Goal: Task Accomplishment & Management: Manage account settings

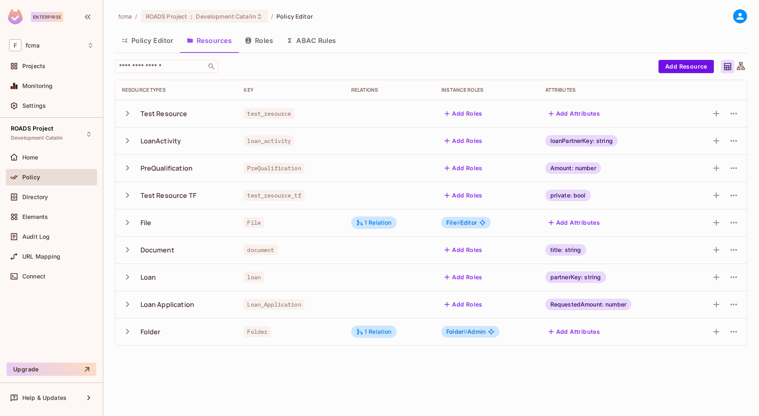
click at [266, 39] on button "Roles" at bounding box center [258, 40] width 41 height 21
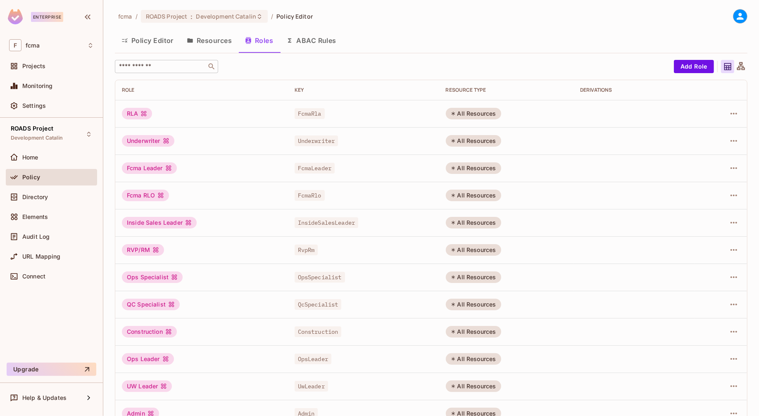
click at [185, 64] on input "text" at bounding box center [160, 66] width 87 height 8
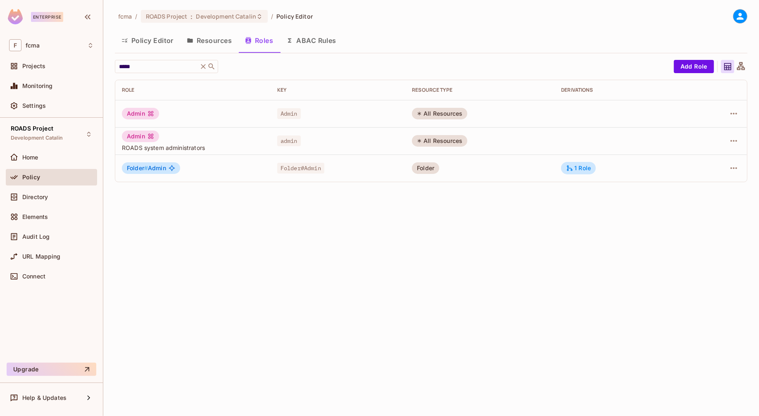
click at [297, 203] on div "fcma / ROADS Project : Development Catalin / Policy Editor Policy Editor Resour…" at bounding box center [431, 208] width 656 height 416
click at [364, 249] on div "fcma / ROADS Project : Development Catalin / Policy Editor Policy Editor Resour…" at bounding box center [431, 208] width 656 height 416
click at [415, 16] on div "fcma / ROADS Project : Development Catalin / Policy Editor" at bounding box center [431, 16] width 632 height 14
click at [163, 68] on input "*****" at bounding box center [156, 66] width 78 height 8
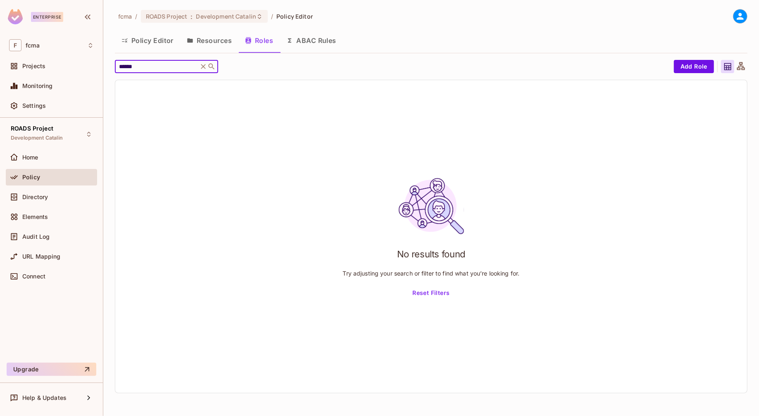
type input "*****"
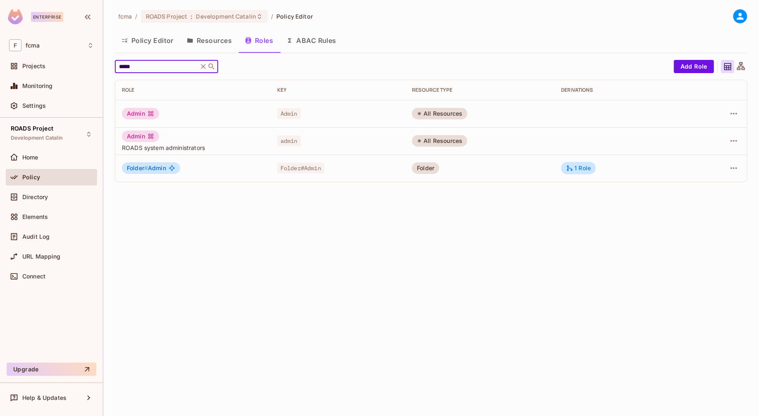
click at [230, 220] on div "fcma / ROADS Project : Development Catalin / Policy Editor Policy Editor Resour…" at bounding box center [431, 208] width 656 height 416
click at [214, 42] on button "Resources" at bounding box center [209, 40] width 58 height 21
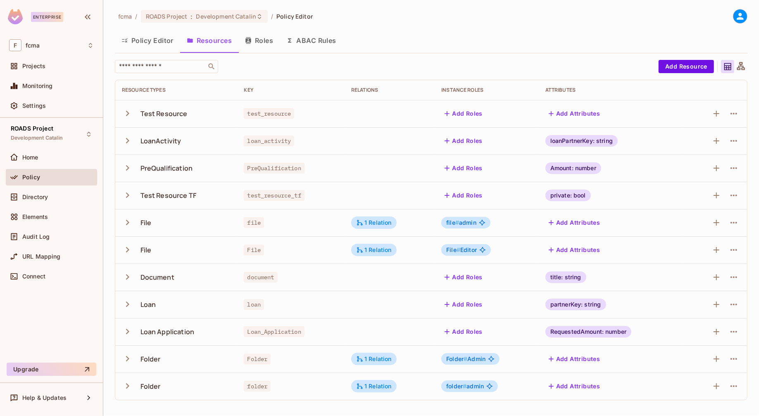
click at [726, 64] on icon at bounding box center [727, 67] width 10 height 10
click at [741, 66] on icon at bounding box center [741, 66] width 8 height 8
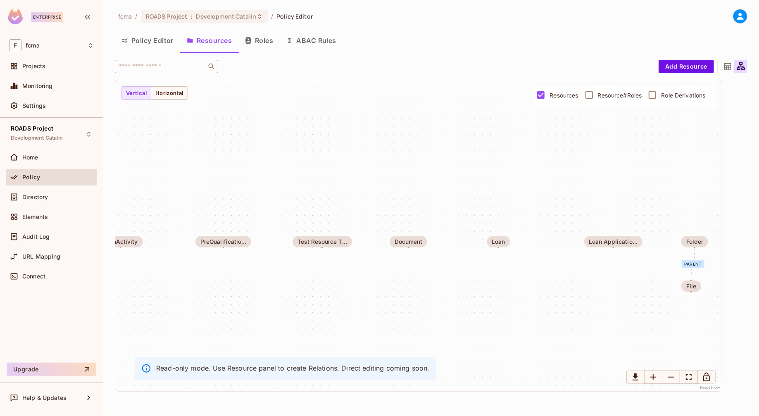
click at [614, 97] on span "Resource#Roles" at bounding box center [620, 95] width 44 height 8
click at [673, 95] on span "Role Derivations" at bounding box center [683, 95] width 44 height 8
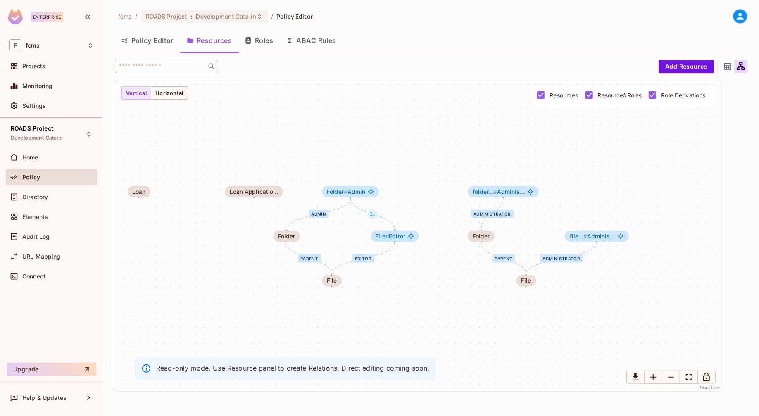
drag, startPoint x: 653, startPoint y: 193, endPoint x: 293, endPoint y: 143, distance: 362.9
click at [293, 143] on div "Administrator parent Editor parent Admin Administrator Test Resource LoanActivi…" at bounding box center [418, 235] width 606 height 311
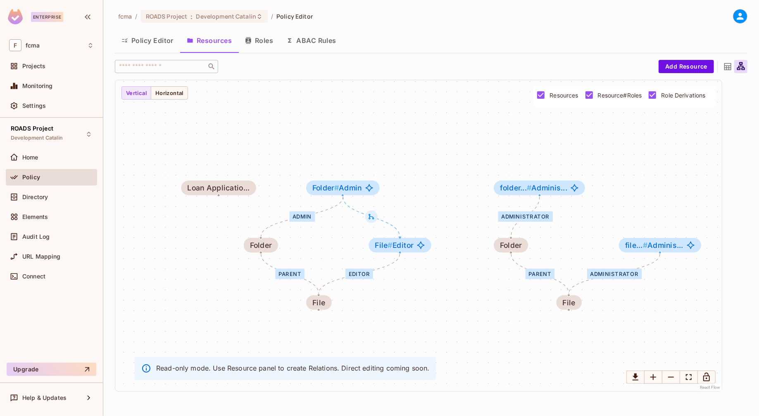
drag, startPoint x: 440, startPoint y: 157, endPoint x: 449, endPoint y: 140, distance: 19.2
click at [449, 140] on div "Administrator parent Editor parent Admin Administrator Test Resource LoanActivi…" at bounding box center [418, 235] width 606 height 311
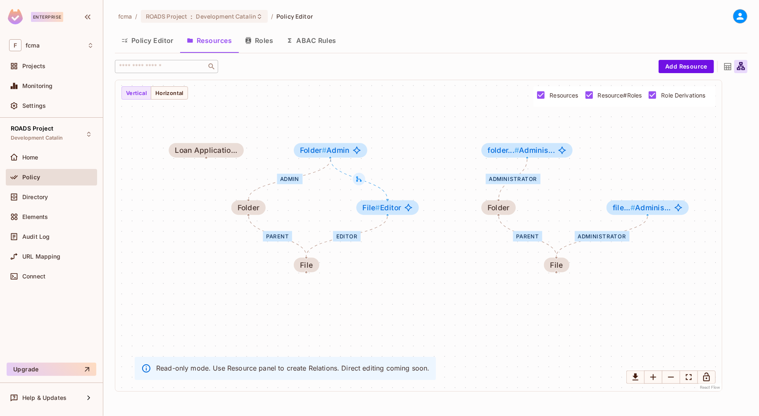
drag, startPoint x: 467, startPoint y: 313, endPoint x: 454, endPoint y: 275, distance: 39.6
click at [454, 275] on div "Administrator parent Editor parent Admin Administrator Test Resource LoanActivi…" at bounding box center [418, 235] width 606 height 311
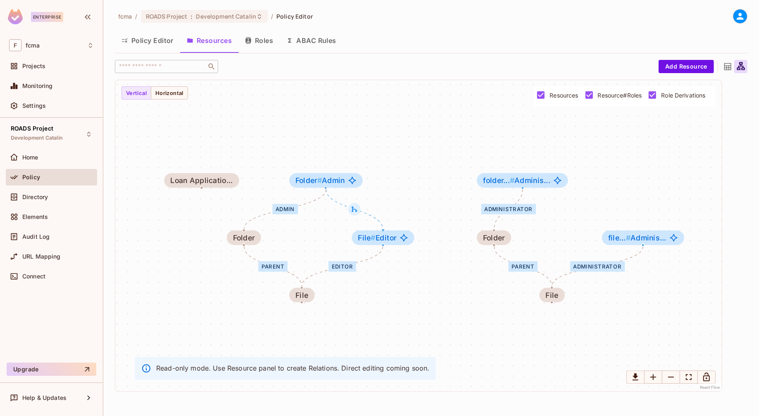
drag, startPoint x: 612, startPoint y: 270, endPoint x: 607, endPoint y: 300, distance: 30.5
click at [607, 300] on div "Administrator parent Editor parent Admin Administrator Test Resource LoanActivi…" at bounding box center [418, 235] width 606 height 311
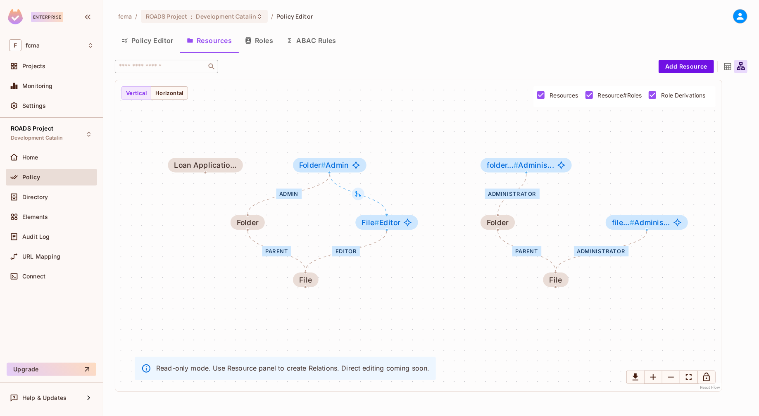
drag, startPoint x: 622, startPoint y: 172, endPoint x: 625, endPoint y: 157, distance: 15.7
click at [625, 157] on div "Administrator parent Editor parent Admin Administrator Test Resource LoanActivi…" at bounding box center [418, 235] width 606 height 311
drag, startPoint x: 634, startPoint y: 223, endPoint x: 635, endPoint y: 215, distance: 8.7
click at [635, 215] on span "#" at bounding box center [632, 214] width 5 height 9
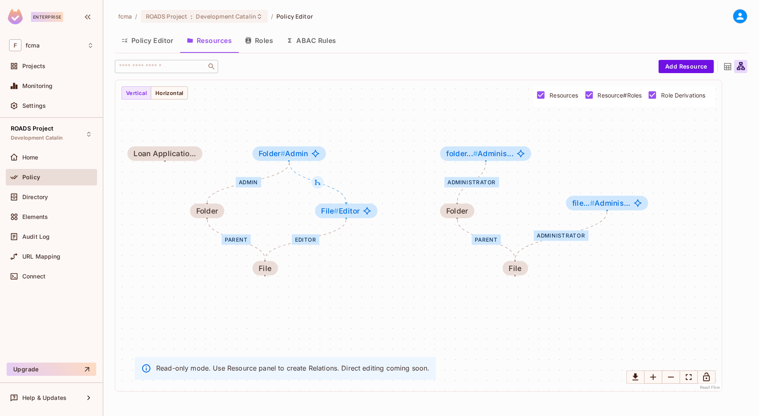
drag, startPoint x: 636, startPoint y: 176, endPoint x: 595, endPoint y: 164, distance: 42.1
click at [595, 164] on div "Administrator parent Editor parent Admin Administrator Test Resource LoanActivi…" at bounding box center [418, 235] width 606 height 311
click at [317, 182] on icon at bounding box center [317, 182] width 5 height 5
click at [406, 122] on div at bounding box center [379, 208] width 759 height 416
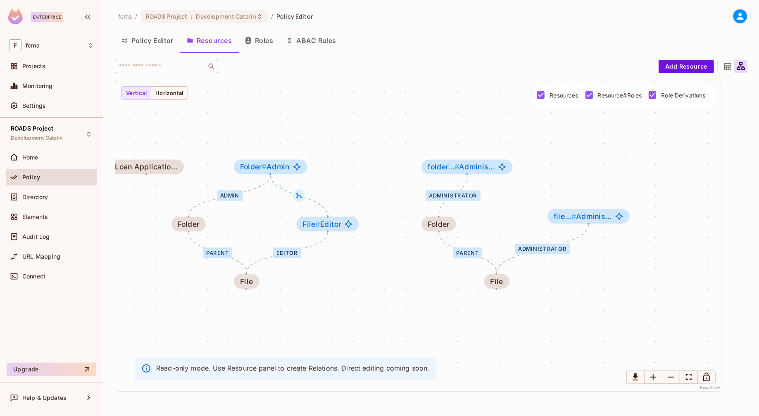
drag, startPoint x: 415, startPoint y: 121, endPoint x: 397, endPoint y: 135, distance: 22.8
click at [397, 135] on div "Administrator parent Editor parent Admin Administrator Test Resource LoanActivi…" at bounding box center [418, 235] width 606 height 311
click at [330, 283] on div "Administrator parent Editor parent Admin Administrator Test Resource LoanActivi…" at bounding box center [418, 235] width 606 height 311
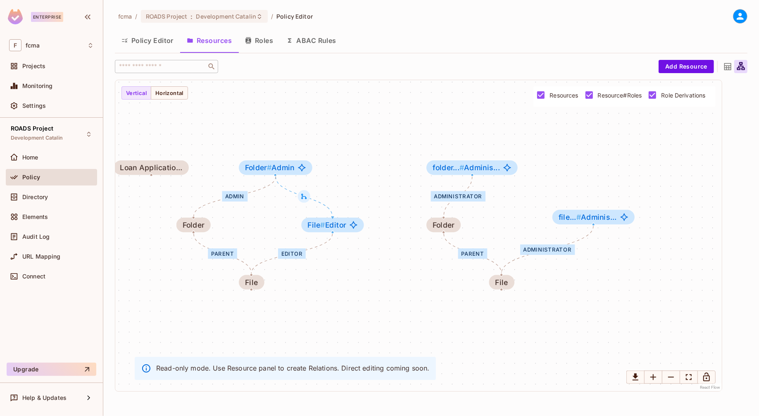
drag, startPoint x: 383, startPoint y: 119, endPoint x: 387, endPoint y: 120, distance: 5.0
click at [387, 120] on div "Administrator parent Editor parent Admin Administrator Test Resource LoanActivi…" at bounding box center [418, 235] width 606 height 311
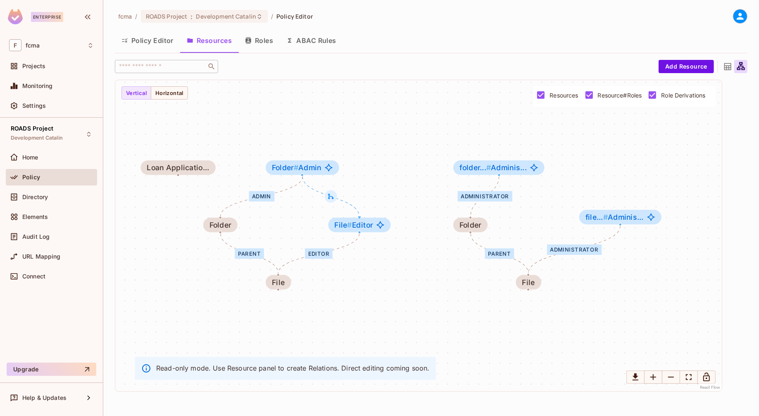
drag, startPoint x: 593, startPoint y: 176, endPoint x: 654, endPoint y: 207, distance: 68.2
click at [620, 176] on div "Administrator parent Editor parent Admin Administrator Test Resource LoanActivi…" at bounding box center [418, 235] width 606 height 311
click at [355, 311] on div "Administrator parent Editor parent Admin Administrator Test Resource LoanActivi…" at bounding box center [418, 235] width 606 height 311
click at [330, 195] on icon at bounding box center [330, 196] width 7 height 7
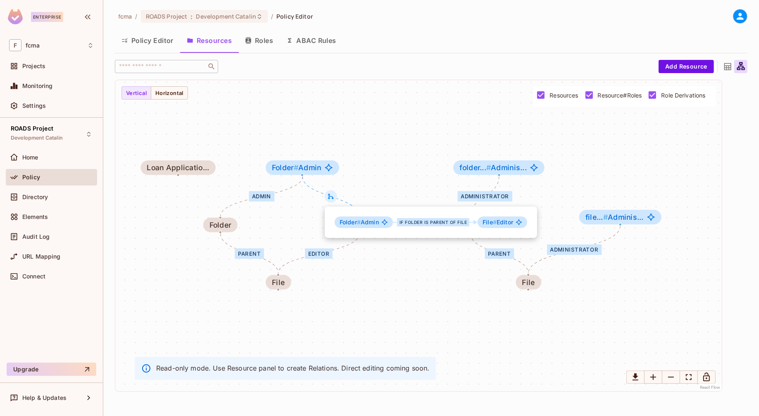
click at [425, 276] on div at bounding box center [379, 208] width 759 height 416
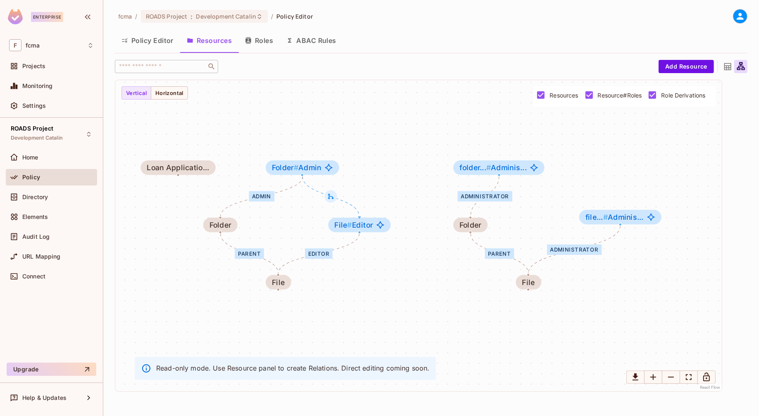
click at [152, 41] on button "Policy Editor" at bounding box center [147, 40] width 65 height 21
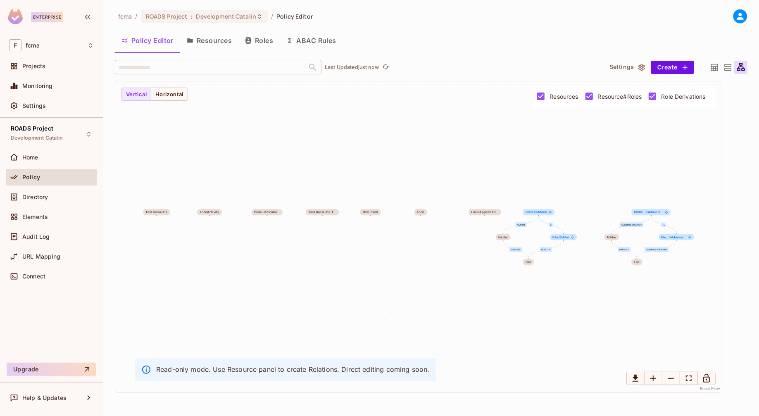
click at [223, 39] on button "Resources" at bounding box center [209, 40] width 58 height 21
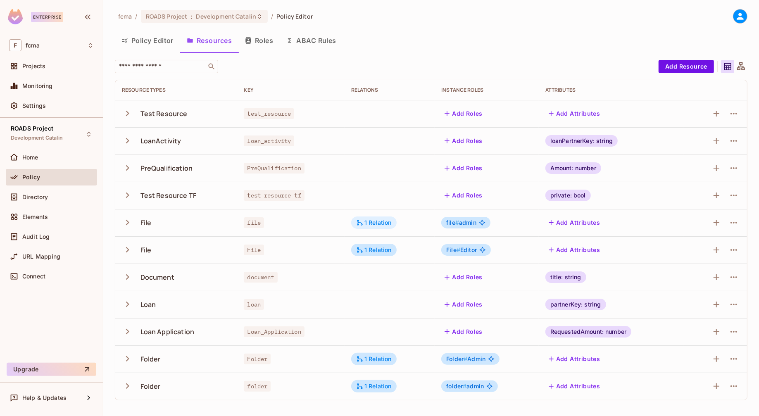
click at [380, 220] on div "1 Relation" at bounding box center [374, 222] width 36 height 7
click at [416, 219] on div at bounding box center [379, 208] width 759 height 416
drag, startPoint x: 421, startPoint y: 277, endPoint x: 420, endPoint y: 272, distance: 4.6
click at [420, 272] on td at bounding box center [390, 277] width 90 height 27
click at [381, 384] on div "1 Relation" at bounding box center [374, 386] width 36 height 7
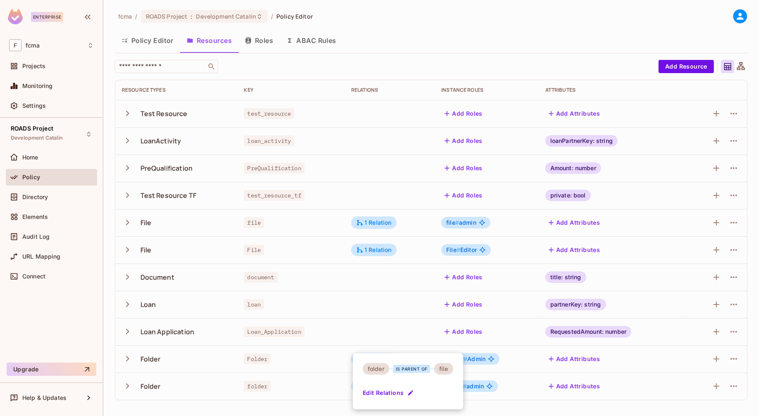
click at [755, 355] on div at bounding box center [379, 208] width 759 height 416
click at [741, 67] on icon at bounding box center [741, 67] width 10 height 10
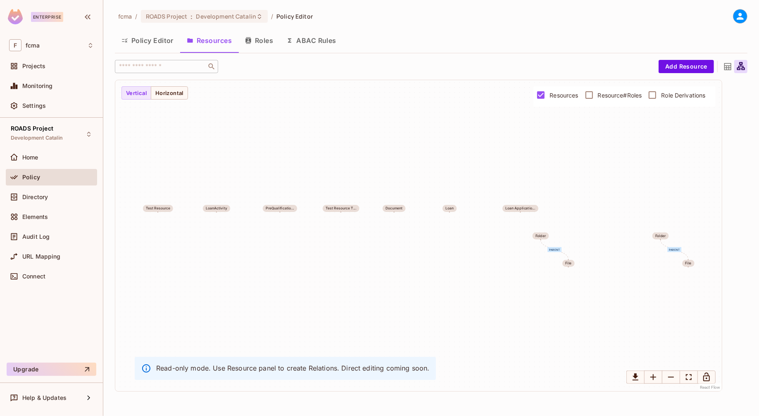
click at [624, 94] on span "Resource#Roles" at bounding box center [620, 95] width 44 height 8
click at [675, 95] on span "Role Derivations" at bounding box center [683, 95] width 44 height 8
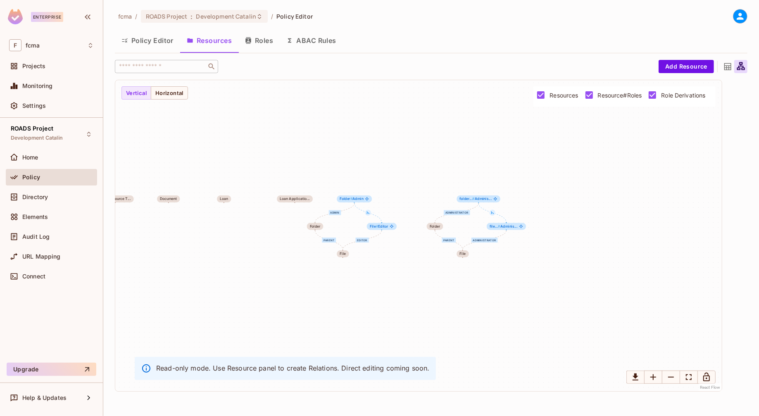
drag, startPoint x: 668, startPoint y: 167, endPoint x: 446, endPoint y: 156, distance: 222.1
click at [446, 156] on div "Administrator parent Editor parent Admin Administrator Test Resource LoanActivi…" at bounding box center [418, 235] width 606 height 311
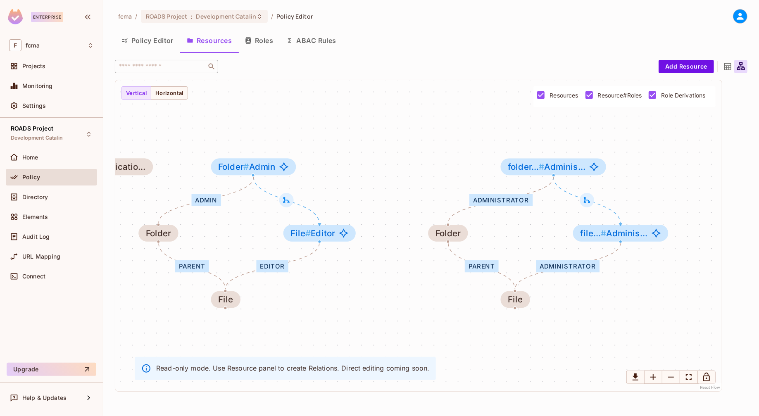
drag, startPoint x: 435, startPoint y: 202, endPoint x: 467, endPoint y: 109, distance: 99.2
click at [467, 109] on div "Administrator parent Editor parent Admin Administrator Test Resource LoanActivi…" at bounding box center [418, 235] width 606 height 311
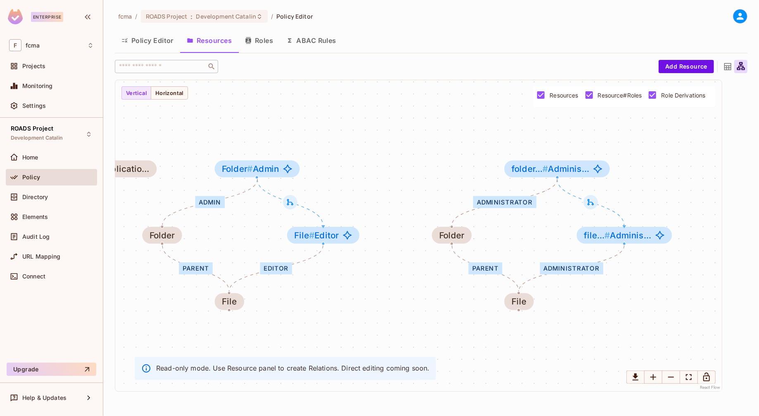
drag, startPoint x: 441, startPoint y: 129, endPoint x: 445, endPoint y: 136, distance: 8.3
click at [445, 136] on div "Administrator parent Editor parent Admin Administrator Test Resource LoanActivi…" at bounding box center [418, 235] width 606 height 311
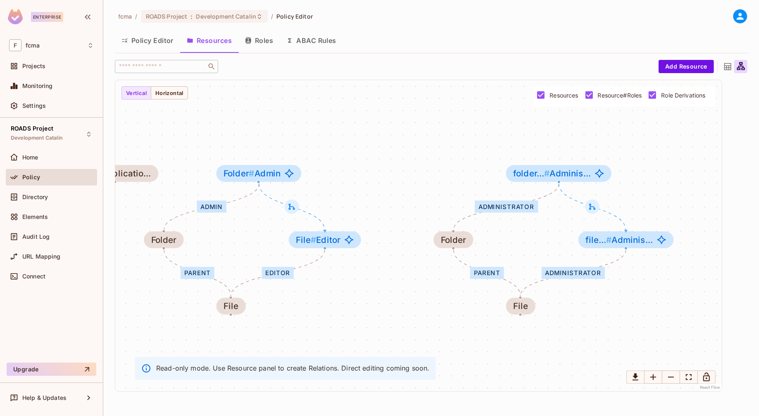
click at [458, 118] on div "Administrator parent Editor parent Admin Administrator Test Resource LoanActivi…" at bounding box center [418, 235] width 606 height 311
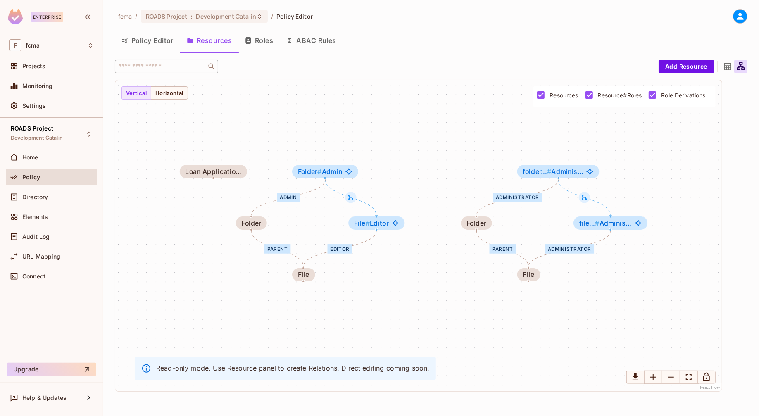
drag, startPoint x: 380, startPoint y: 154, endPoint x: 417, endPoint y: 153, distance: 37.6
click at [417, 153] on div "Administrator parent Editor parent Admin Administrator Test Resource LoanActivi…" at bounding box center [418, 235] width 606 height 311
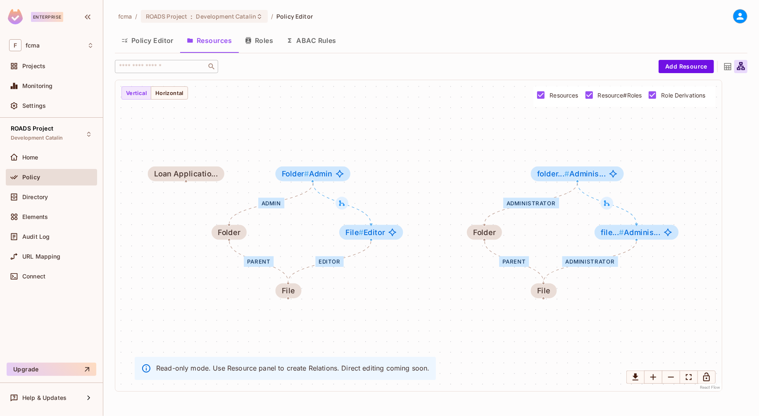
click at [228, 399] on div "fcma / ROADS Project : Development Catalin / Policy Editor Policy Editor Resour…" at bounding box center [431, 208] width 656 height 416
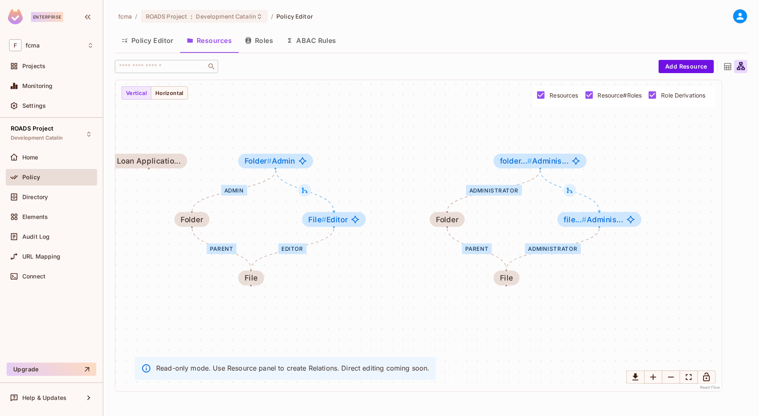
drag, startPoint x: 671, startPoint y: 168, endPoint x: 634, endPoint y: 155, distance: 39.3
click at [634, 155] on div "Administrator parent Editor parent Admin Administrator Test Resource LoanActivi…" at bounding box center [418, 235] width 606 height 311
click at [199, 290] on div "Administrator parent Editor parent Admin Administrator Test Resource LoanActivi…" at bounding box center [418, 235] width 606 height 311
click at [728, 64] on icon at bounding box center [727, 67] width 10 height 10
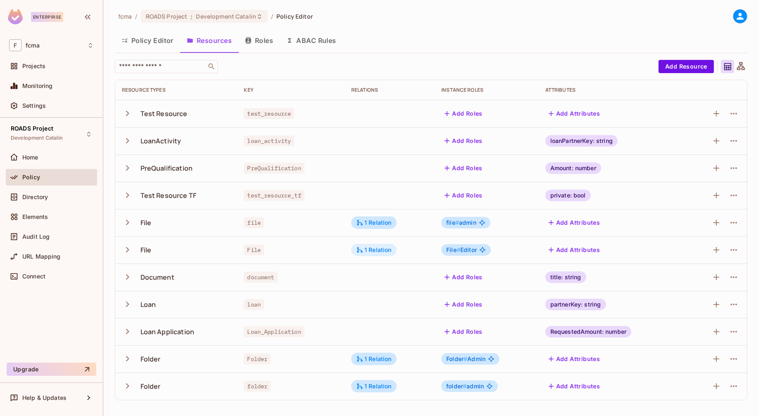
click at [383, 250] on div "1 Relation" at bounding box center [374, 249] width 36 height 7
click at [392, 300] on button "Edit Relations" at bounding box center [389, 299] width 53 height 13
click at [382, 221] on div "1 Relation" at bounding box center [374, 222] width 36 height 7
click at [387, 221] on div "1 Relation" at bounding box center [374, 222] width 36 height 7
click at [390, 272] on button "Edit Relations" at bounding box center [389, 272] width 53 height 13
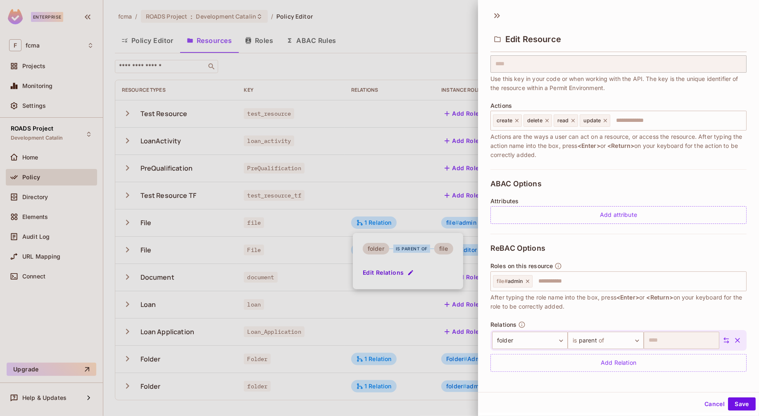
scroll to position [62, 0]
click at [632, 337] on body "Enterprise F fcma Projects Monitoring Settings ROADS Project Development Catali…" at bounding box center [379, 208] width 759 height 416
click at [683, 377] on div at bounding box center [379, 208] width 759 height 416
click at [630, 336] on body "Enterprise F fcma Projects Monitoring Settings ROADS Project Development Catali…" at bounding box center [379, 208] width 759 height 416
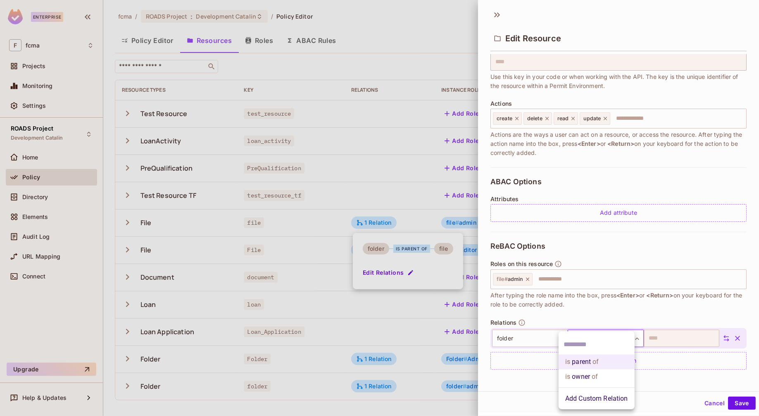
click at [667, 310] on div at bounding box center [379, 208] width 759 height 416
click at [711, 403] on button "Cancel" at bounding box center [714, 403] width 27 height 13
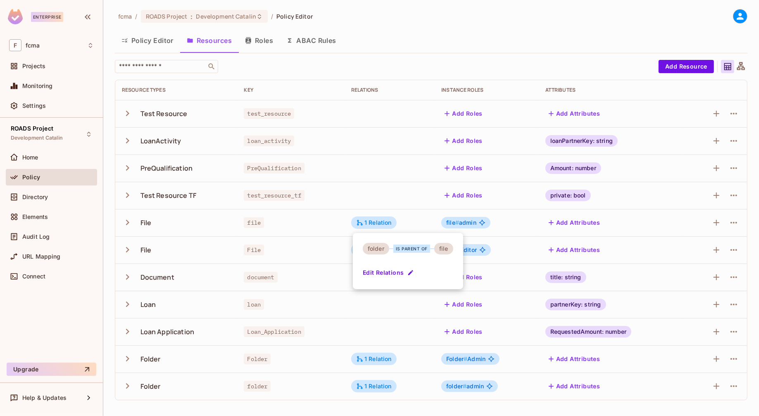
click at [497, 26] on div at bounding box center [379, 208] width 759 height 416
click at [496, 20] on div "fcma / ROADS Project : Development Catalin / Policy Editor" at bounding box center [431, 16] width 632 height 14
click at [513, 26] on div "fcma / ROADS Project : Development Catalin / Policy Editor Policy Editor Resour…" at bounding box center [431, 208] width 632 height 398
click at [461, 223] on span "file # admin" at bounding box center [461, 222] width 30 height 7
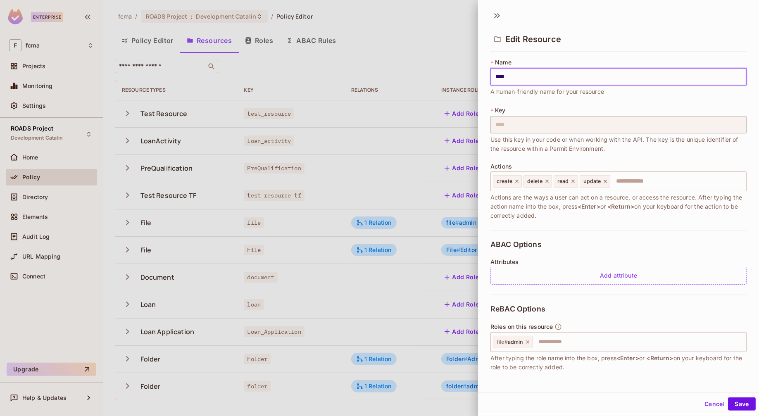
click at [711, 401] on button "Cancel" at bounding box center [714, 403] width 27 height 13
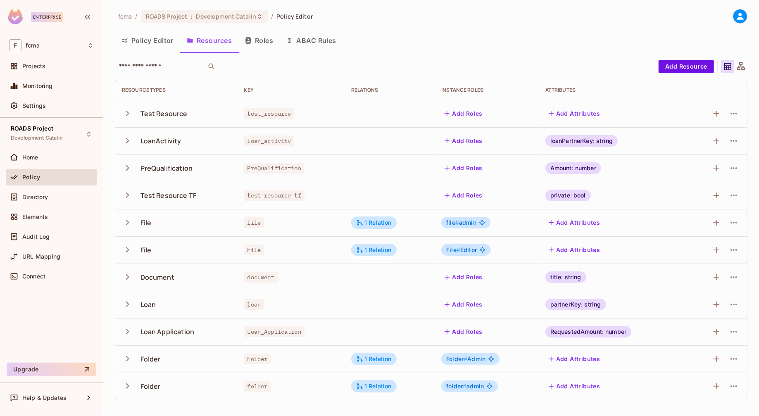
click at [159, 42] on button "Policy Editor" at bounding box center [147, 40] width 65 height 21
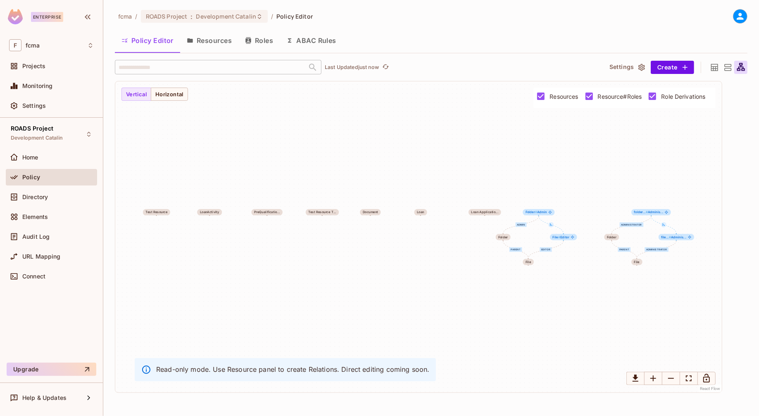
click at [715, 68] on icon at bounding box center [714, 67] width 10 height 10
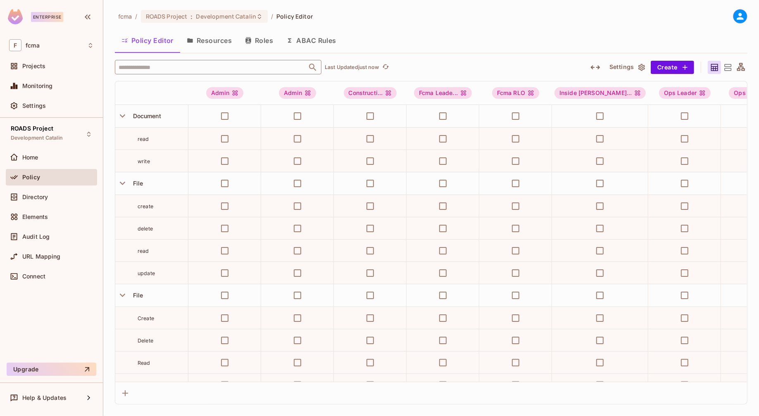
click at [182, 65] on input "text" at bounding box center [210, 67] width 189 height 14
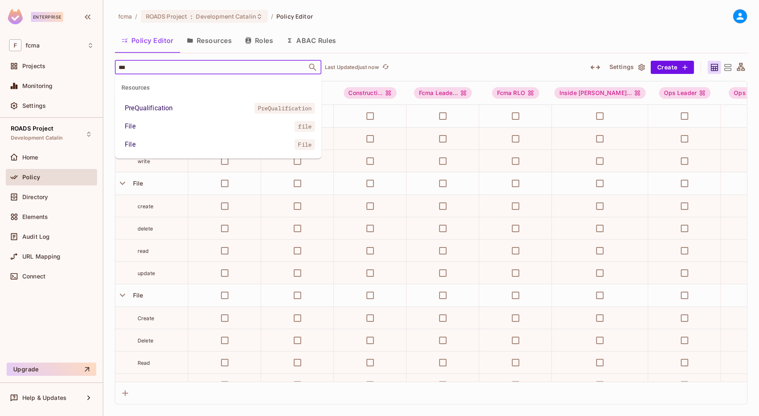
type input "****"
click at [131, 104] on div "File" at bounding box center [130, 108] width 11 height 10
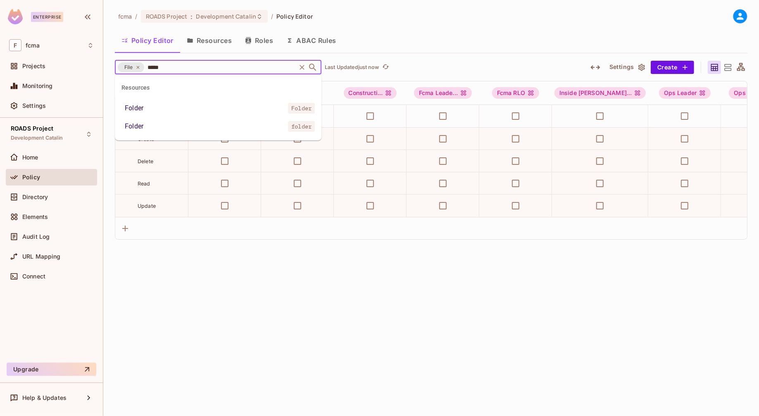
type input "******"
click at [136, 124] on div "Folder" at bounding box center [134, 126] width 19 height 10
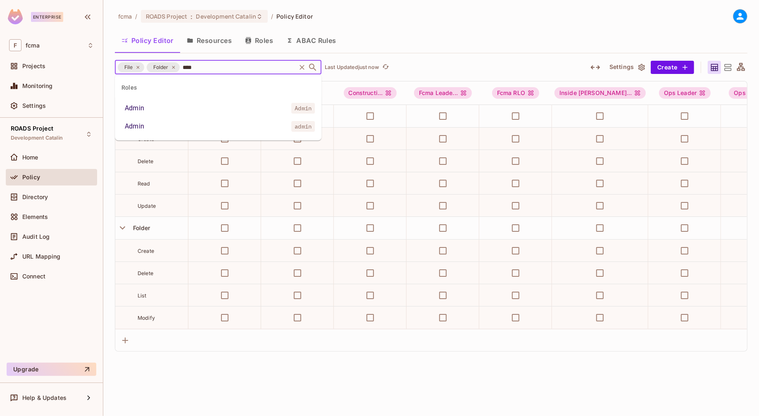
type input "*****"
click at [137, 124] on div "Admin" at bounding box center [134, 126] width 19 height 10
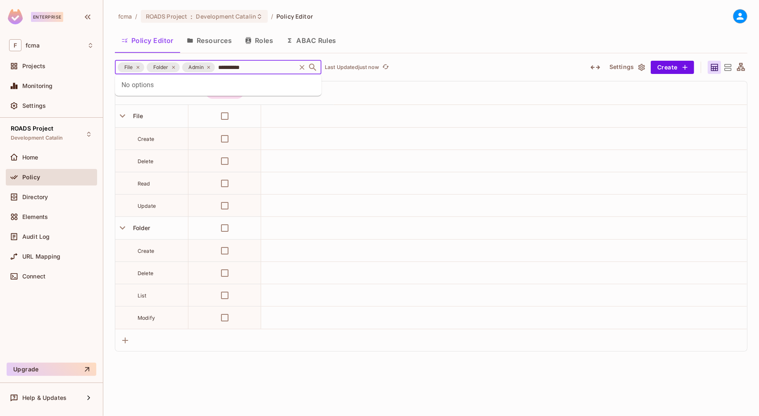
click at [256, 66] on input "**********" at bounding box center [255, 67] width 78 height 14
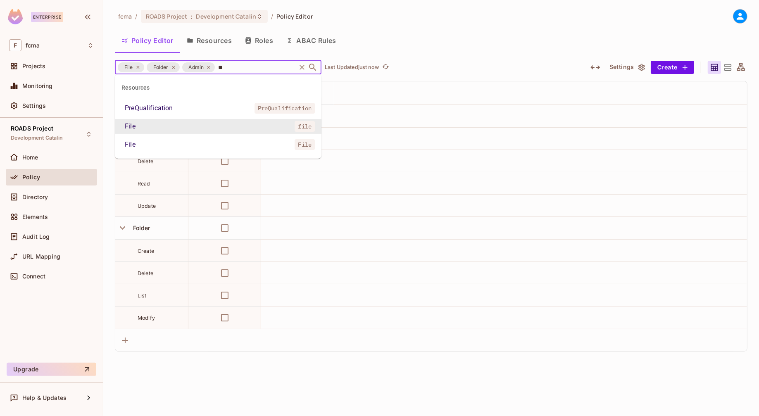
type input "*"
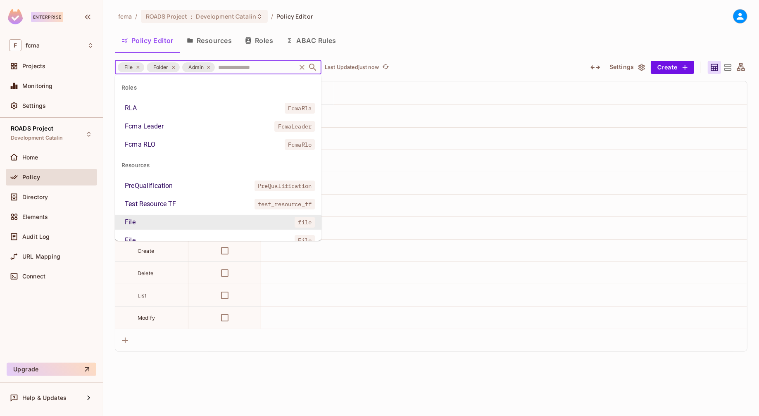
scroll to position [297, 0]
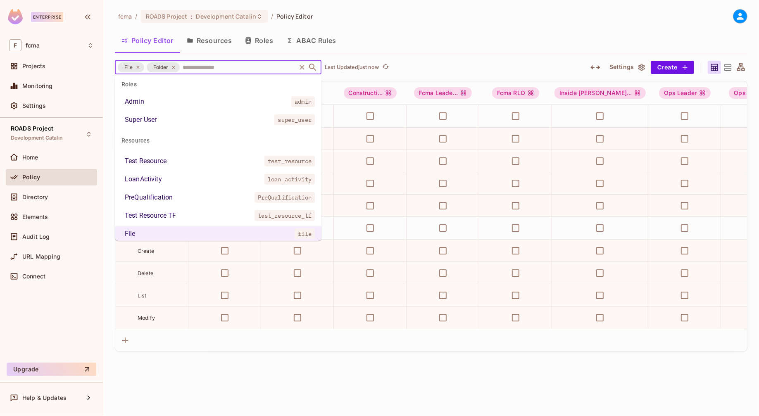
click at [485, 32] on div "Policy Editor Resources Roles ABAC Rules" at bounding box center [431, 40] width 632 height 21
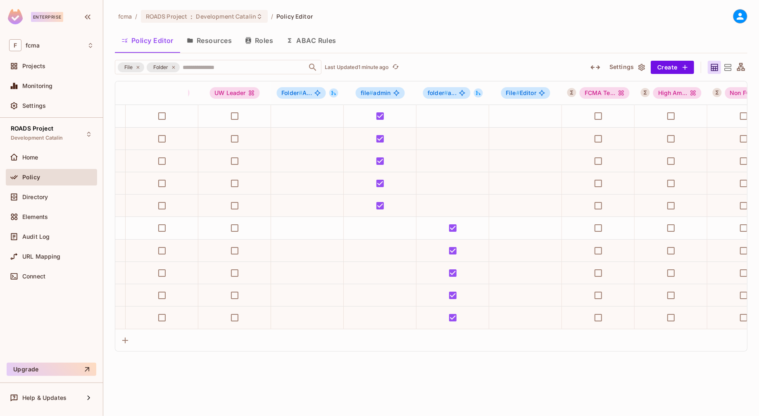
scroll to position [0, 1251]
click at [177, 385] on div "fcma / ROADS Project : Development Catalin / Policy Editor Policy Editor Resour…" at bounding box center [431, 208] width 656 height 416
click at [243, 65] on input "text" at bounding box center [238, 67] width 114 height 14
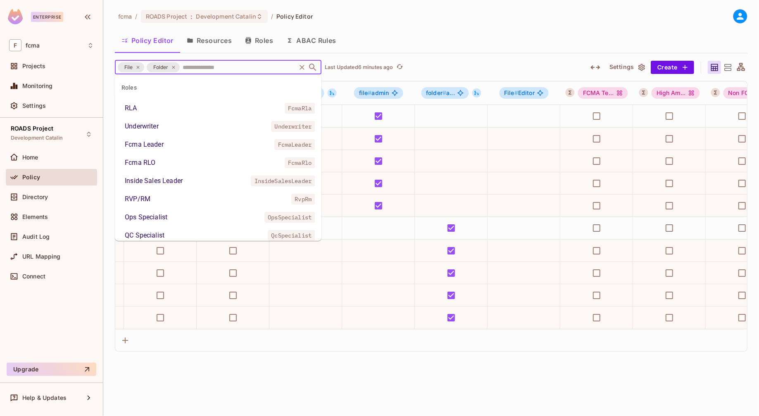
scroll to position [297, 0]
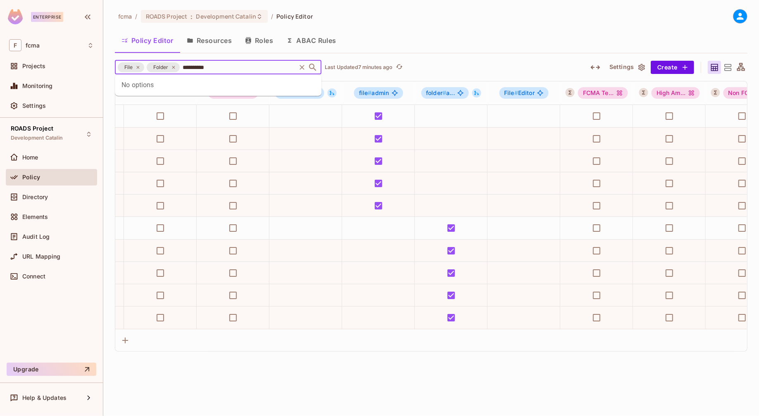
click at [240, 66] on input "**********" at bounding box center [238, 67] width 114 height 14
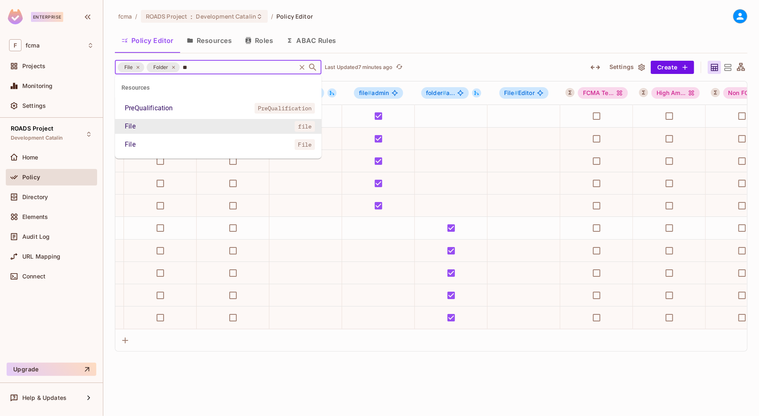
type input "*"
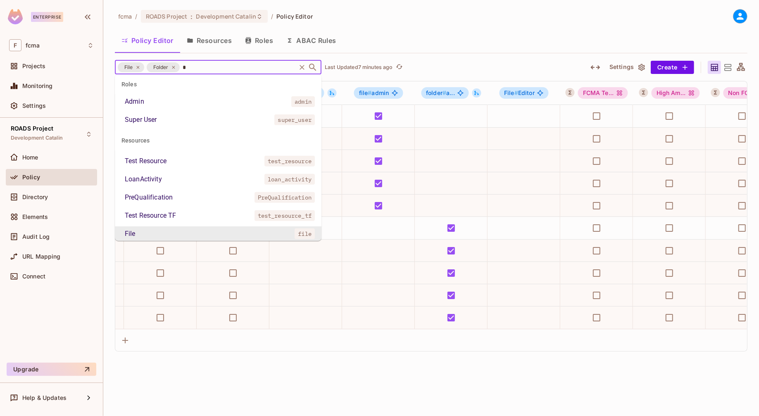
scroll to position [0, 0]
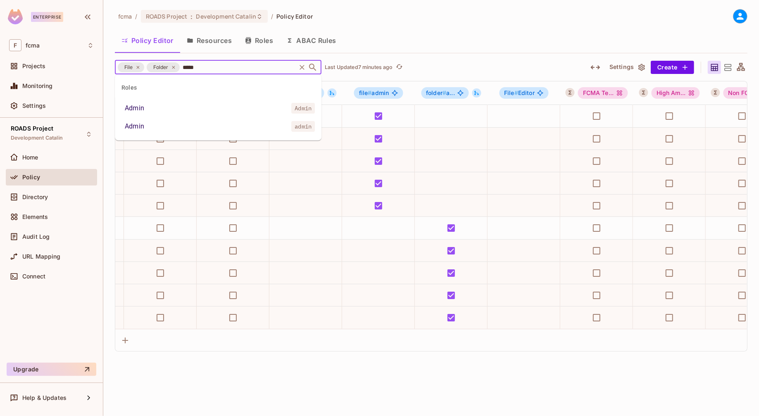
click at [216, 63] on input "*****" at bounding box center [238, 67] width 114 height 14
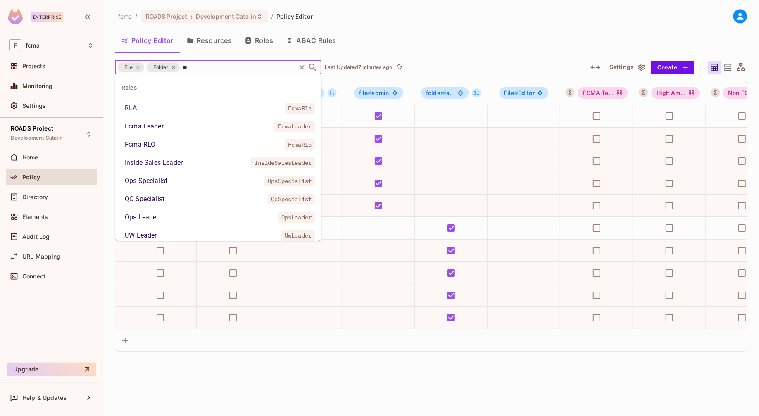
type input "*"
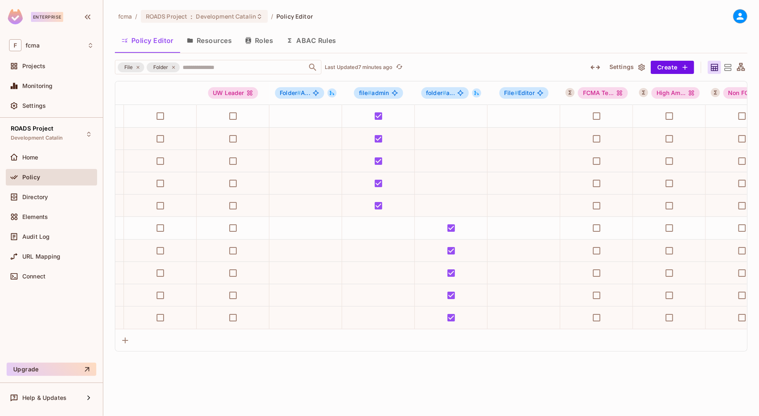
click at [507, 21] on div "fcma / ROADS Project : Development Catalin / Policy Editor" at bounding box center [431, 16] width 632 height 14
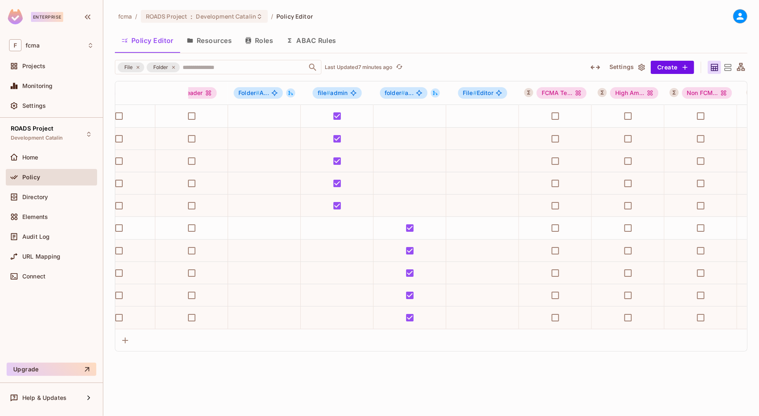
scroll to position [0, 1291]
click at [41, 214] on span "Elements" at bounding box center [35, 217] width 26 height 7
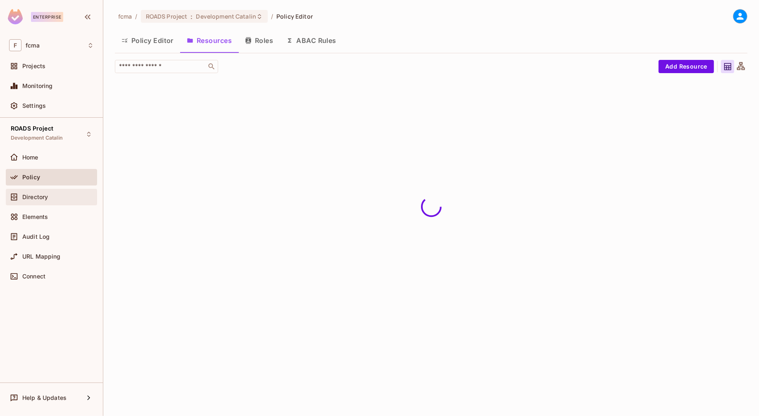
click at [43, 192] on div "Directory" at bounding box center [51, 197] width 85 height 10
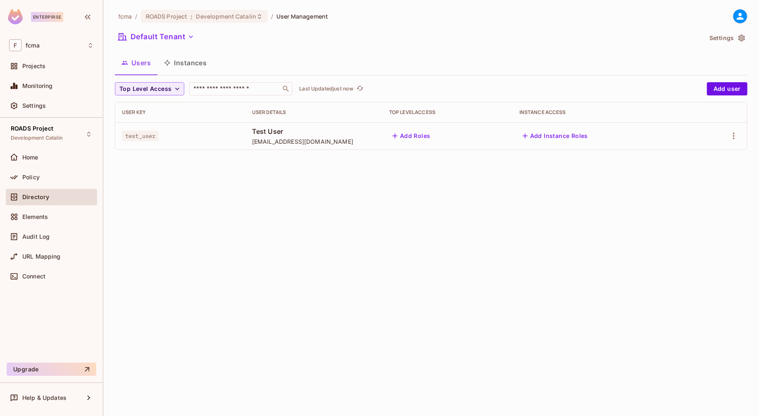
click at [196, 63] on button "Instances" at bounding box center [185, 62] width 56 height 21
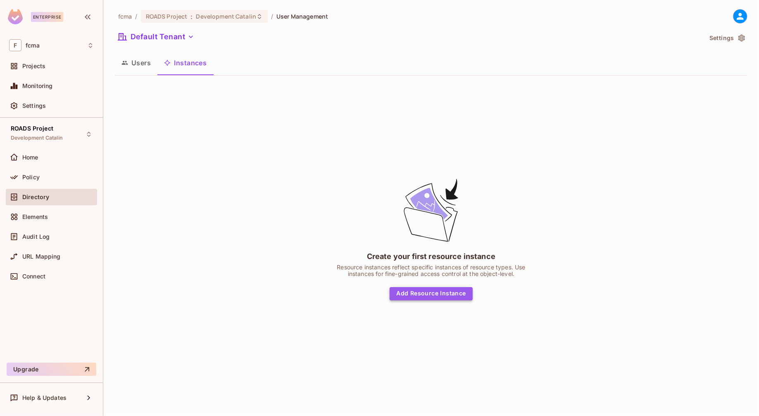
click at [434, 292] on button "Add Resource Instance" at bounding box center [431, 293] width 83 height 13
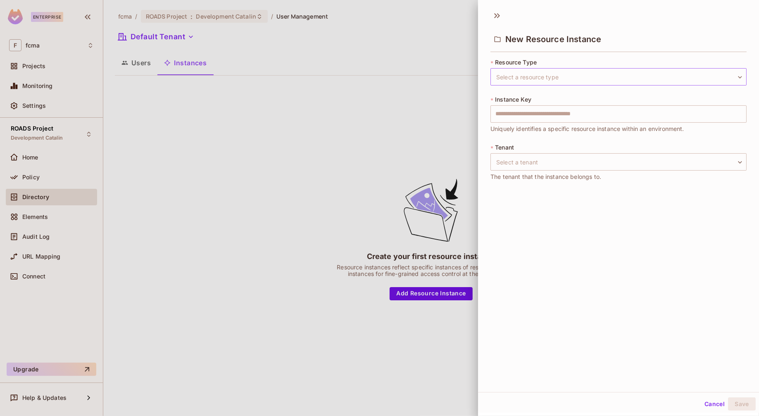
click at [547, 76] on body "Enterprise F fcma Projects Monitoring Settings ROADS Project Development Catali…" at bounding box center [379, 208] width 759 height 416
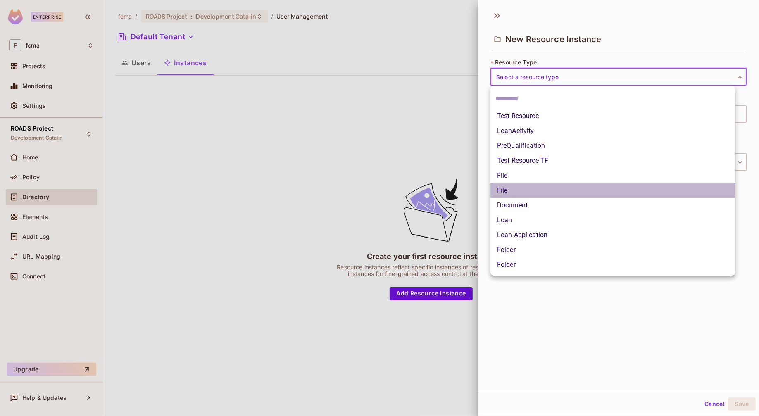
click at [525, 190] on li "File" at bounding box center [612, 190] width 245 height 15
type input "****"
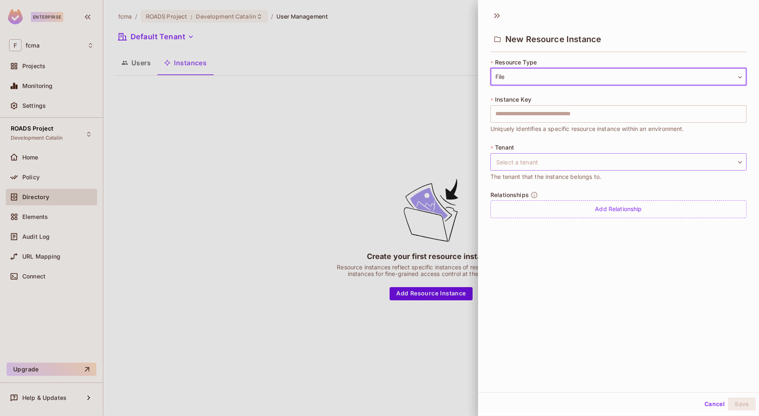
click at [531, 162] on body "Enterprise F fcma Projects Monitoring Settings ROADS Project Development Catali…" at bounding box center [379, 208] width 759 height 416
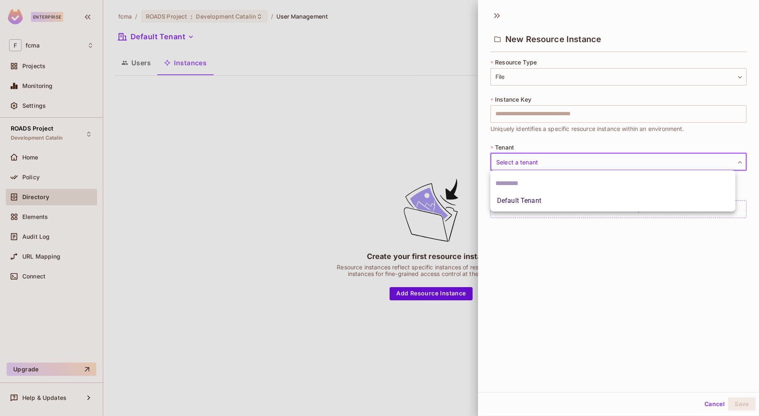
click at [528, 201] on li "Default Tenant" at bounding box center [612, 200] width 245 height 15
type input "*******"
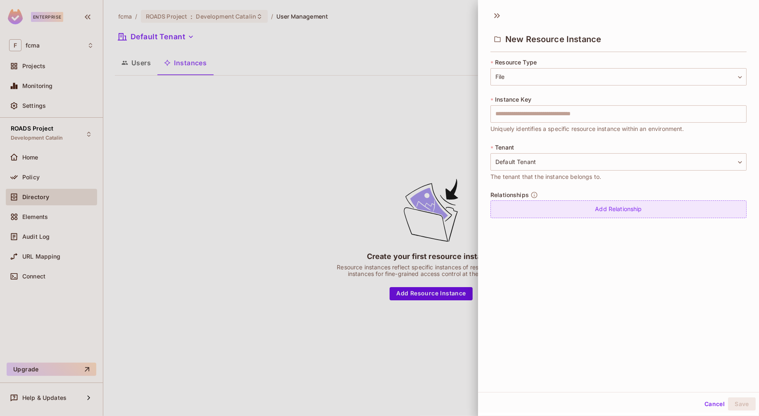
click at [611, 209] on div "Add Relationship" at bounding box center [618, 209] width 256 height 18
click at [714, 210] on body "Enterprise F fcma Projects Monitoring Settings ROADS Project Development Catali…" at bounding box center [379, 208] width 759 height 416
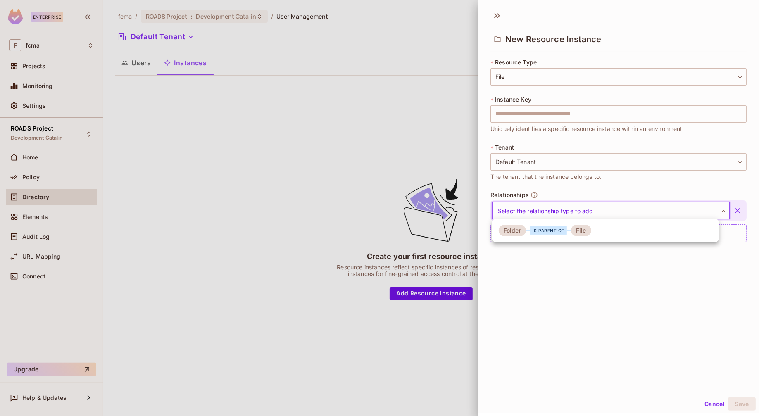
click at [713, 405] on div at bounding box center [379, 208] width 759 height 416
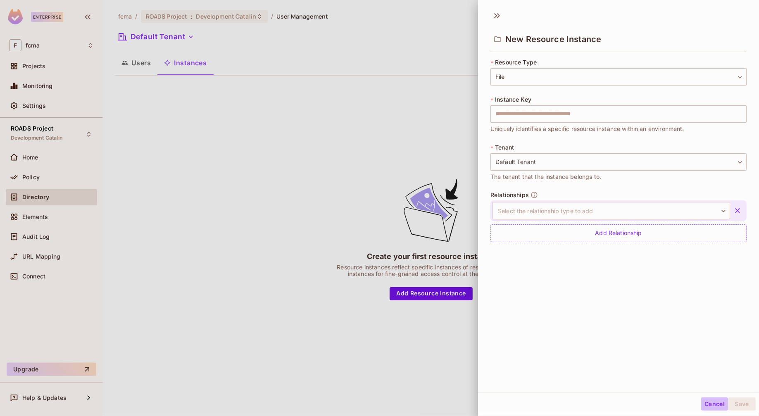
click at [708, 404] on button "Cancel" at bounding box center [714, 403] width 27 height 13
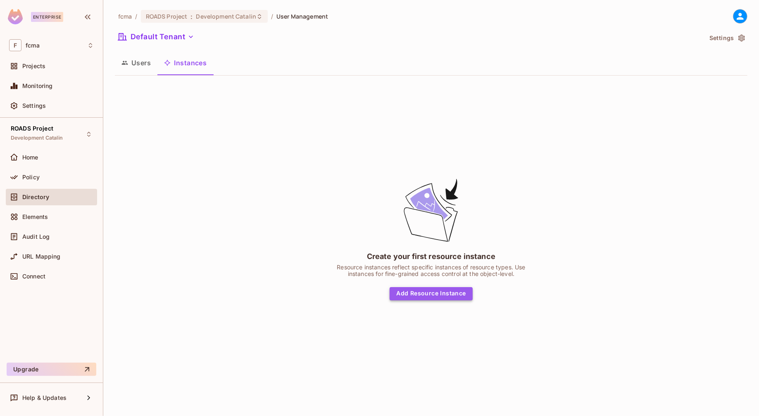
click at [439, 295] on button "Add Resource Instance" at bounding box center [431, 293] width 83 height 13
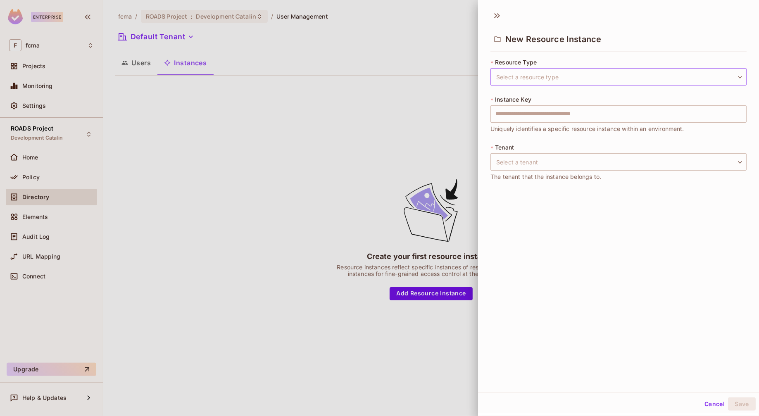
click at [729, 75] on body "Enterprise F fcma Projects Monitoring Settings ROADS Project Development Catali…" at bounding box center [379, 208] width 759 height 416
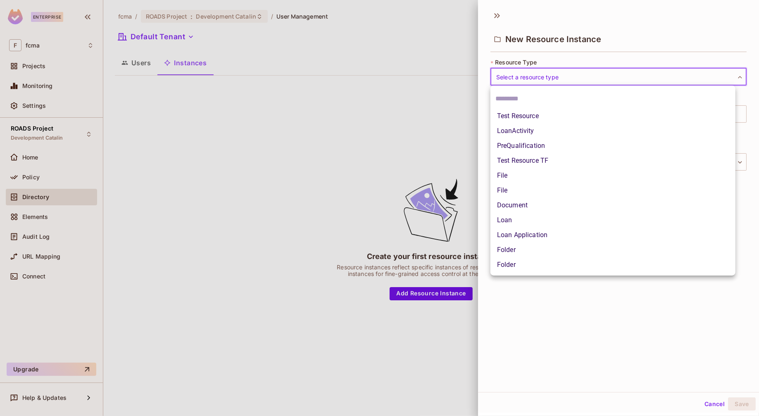
click at [707, 342] on div at bounding box center [379, 208] width 759 height 416
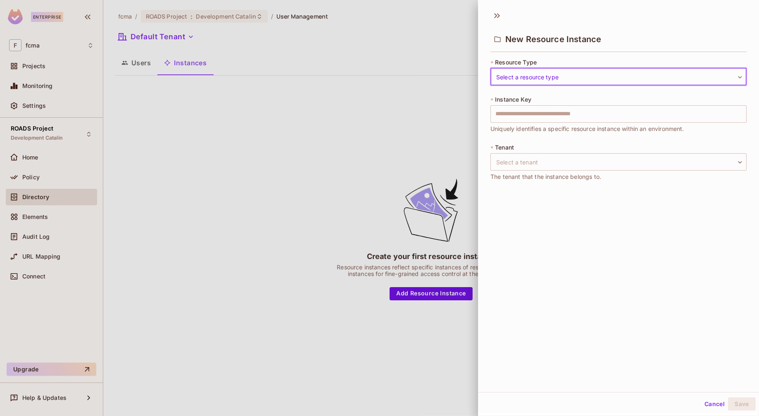
click at [708, 404] on button "Cancel" at bounding box center [714, 403] width 27 height 13
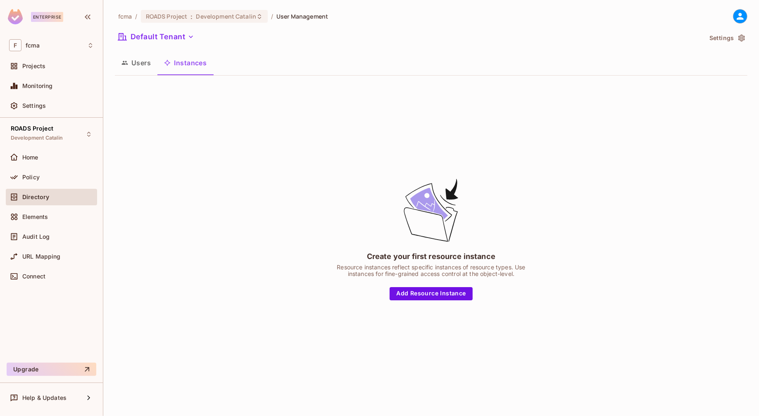
click at [149, 190] on div "Create your first resource instance Resource instances reflect specific instanc…" at bounding box center [431, 238] width 632 height 313
click at [33, 176] on span "Policy" at bounding box center [30, 177] width 17 height 7
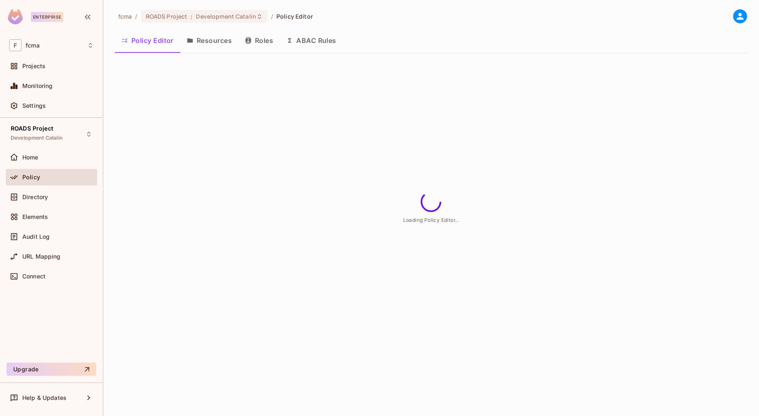
click at [222, 42] on button "Resources" at bounding box center [209, 40] width 58 height 21
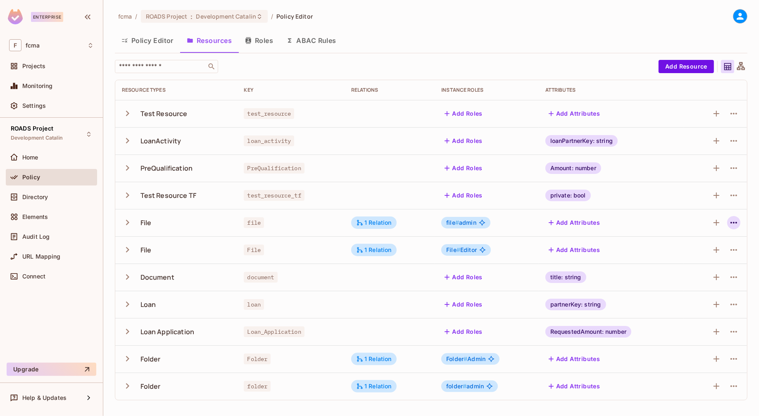
click at [735, 223] on icon "button" at bounding box center [734, 223] width 10 height 10
click at [701, 255] on div "Edit Resource" at bounding box center [697, 255] width 39 height 8
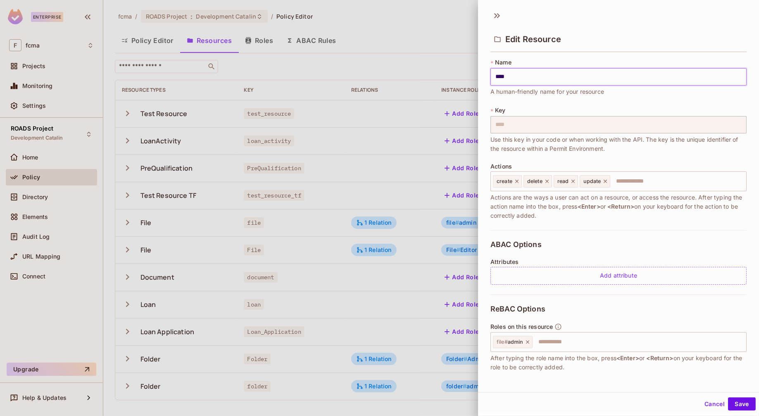
click at [530, 74] on input "****" at bounding box center [618, 76] width 256 height 17
type input "*******"
click at [706, 404] on button "Cancel" at bounding box center [714, 403] width 27 height 13
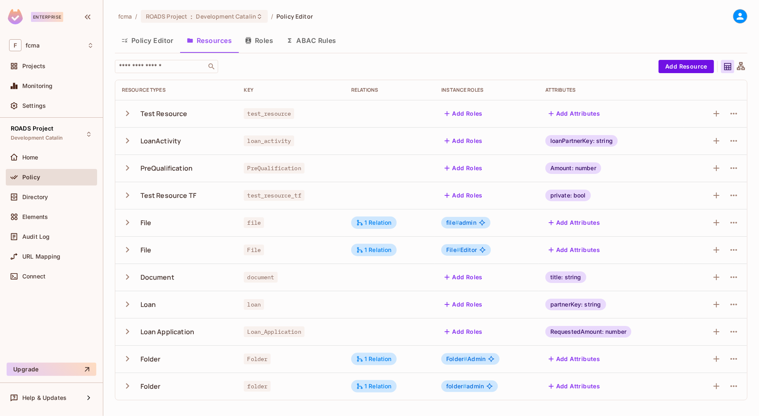
click at [471, 10] on div "fcma / ROADS Project : Development Catalin / Policy Editor" at bounding box center [431, 16] width 632 height 14
click at [265, 41] on button "Roles" at bounding box center [258, 40] width 41 height 21
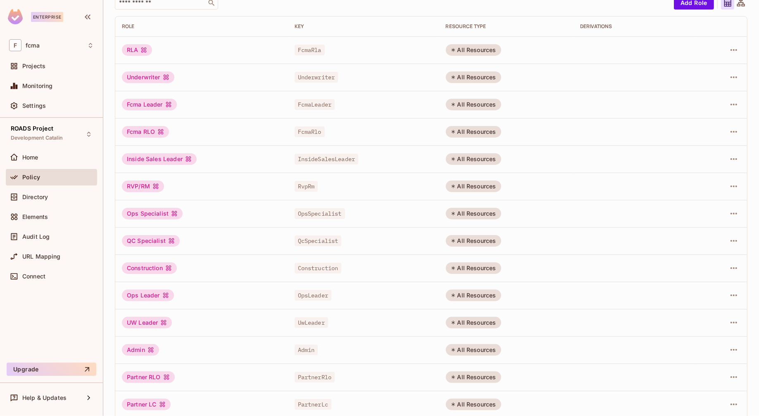
scroll to position [127, 0]
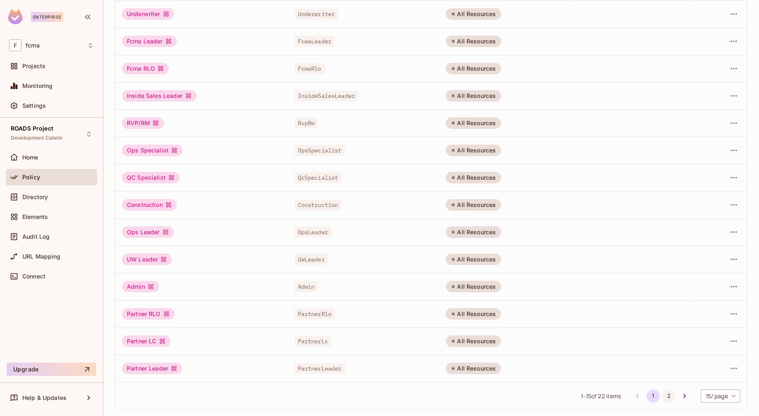
click at [663, 398] on button "2" at bounding box center [668, 396] width 13 height 13
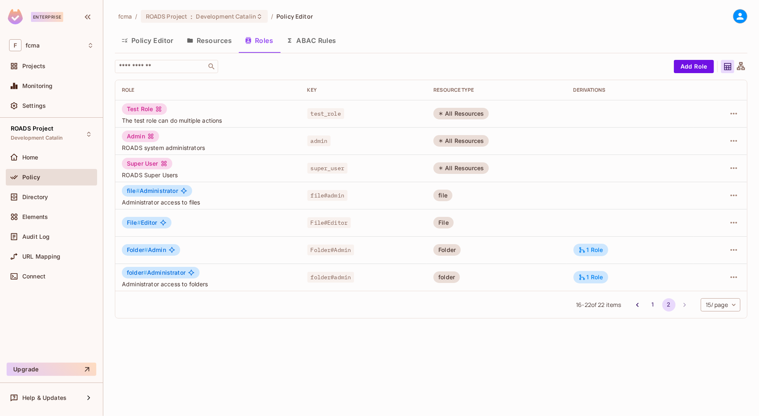
scroll to position [0, 0]
click at [734, 195] on icon "button" at bounding box center [733, 196] width 7 height 2
click at [699, 211] on div "Edit Role" at bounding box center [696, 214] width 25 height 8
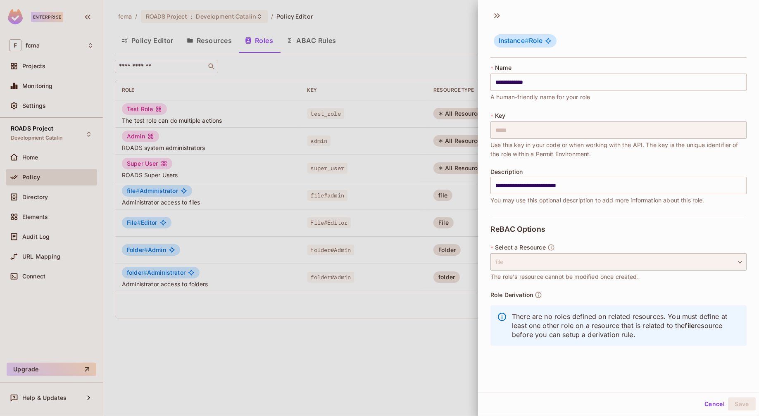
scroll to position [1, 0]
click at [705, 401] on button "Cancel" at bounding box center [714, 403] width 27 height 13
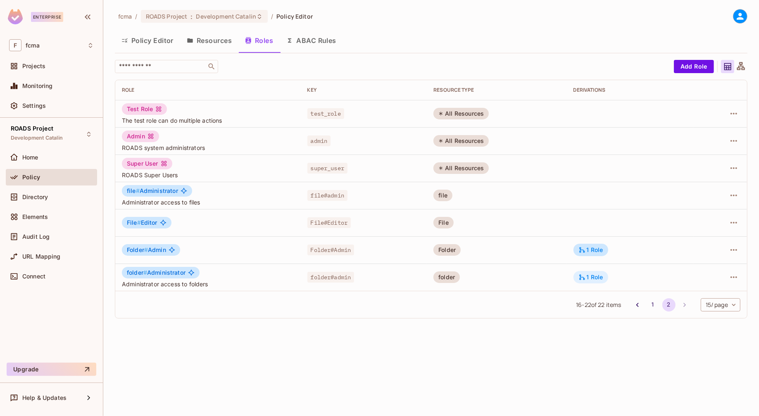
click at [595, 276] on div "1 Role" at bounding box center [590, 276] width 25 height 7
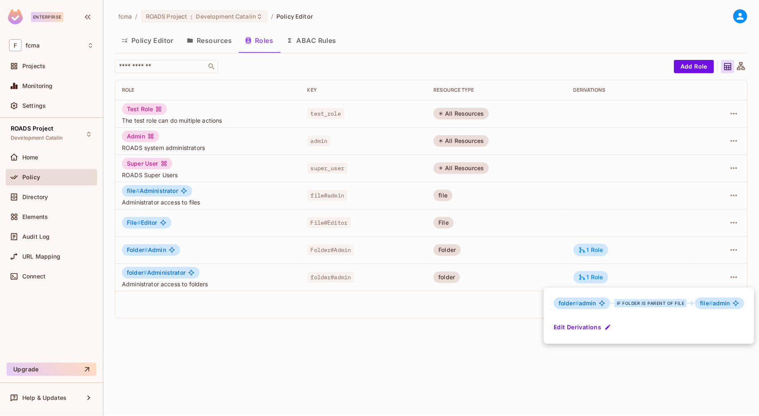
click at [587, 326] on button "Edit Derivations" at bounding box center [583, 327] width 59 height 13
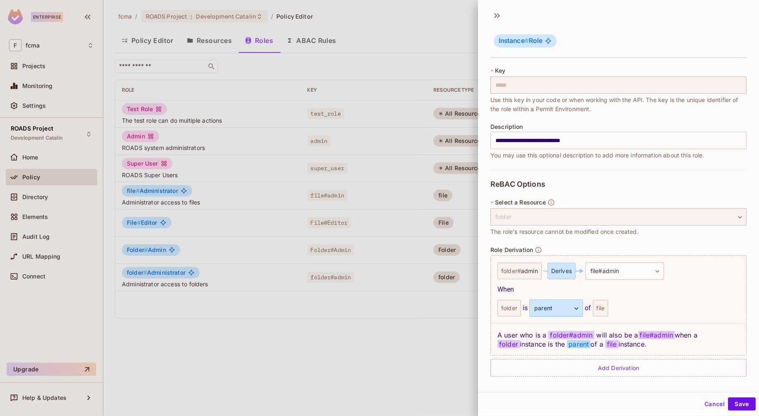
scroll to position [45, 0]
click at [712, 406] on button "Cancel" at bounding box center [714, 403] width 27 height 13
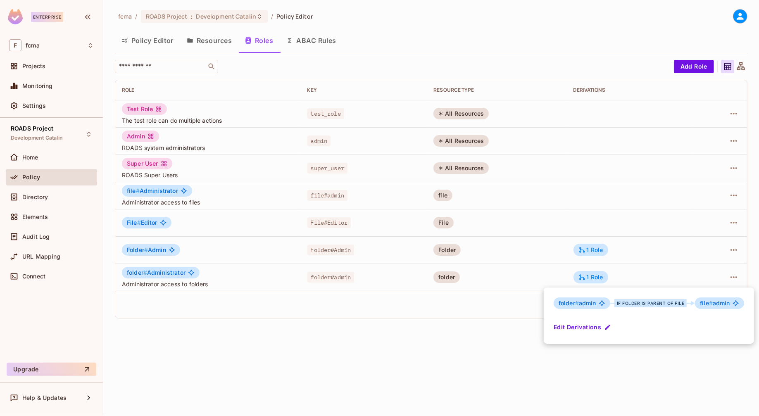
click at [30, 315] on div at bounding box center [379, 208] width 759 height 416
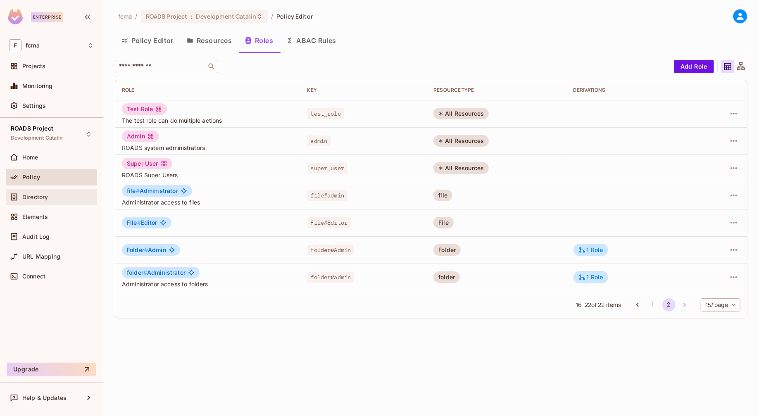
click at [38, 194] on span "Directory" at bounding box center [35, 197] width 26 height 7
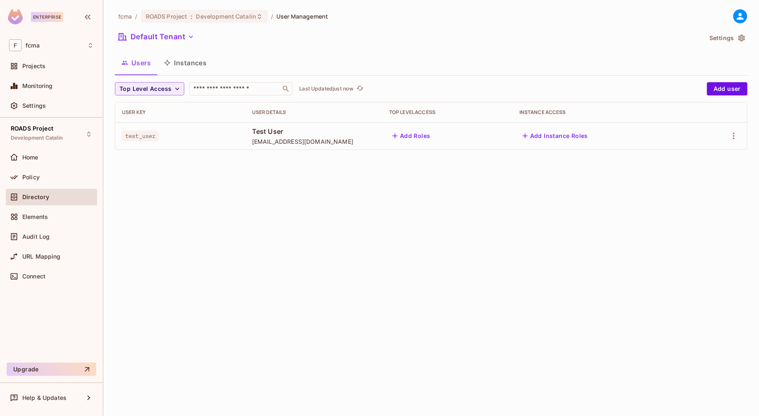
click at [192, 61] on button "Instances" at bounding box center [185, 62] width 56 height 21
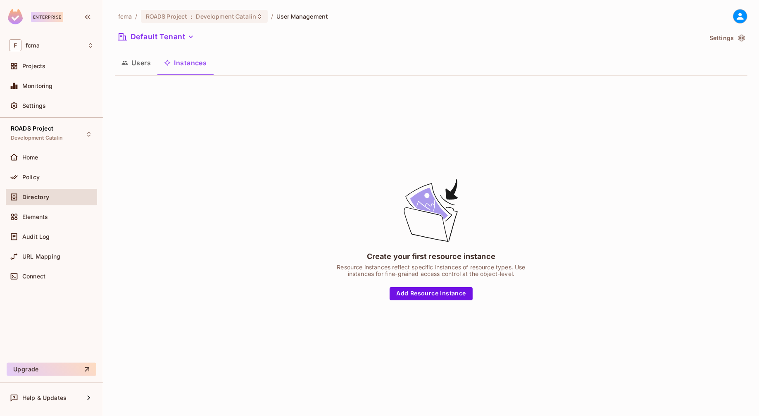
click at [138, 65] on button "Users" at bounding box center [136, 62] width 43 height 21
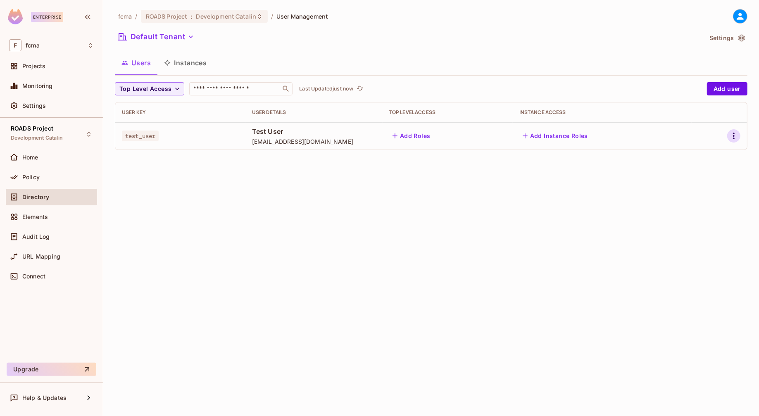
click at [734, 136] on icon "button" at bounding box center [734, 136] width 2 height 7
click at [694, 152] on div "Edit" at bounding box center [689, 155] width 11 height 8
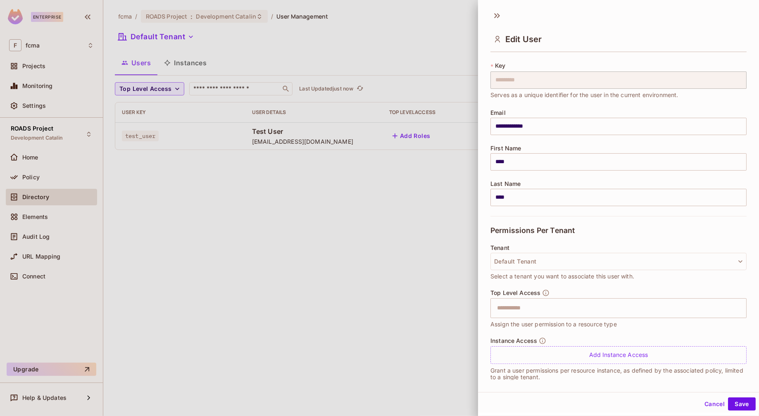
scroll to position [23, 0]
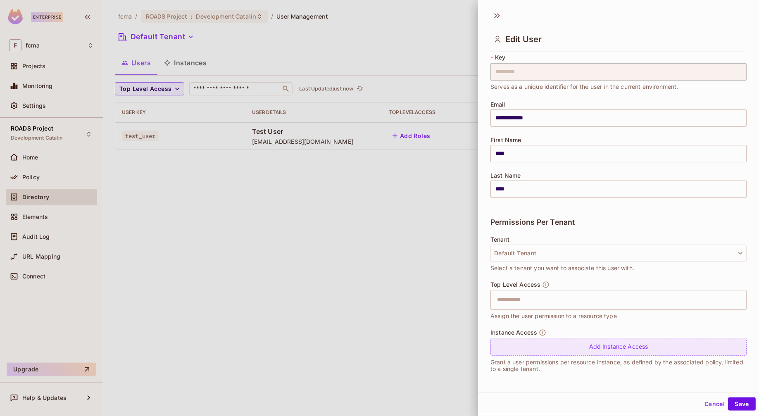
click at [616, 345] on div "Add Instance Access" at bounding box center [618, 347] width 256 height 18
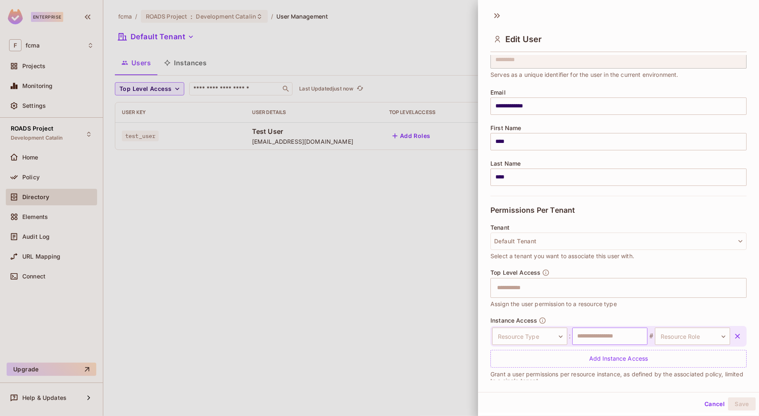
scroll to position [47, 0]
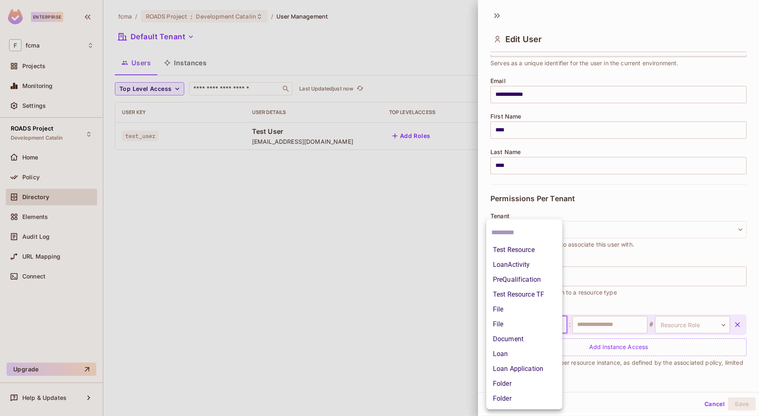
click at [552, 323] on body "**********" at bounding box center [379, 208] width 759 height 416
click at [517, 322] on li "File" at bounding box center [524, 324] width 76 height 15
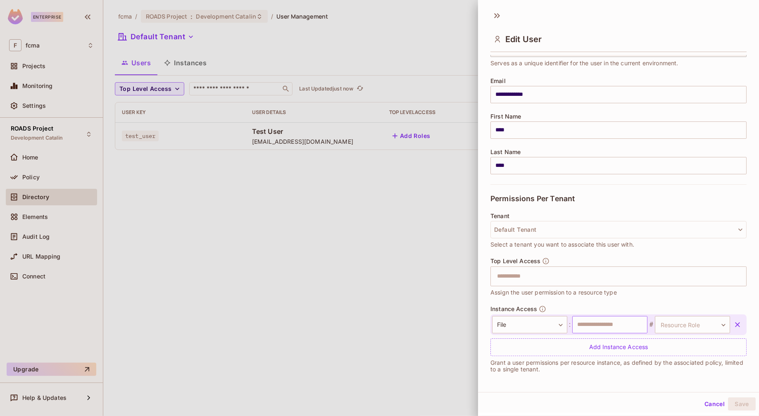
click at [618, 324] on input "text" at bounding box center [609, 324] width 75 height 17
type input "*"
type input "******"
click at [713, 325] on body "**********" at bounding box center [379, 208] width 759 height 416
click at [658, 363] on li "Editor" at bounding box center [680, 363] width 76 height 15
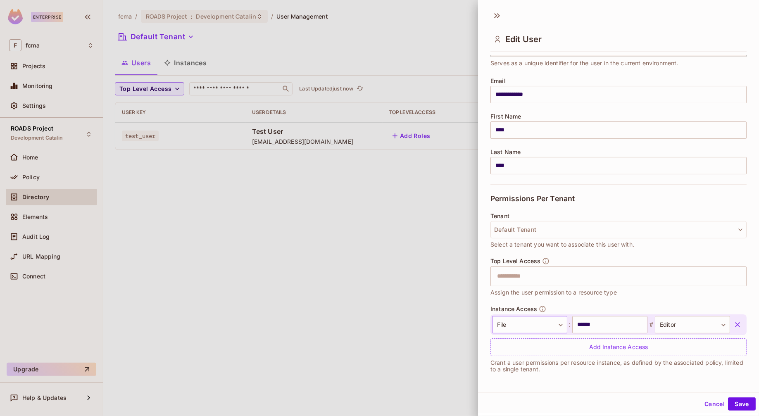
click at [524, 318] on body "**********" at bounding box center [379, 208] width 759 height 416
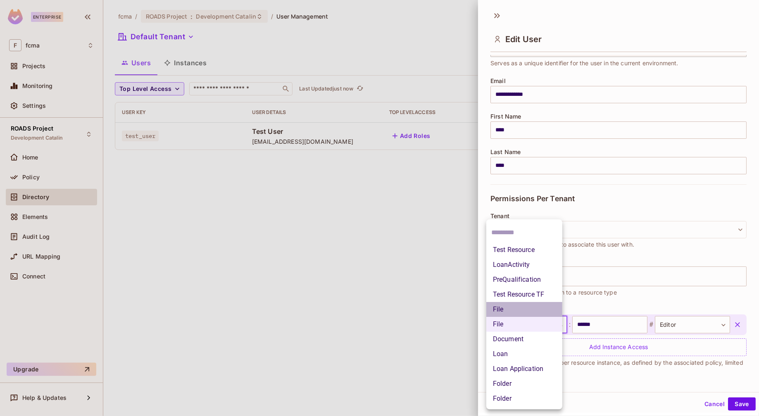
click at [520, 307] on li "File" at bounding box center [524, 309] width 76 height 15
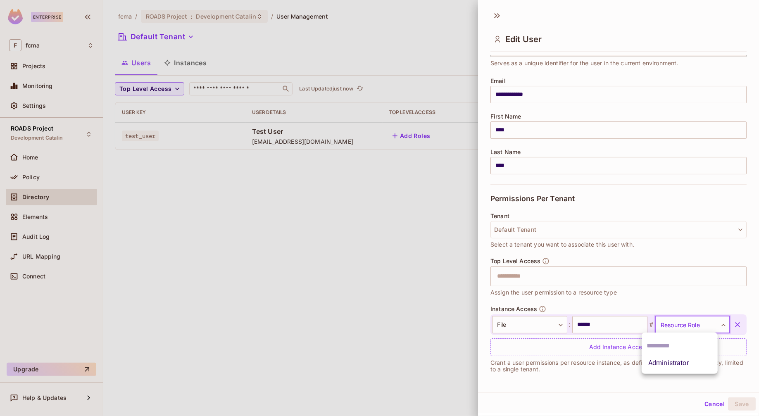
click at [694, 323] on body "**********" at bounding box center [379, 208] width 759 height 416
click at [685, 363] on li "Administrator" at bounding box center [680, 363] width 76 height 15
click at [309, 197] on div at bounding box center [379, 208] width 759 height 416
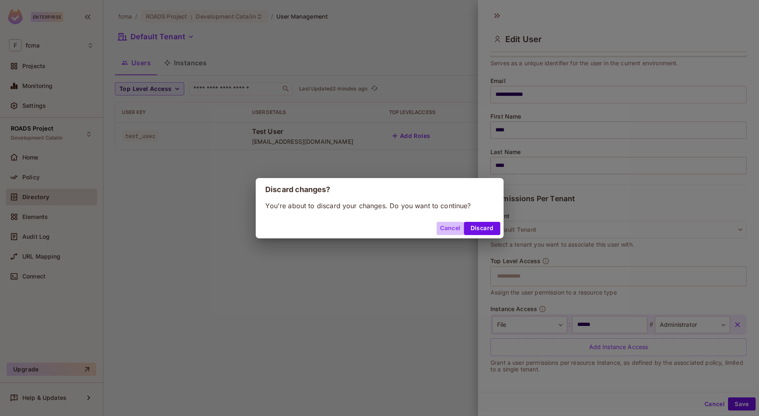
click at [447, 227] on button "Cancel" at bounding box center [450, 228] width 27 height 13
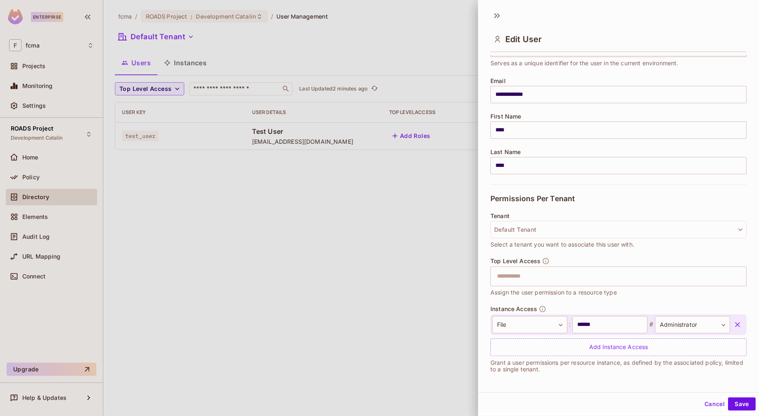
click at [709, 402] on button "Cancel" at bounding box center [714, 403] width 27 height 13
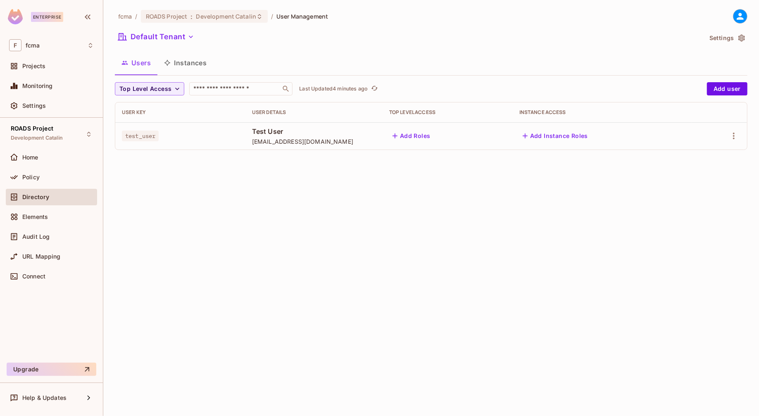
click at [310, 212] on div "fcma / ROADS Project : Development Catalin / User Management Default Tenant Set…" at bounding box center [431, 208] width 656 height 416
click at [170, 380] on div "fcma / ROADS Project : Development Catalin / User Management Default Tenant Set…" at bounding box center [431, 208] width 656 height 416
click at [732, 135] on icon "button" at bounding box center [734, 136] width 10 height 10
click at [692, 153] on div "Edit" at bounding box center [689, 155] width 11 height 8
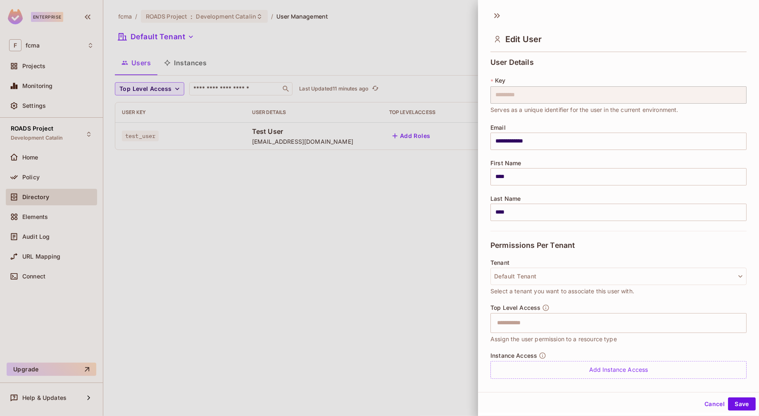
click at [357, 248] on div at bounding box center [379, 208] width 759 height 416
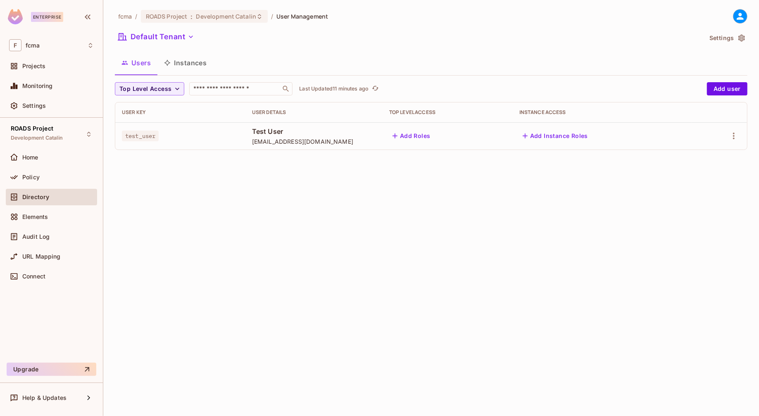
click at [193, 60] on button "Instances" at bounding box center [185, 62] width 56 height 21
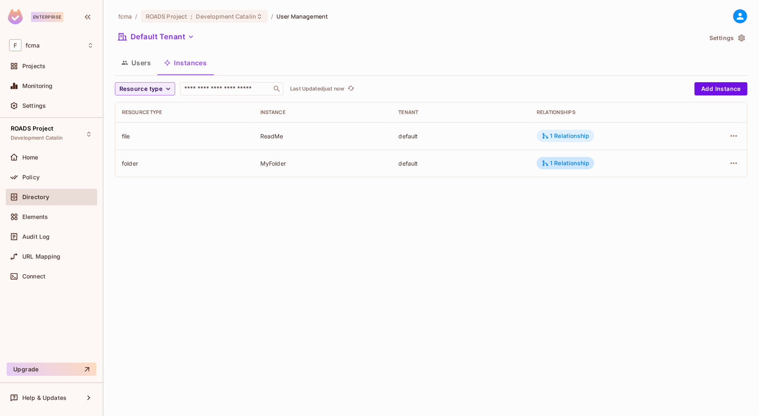
click at [574, 134] on div "1 Relationship" at bounding box center [566, 135] width 48 height 7
click at [616, 209] on div at bounding box center [379, 208] width 759 height 416
click at [570, 163] on div "1 Relationship" at bounding box center [566, 162] width 48 height 7
click at [587, 233] on div at bounding box center [379, 208] width 759 height 416
click at [143, 62] on button "Users" at bounding box center [136, 62] width 43 height 21
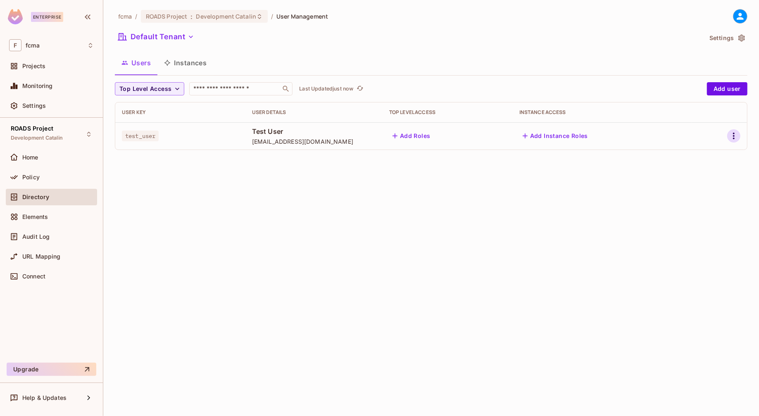
click at [734, 138] on icon "button" at bounding box center [734, 136] width 2 height 7
click at [698, 153] on li "Edit" at bounding box center [697, 155] width 73 height 18
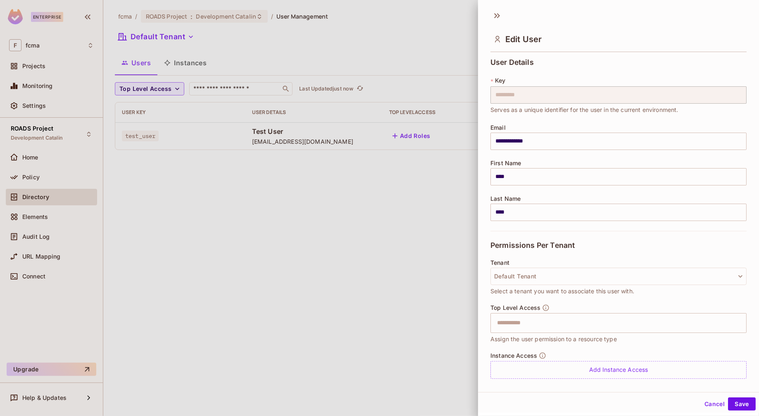
click at [365, 184] on div at bounding box center [379, 208] width 759 height 416
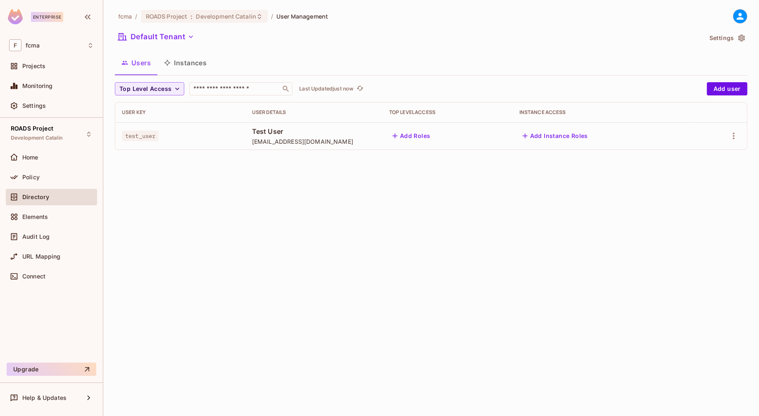
click at [569, 134] on button "Add Instance Roles" at bounding box center [555, 135] width 72 height 13
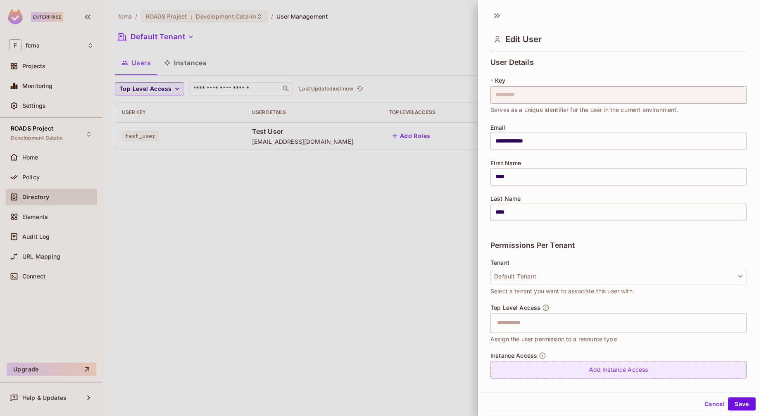
click at [624, 371] on div "Add Instance Access" at bounding box center [618, 370] width 256 height 18
click at [556, 372] on body "**********" at bounding box center [379, 208] width 759 height 416
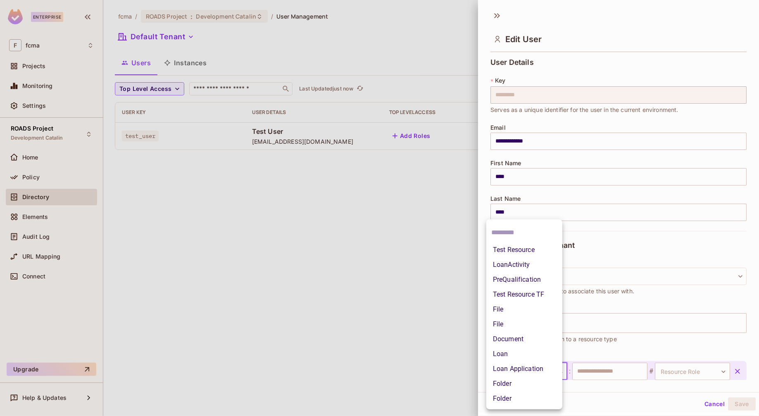
click at [510, 400] on li "Folder" at bounding box center [524, 398] width 76 height 15
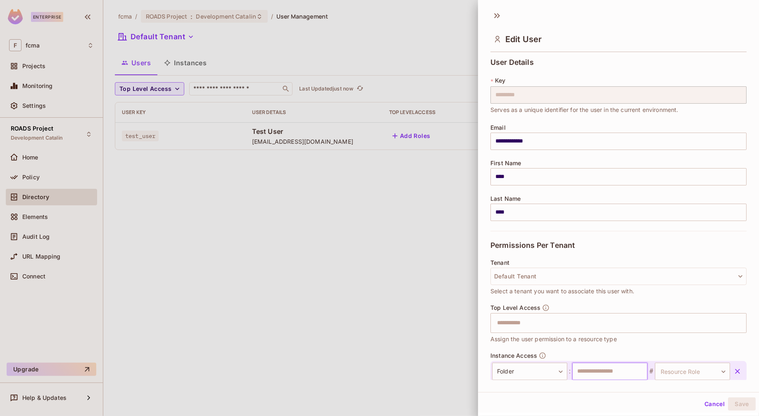
click at [628, 370] on input "text" at bounding box center [609, 371] width 75 height 17
type input "********"
click at [714, 371] on body "**********" at bounding box center [379, 208] width 759 height 416
click at [677, 396] on li "Administrator" at bounding box center [680, 398] width 76 height 15
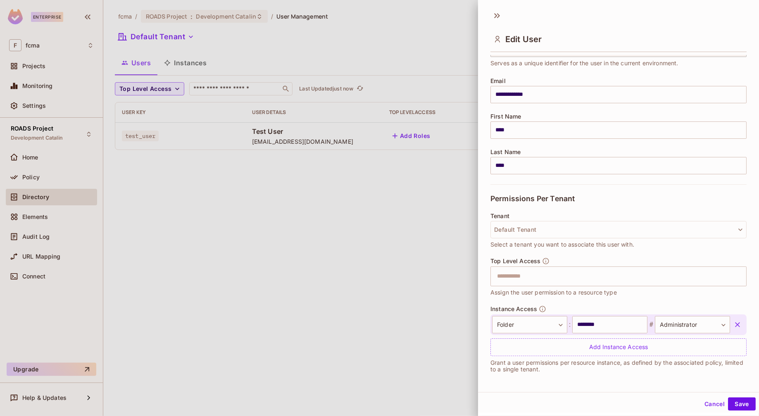
click at [709, 404] on button "Cancel" at bounding box center [714, 403] width 27 height 13
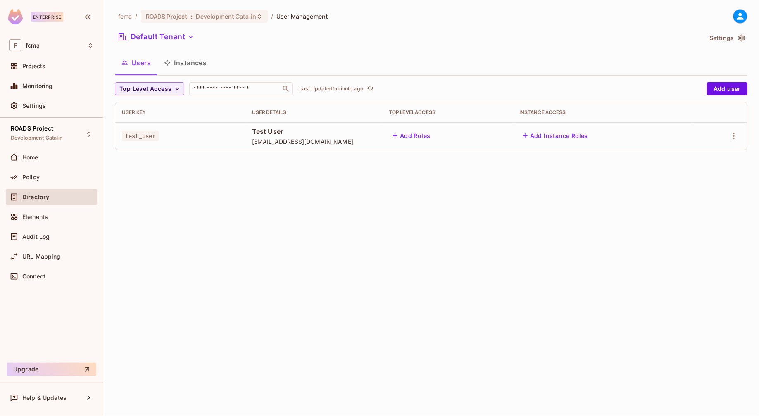
click at [335, 267] on div "fcma / ROADS Project : Development Catalin / User Management Default Tenant Set…" at bounding box center [431, 208] width 656 height 416
click at [732, 136] on icon "button" at bounding box center [734, 136] width 10 height 10
click at [701, 155] on li "Edit" at bounding box center [697, 155] width 73 height 18
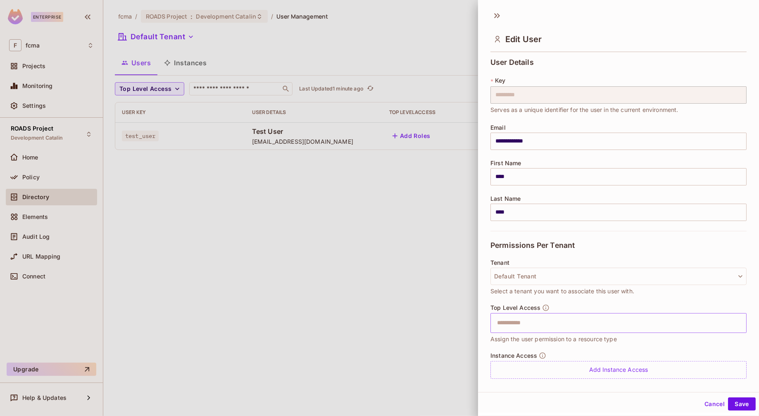
scroll to position [23, 0]
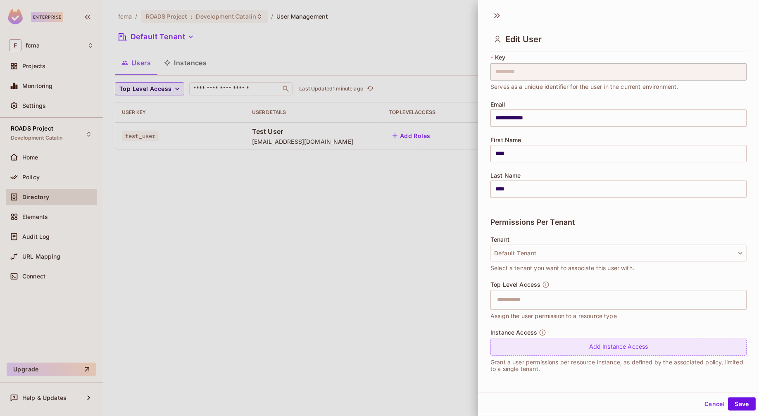
click at [627, 348] on div "Add Instance Access" at bounding box center [618, 347] width 256 height 18
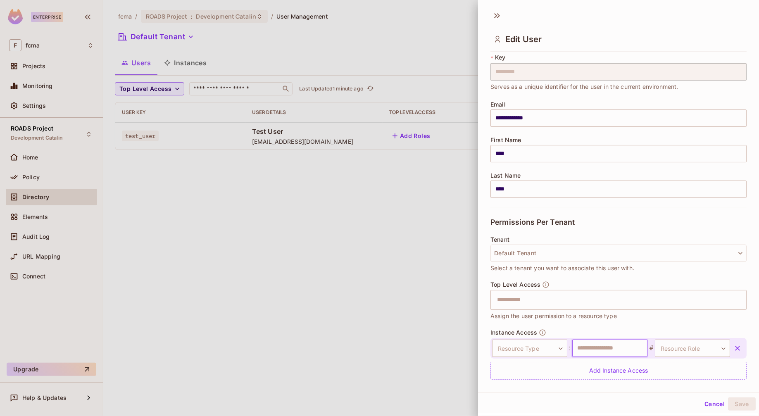
scroll to position [47, 0]
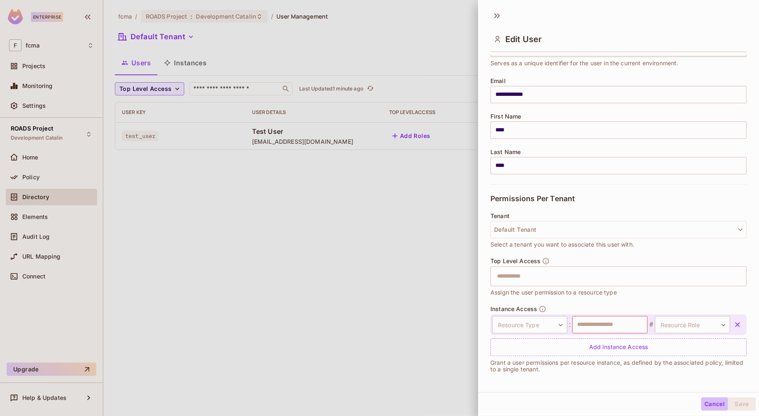
click at [710, 402] on button "Cancel" at bounding box center [714, 403] width 27 height 13
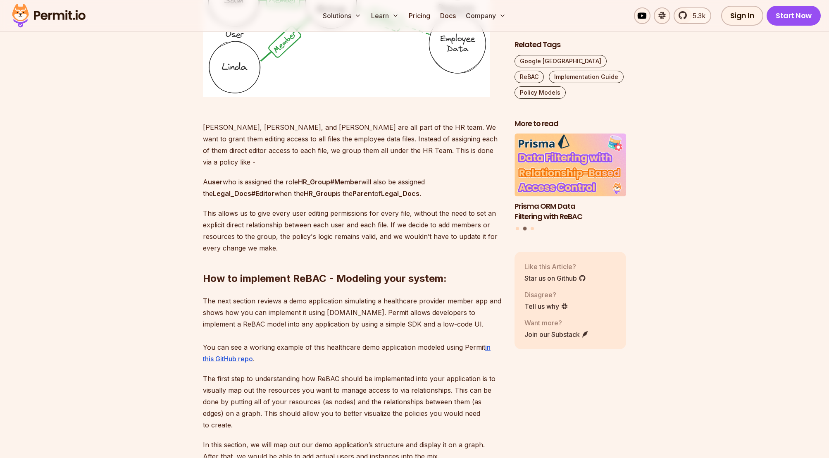
scroll to position [2436, 0]
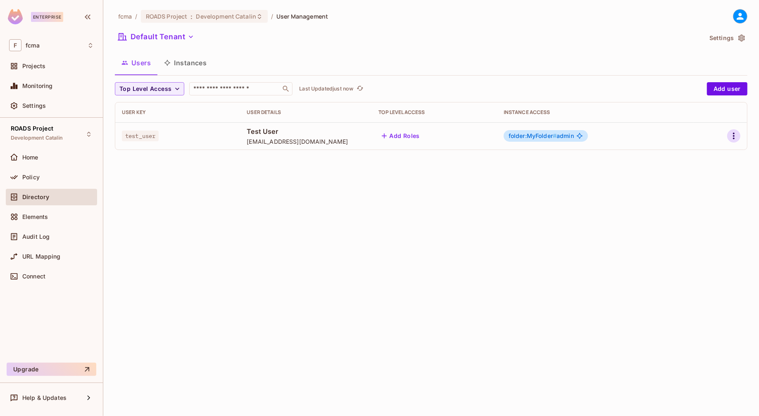
click at [735, 136] on icon "button" at bounding box center [734, 136] width 10 height 10
click at [694, 152] on div "Edit" at bounding box center [689, 155] width 11 height 8
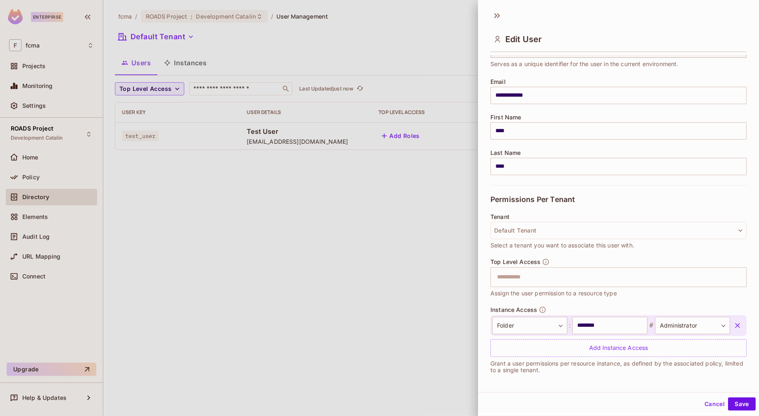
scroll to position [47, 0]
click at [709, 404] on button "Cancel" at bounding box center [714, 403] width 27 height 13
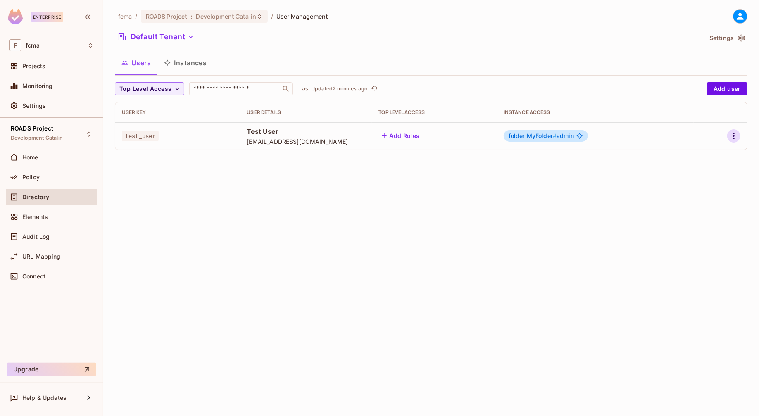
click at [734, 134] on icon "button" at bounding box center [734, 136] width 10 height 10
click at [689, 152] on div "Edit" at bounding box center [689, 155] width 11 height 8
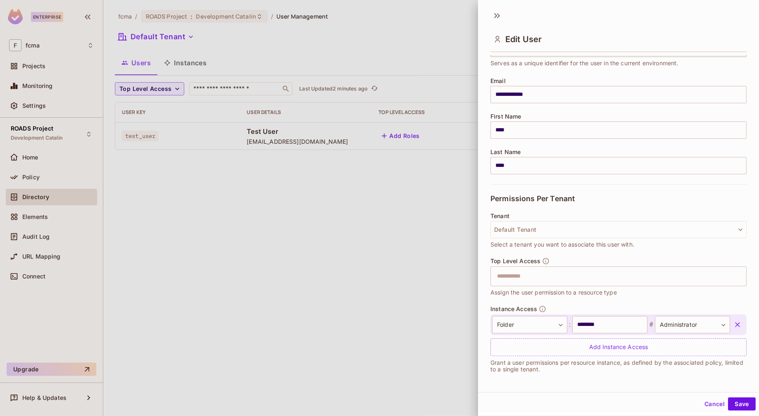
click at [710, 402] on button "Cancel" at bounding box center [714, 403] width 27 height 13
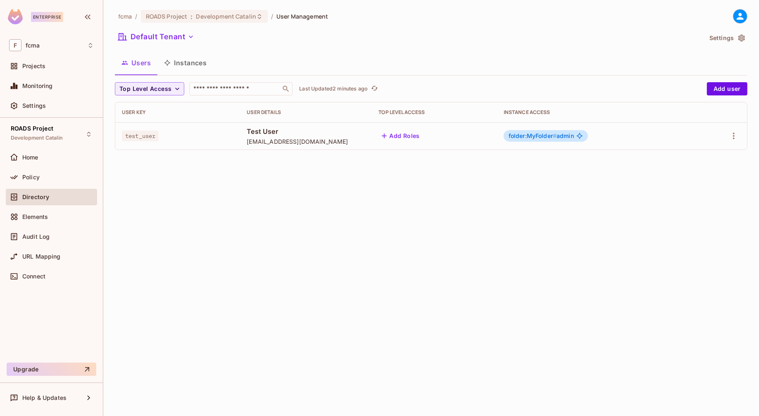
click at [197, 64] on button "Instances" at bounding box center [185, 62] width 56 height 21
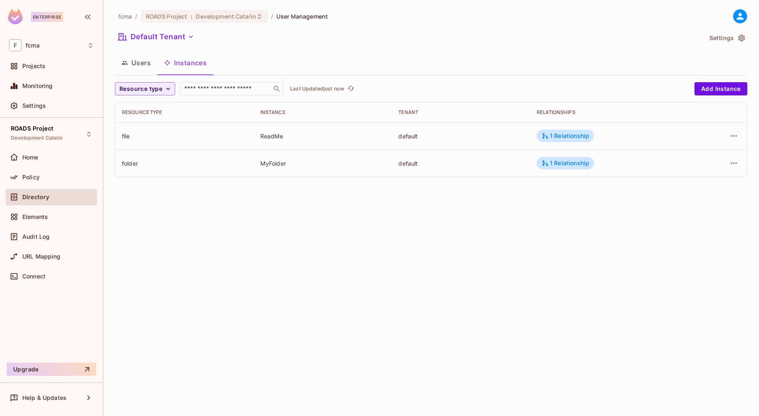
click at [271, 134] on div "ReadMe" at bounding box center [322, 136] width 125 height 8
click at [271, 162] on div "MyFolder" at bounding box center [322, 163] width 125 height 8
click at [607, 244] on div "fcma / ROADS Project : Development Catalin / User Management Default Tenant Set…" at bounding box center [431, 208] width 656 height 416
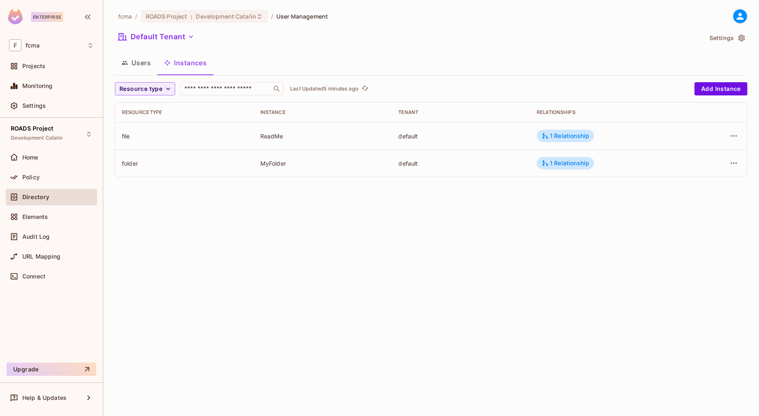
drag, startPoint x: 260, startPoint y: 406, endPoint x: 188, endPoint y: 259, distance: 163.3
click at [260, 406] on div "fcma / ROADS Project : Development Catalin / User Management Default Tenant Set…" at bounding box center [431, 208] width 656 height 416
click at [140, 63] on button "Users" at bounding box center [136, 62] width 43 height 21
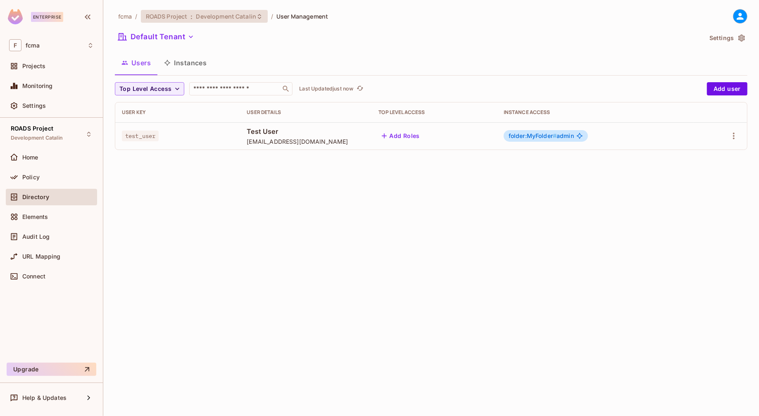
click at [243, 17] on span "Development Catalin" at bounding box center [226, 16] width 60 height 8
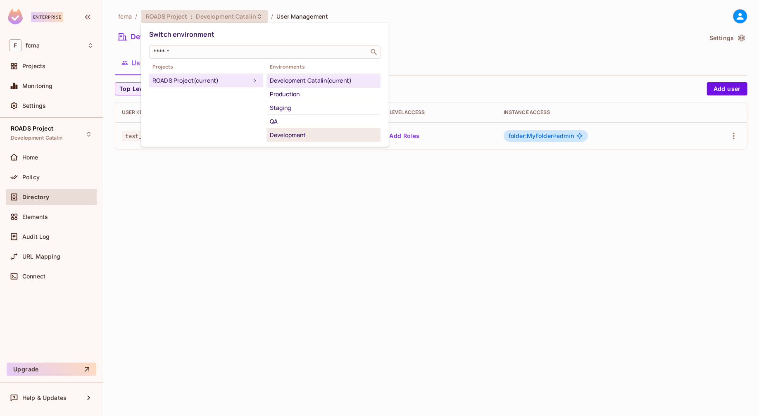
click at [294, 131] on div "Development" at bounding box center [323, 135] width 107 height 10
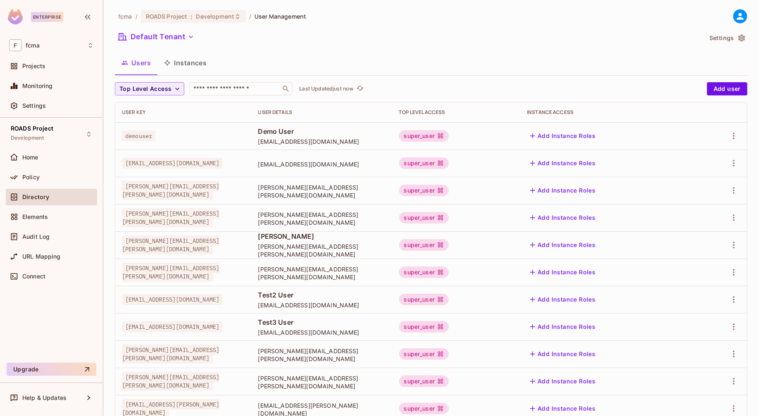
click at [141, 136] on span "demouser" at bounding box center [138, 136] width 33 height 11
copy span "demouser"
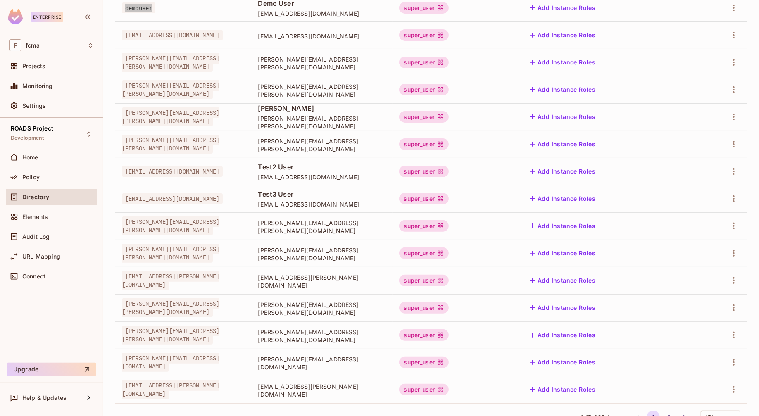
scroll to position [161, 0]
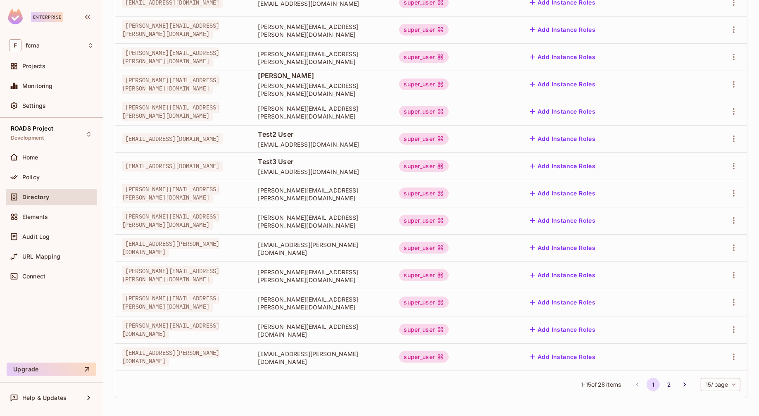
drag, startPoint x: 272, startPoint y: 384, endPoint x: 542, endPoint y: 391, distance: 269.8
click at [272, 384] on div "1 - 15 of 28 items 1 2 15 / page ** ​" at bounding box center [431, 384] width 632 height 27
click at [663, 383] on button "2" at bounding box center [668, 384] width 13 height 13
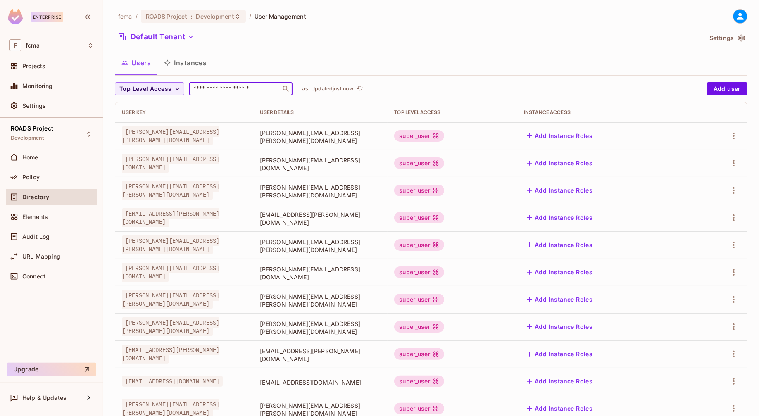
click at [217, 89] on input "text" at bounding box center [235, 89] width 87 height 8
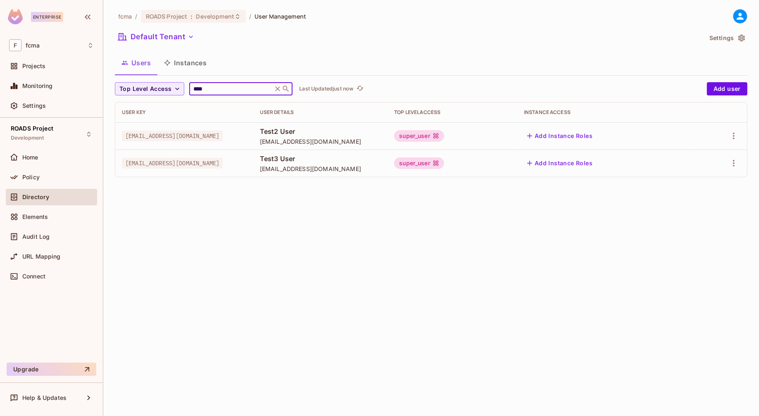
type input "****"
click at [273, 216] on div "fcma / ROADS Project : Development / User Management Default Tenant Settings Us…" at bounding box center [431, 208] width 656 height 416
click at [32, 174] on span "Policy" at bounding box center [30, 177] width 17 height 7
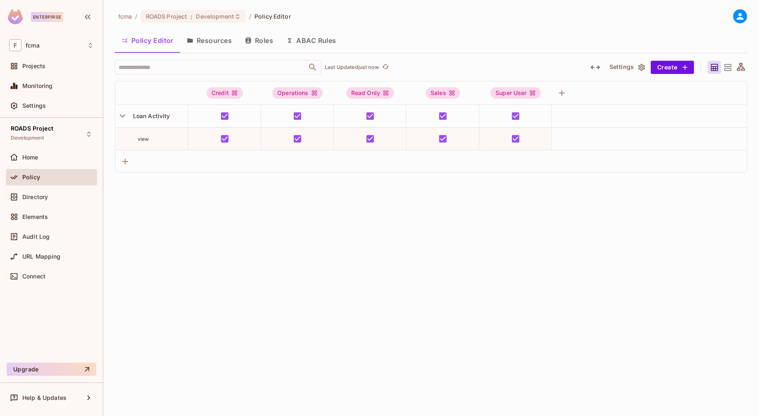
click at [218, 41] on button "Resources" at bounding box center [209, 40] width 58 height 21
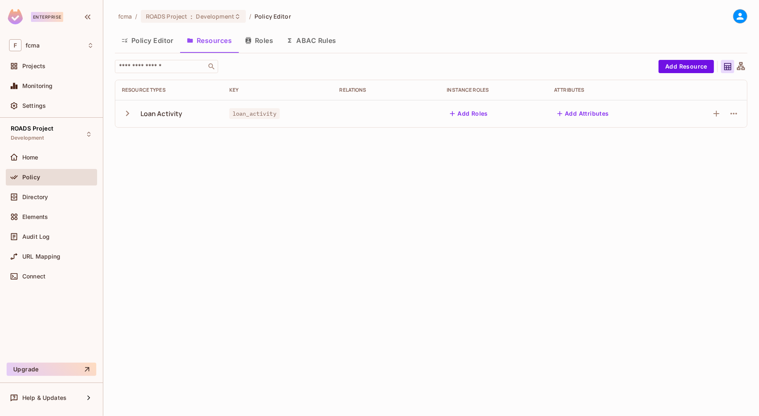
click at [125, 113] on icon "button" at bounding box center [127, 113] width 11 height 11
click at [152, 39] on button "Policy Editor" at bounding box center [147, 40] width 65 height 21
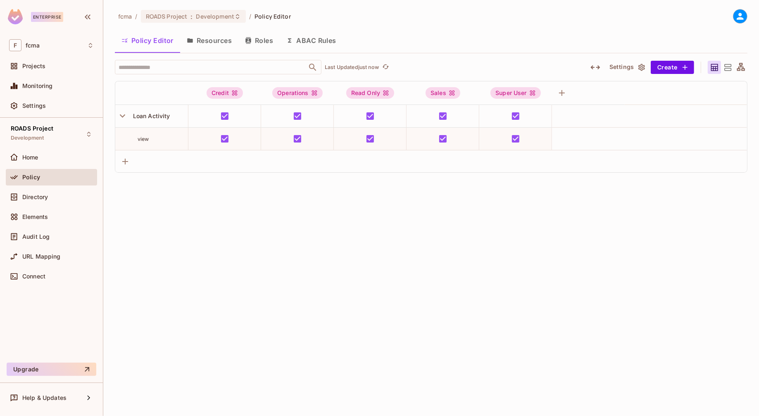
click at [372, 225] on div "fcma / ROADS Project : Development / Policy Editor Policy Editor Resources Role…" at bounding box center [431, 208] width 656 height 416
click at [215, 38] on button "Resources" at bounding box center [209, 40] width 58 height 21
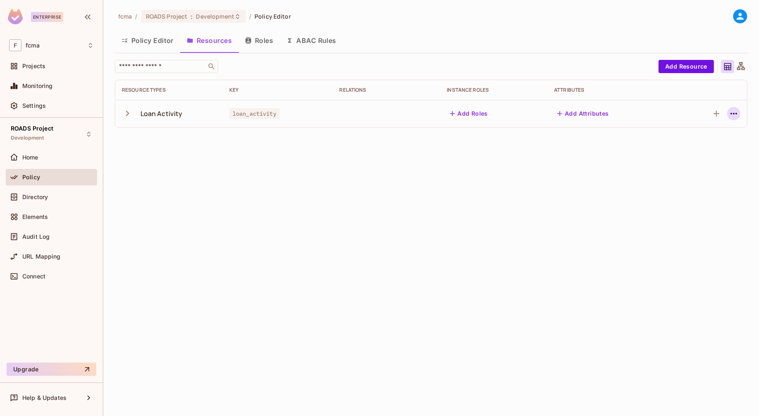
click at [734, 110] on icon "button" at bounding box center [734, 114] width 10 height 10
click at [705, 143] on div "Edit Resource" at bounding box center [697, 146] width 39 height 8
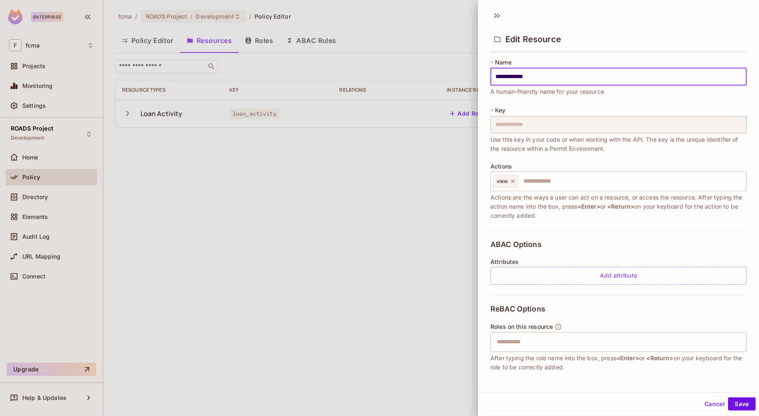
click at [381, 185] on div at bounding box center [379, 208] width 759 height 416
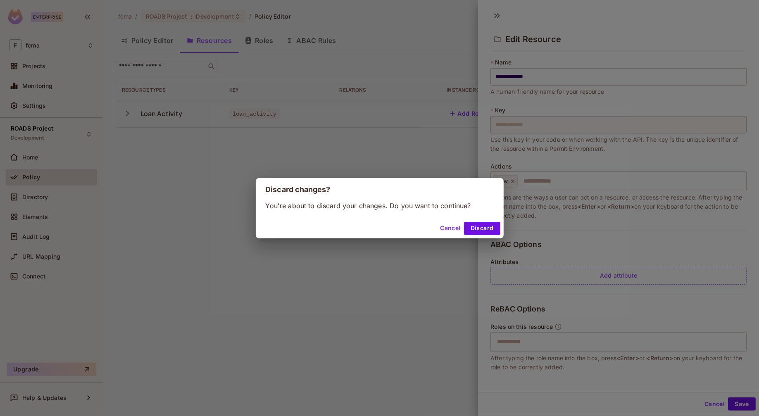
click at [456, 226] on button "Cancel" at bounding box center [450, 228] width 27 height 13
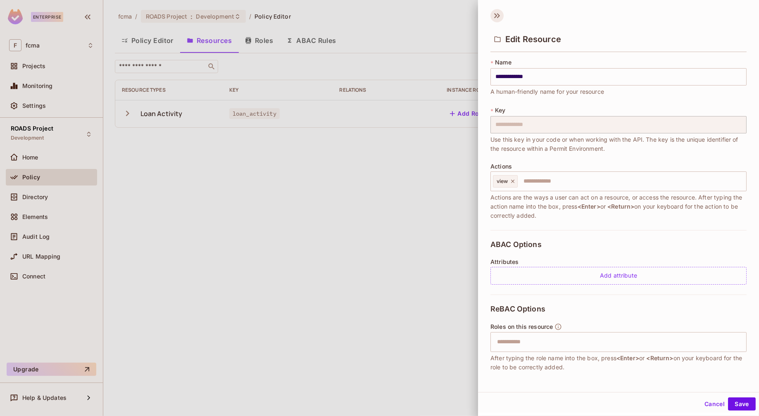
click at [497, 15] on icon at bounding box center [495, 15] width 3 height 5
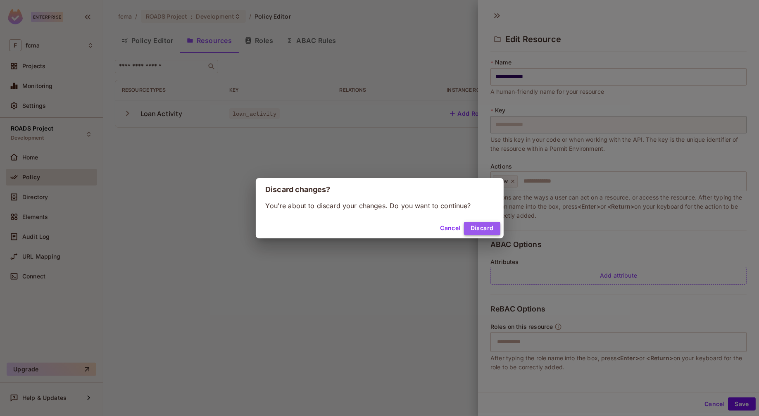
click at [485, 228] on button "Discard" at bounding box center [482, 228] width 36 height 13
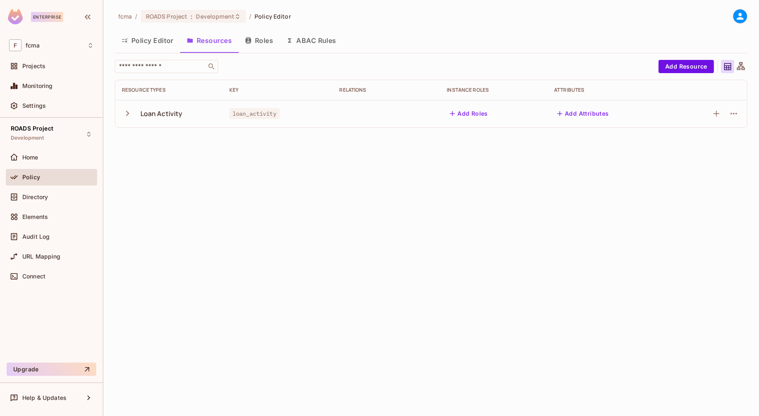
click at [324, 205] on div "fcma / ROADS Project : Development / Policy Editor Policy Editor Resources Role…" at bounding box center [431, 208] width 656 height 416
click at [266, 40] on button "Roles" at bounding box center [258, 40] width 41 height 21
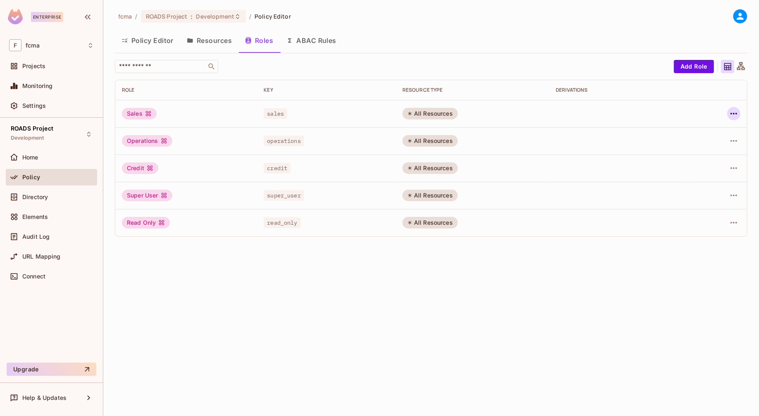
click at [736, 114] on icon "button" at bounding box center [733, 114] width 7 height 2
click at [701, 131] on div "Edit Role" at bounding box center [696, 132] width 25 height 8
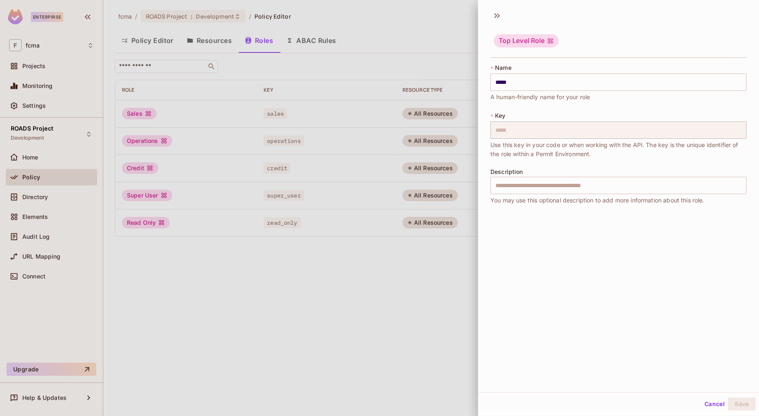
click at [708, 402] on button "Cancel" at bounding box center [714, 403] width 27 height 13
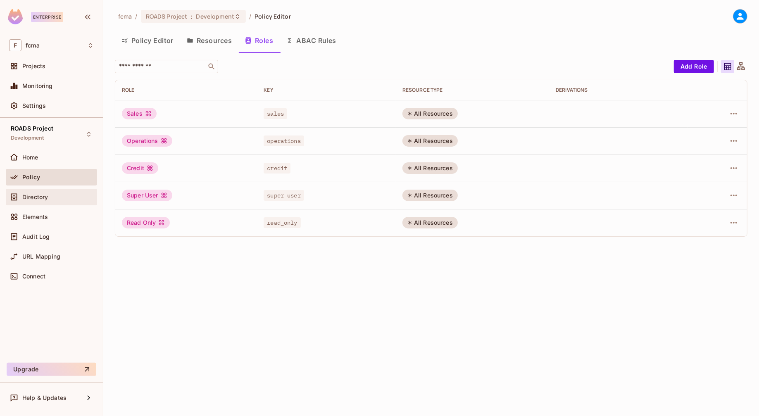
click at [46, 195] on span "Directory" at bounding box center [35, 197] width 26 height 7
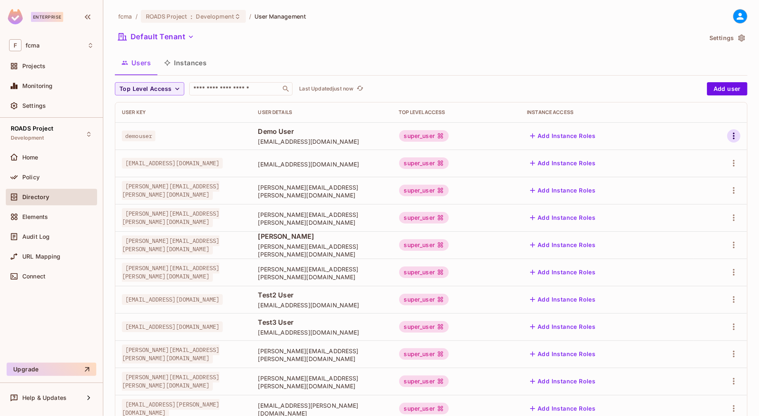
click at [730, 135] on icon "button" at bounding box center [734, 136] width 10 height 10
click at [686, 154] on div "Edit" at bounding box center [684, 155] width 11 height 8
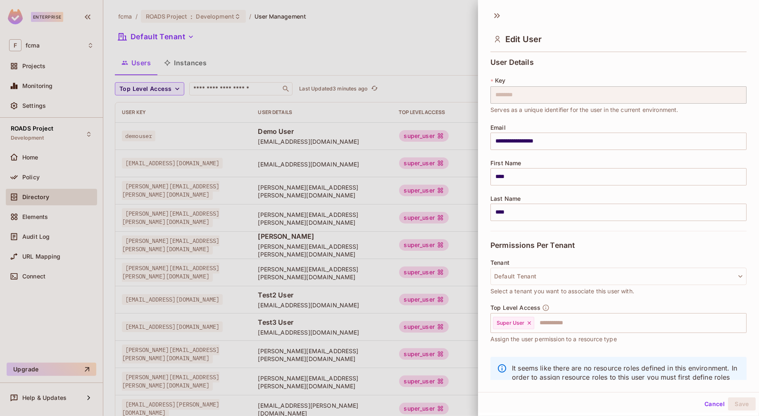
click at [370, 16] on div at bounding box center [379, 208] width 759 height 416
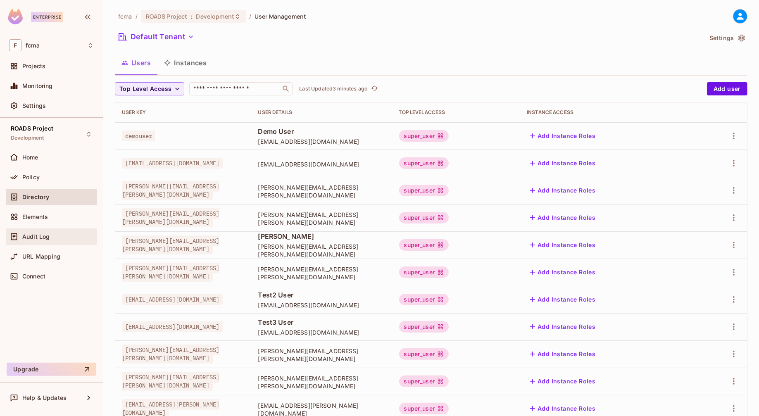
click at [38, 235] on span "Audit Log" at bounding box center [35, 236] width 27 height 7
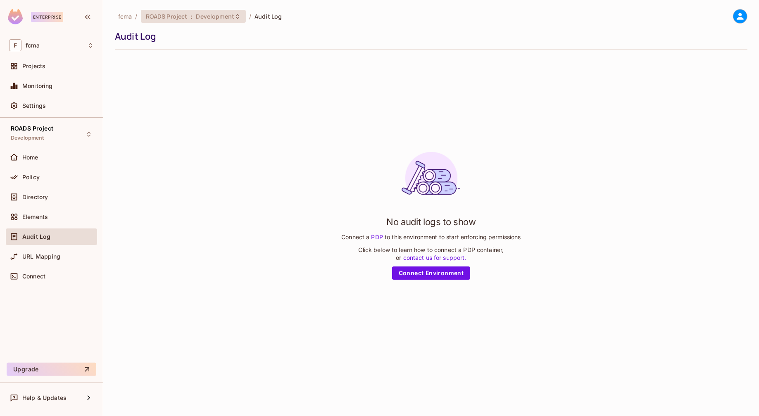
click at [236, 17] on icon at bounding box center [237, 16] width 7 height 7
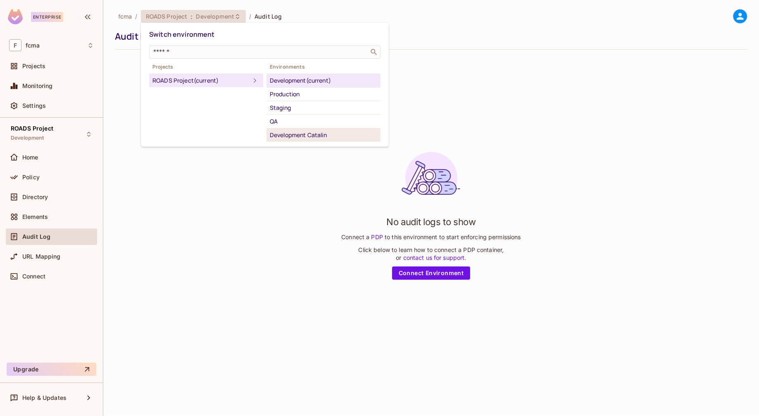
click at [319, 133] on div "Development Catalin" at bounding box center [323, 135] width 107 height 10
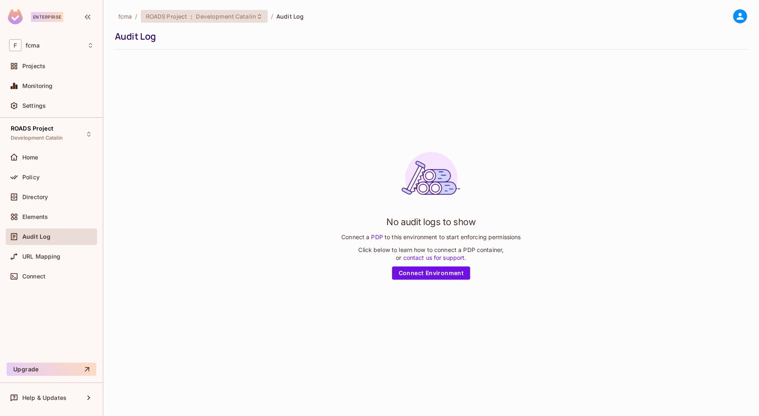
click at [252, 15] on span "Development Catalin" at bounding box center [226, 16] width 60 height 8
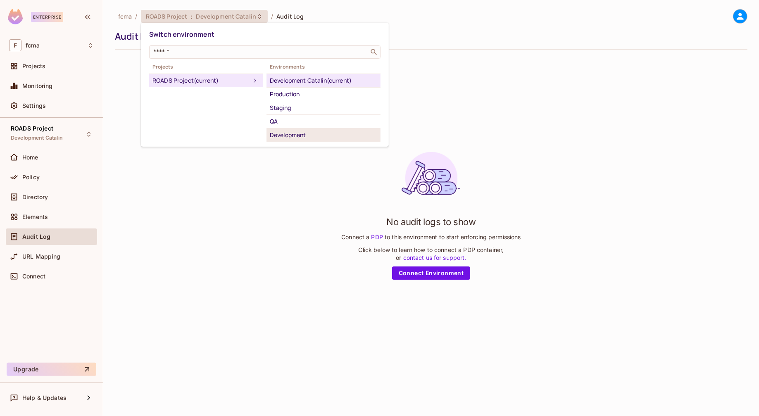
click at [291, 132] on div "Development" at bounding box center [323, 135] width 107 height 10
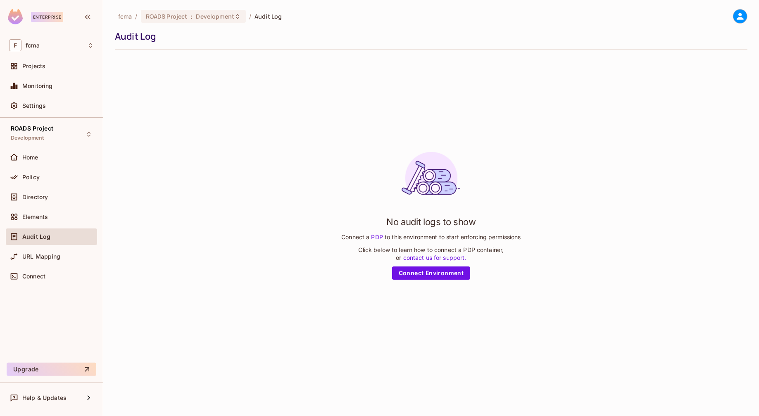
click at [293, 78] on div "No audit logs to show Connect a PDP to this environment to start enforcing perm…" at bounding box center [431, 212] width 632 height 313
click at [173, 15] on span "ROADS Project" at bounding box center [167, 16] width 42 height 8
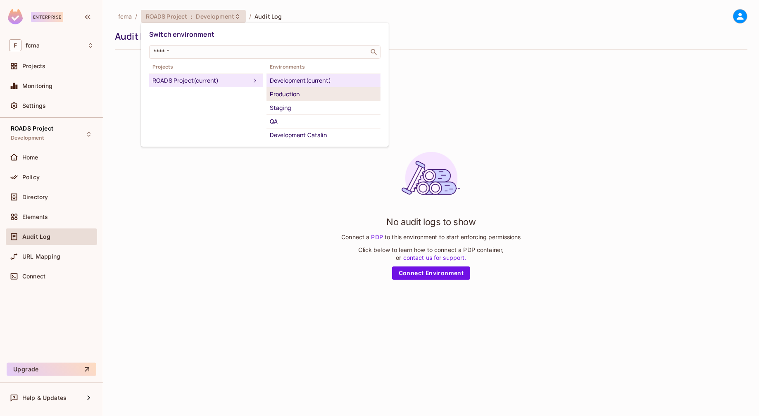
click at [290, 93] on div "Production" at bounding box center [323, 94] width 107 height 10
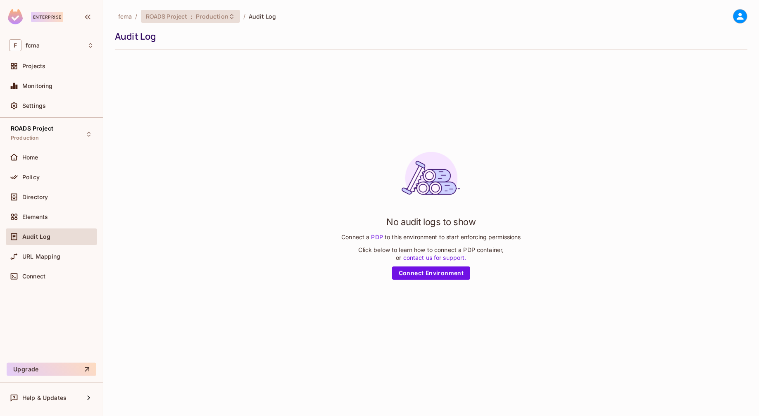
click at [213, 17] on span "Production" at bounding box center [212, 16] width 32 height 8
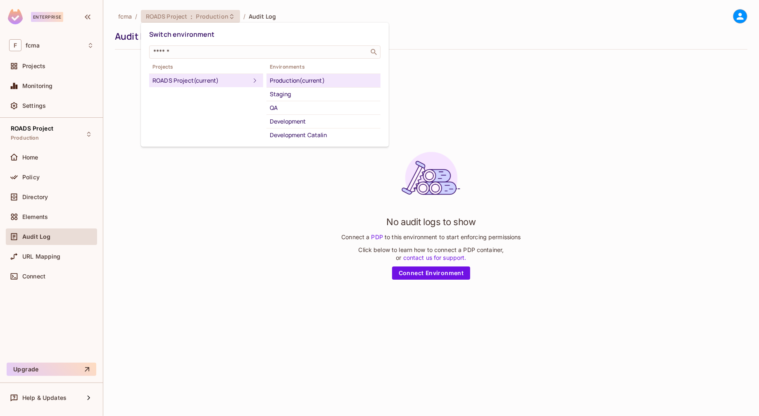
click at [304, 134] on div "Development Catalin" at bounding box center [323, 135] width 107 height 10
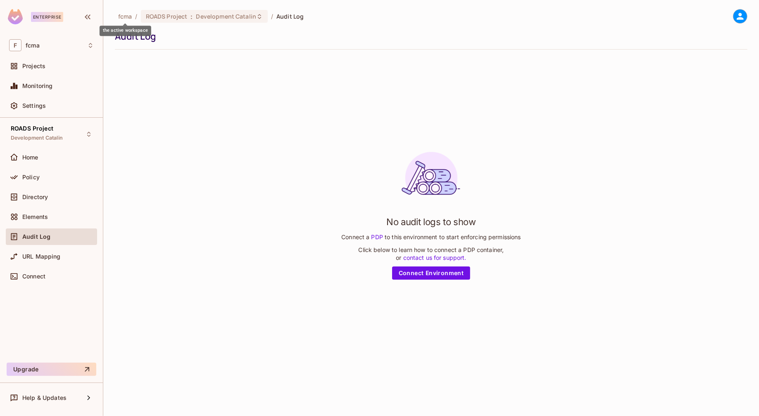
click at [120, 15] on span "fcma" at bounding box center [125, 16] width 14 height 8
click at [47, 157] on div "Home" at bounding box center [57, 157] width 71 height 7
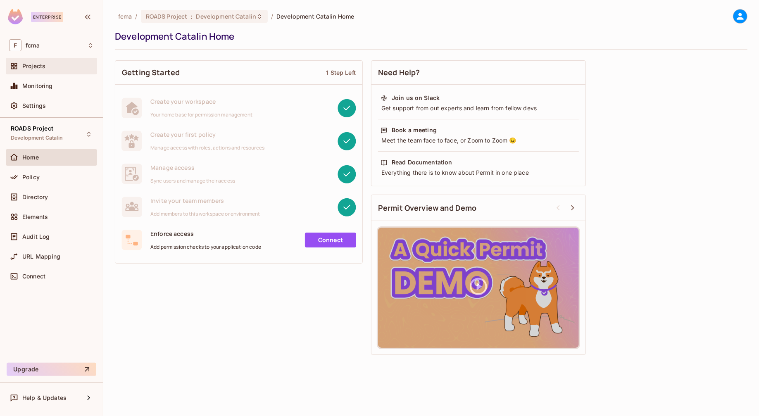
click at [47, 68] on div "Projects" at bounding box center [57, 66] width 71 height 7
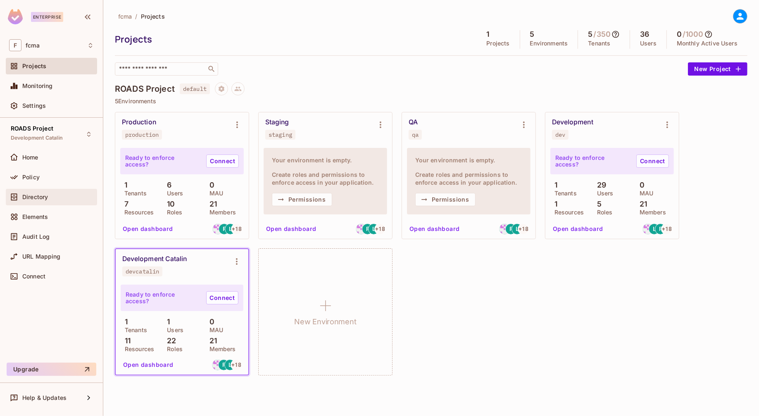
click at [43, 196] on span "Directory" at bounding box center [35, 197] width 26 height 7
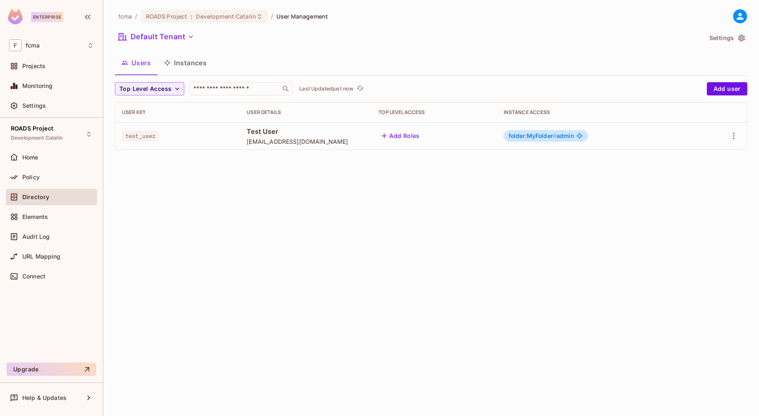
click at [696, 232] on div "fcma / ROADS Project : Development Catalin / User Management Default Tenant Set…" at bounding box center [431, 208] width 656 height 416
click at [40, 105] on span "Settings" at bounding box center [34, 105] width 24 height 7
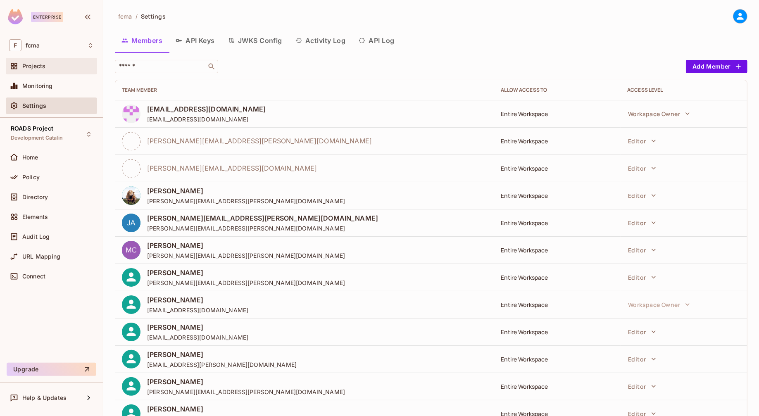
click at [37, 65] on span "Projects" at bounding box center [33, 66] width 23 height 7
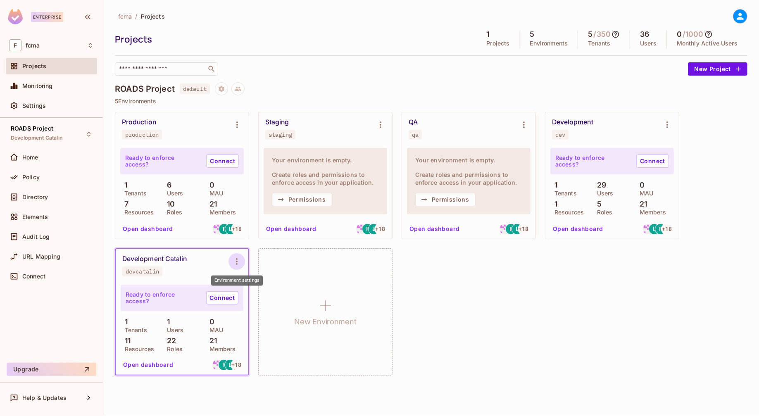
click at [241, 262] on icon "Environment settings" at bounding box center [237, 262] width 10 height 10
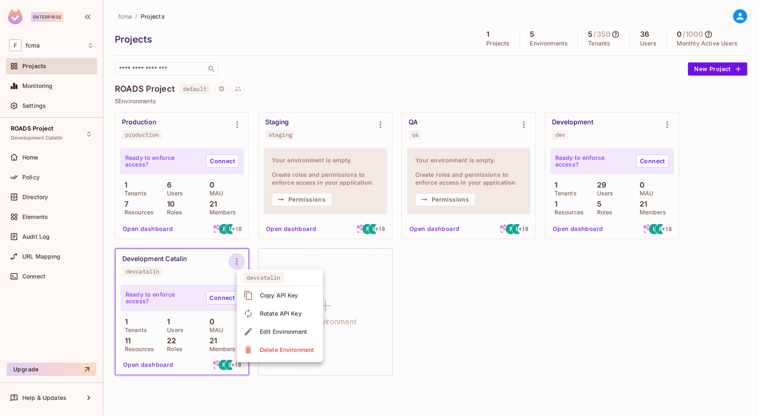
click at [291, 294] on div "Copy API Key" at bounding box center [279, 295] width 38 height 8
click at [297, 387] on div "fcma / Projects Projects 1 Projects 5 Environments 5 / 350 Tenants 36 Users 0 /…" at bounding box center [431, 208] width 656 height 416
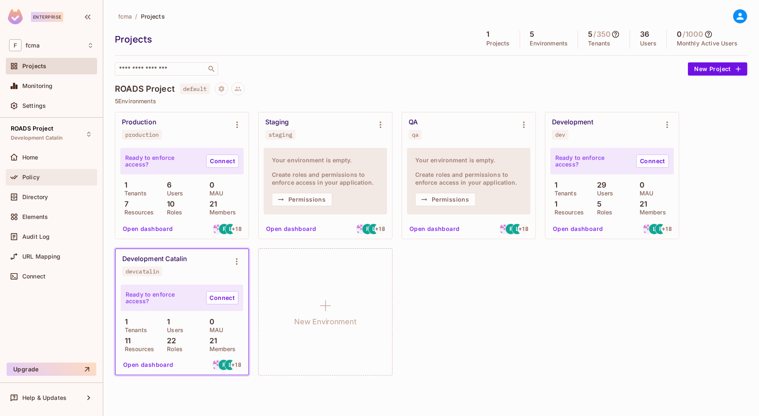
click at [32, 176] on span "Policy" at bounding box center [30, 177] width 17 height 7
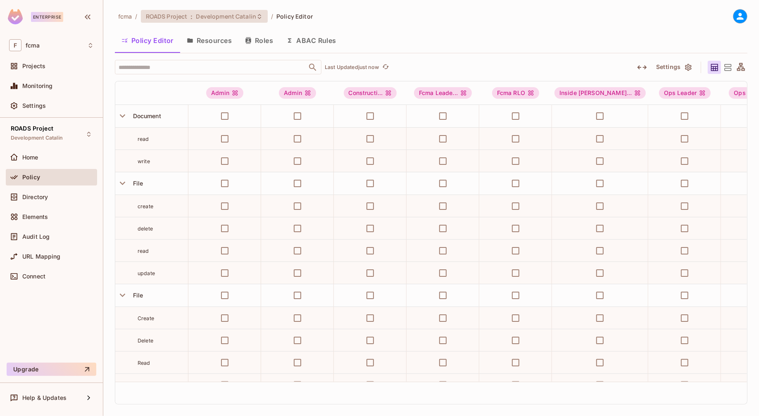
click at [260, 14] on icon at bounding box center [259, 16] width 7 height 7
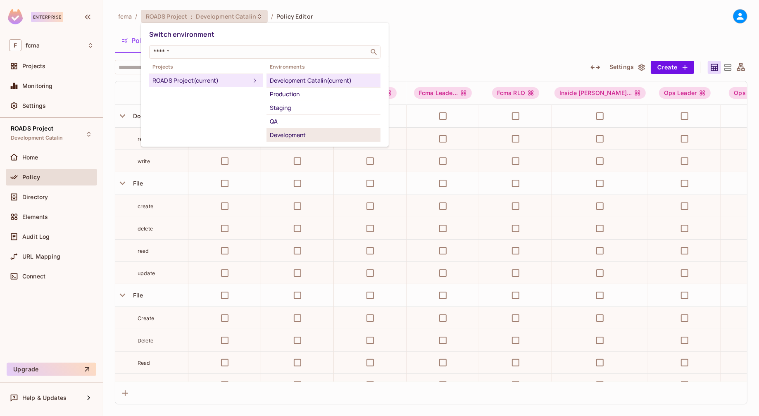
click at [297, 135] on div "Development" at bounding box center [323, 135] width 107 height 10
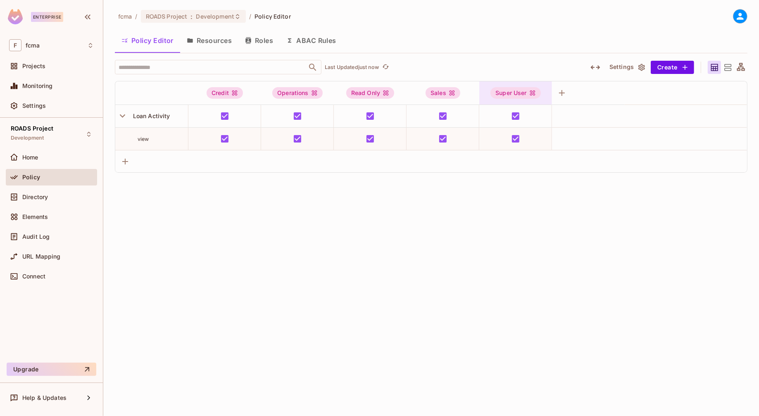
click at [510, 93] on div "Super User" at bounding box center [515, 93] width 50 height 12
click at [518, 165] on div "Edit Role" at bounding box center [514, 167] width 25 height 8
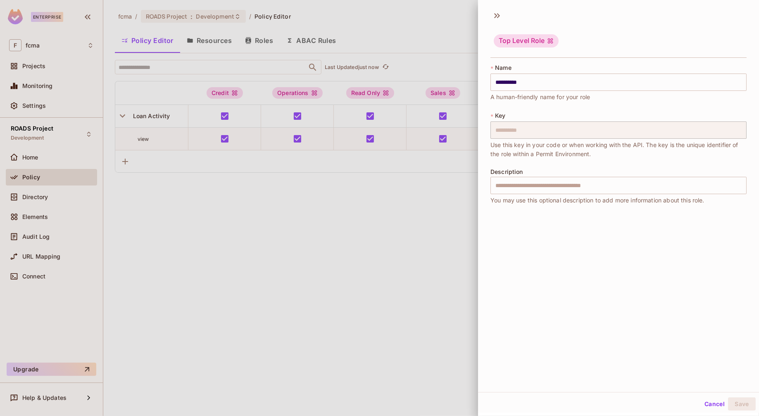
click at [710, 404] on button "Cancel" at bounding box center [714, 403] width 27 height 13
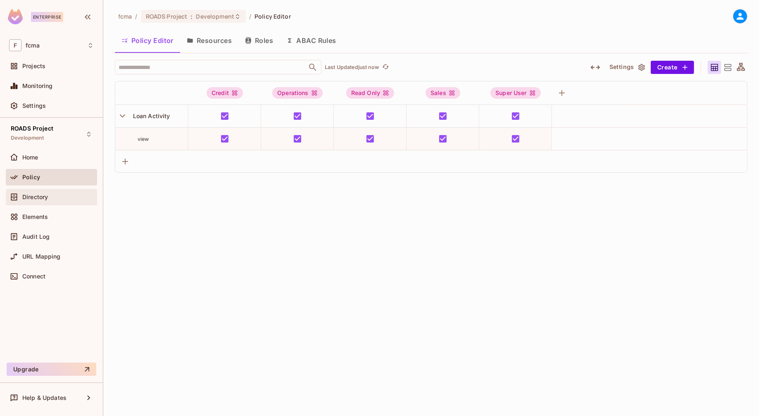
click at [40, 196] on span "Directory" at bounding box center [35, 197] width 26 height 7
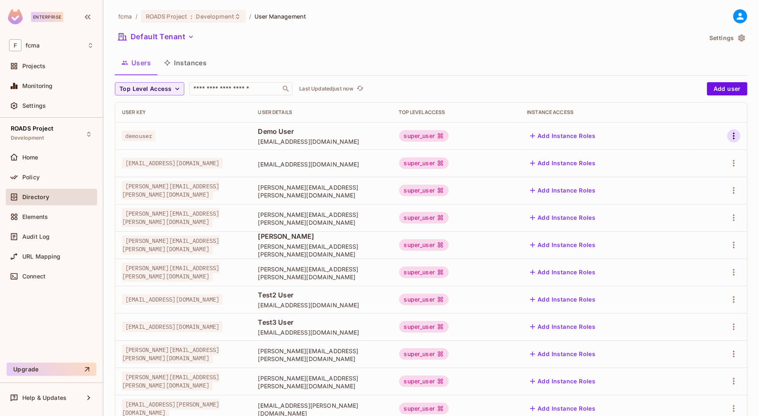
click at [729, 136] on icon "button" at bounding box center [734, 136] width 10 height 10
click at [687, 154] on div "Edit" at bounding box center [684, 155] width 11 height 8
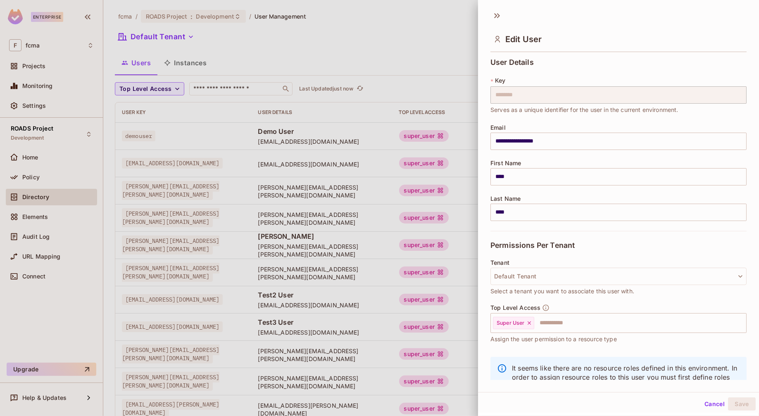
scroll to position [30, 0]
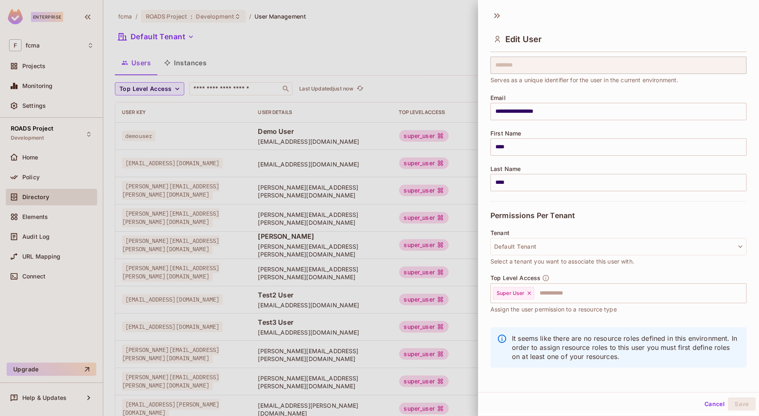
click at [712, 404] on button "Cancel" at bounding box center [714, 403] width 27 height 13
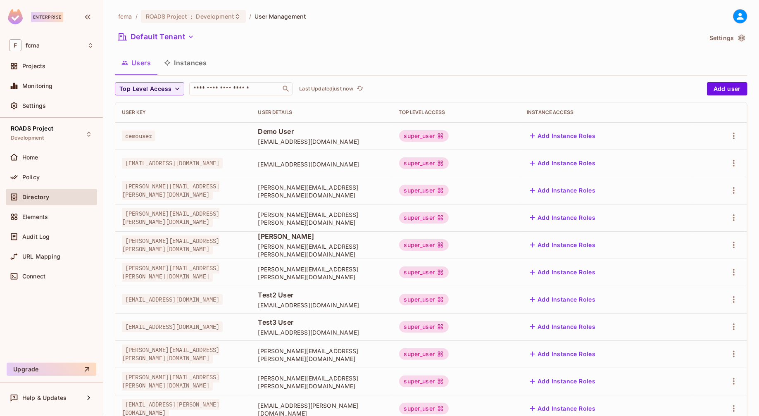
click at [377, 28] on div "fcma / ROADS Project : Development / User Management Default Tenant Settings Us…" at bounding box center [431, 287] width 632 height 556
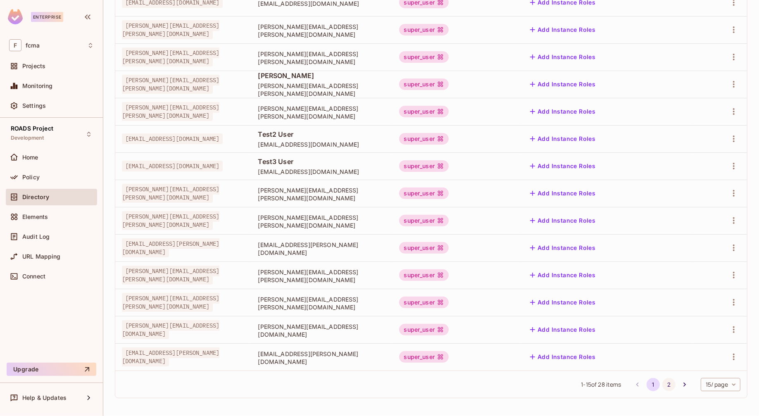
click at [662, 385] on button "2" at bounding box center [668, 384] width 13 height 13
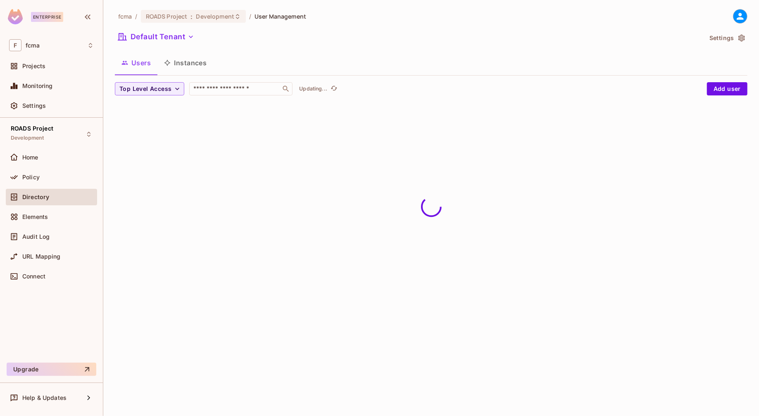
scroll to position [0, 0]
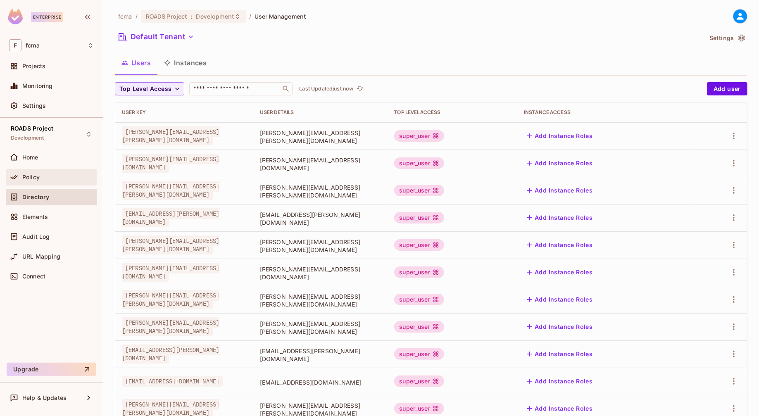
click at [29, 177] on span "Policy" at bounding box center [30, 177] width 17 height 7
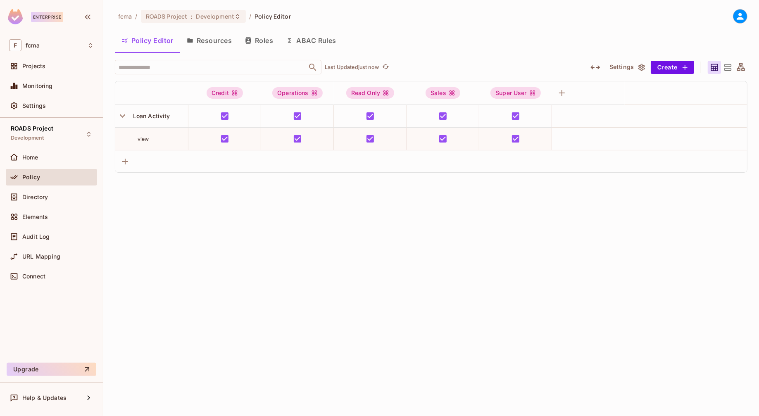
click at [254, 41] on button "Roles" at bounding box center [258, 40] width 41 height 21
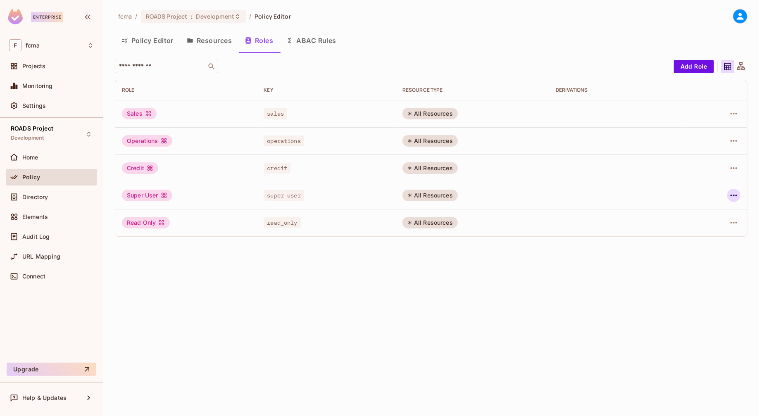
click at [734, 196] on icon "button" at bounding box center [734, 195] width 10 height 10
click at [702, 212] on div "Edit Role" at bounding box center [696, 214] width 25 height 8
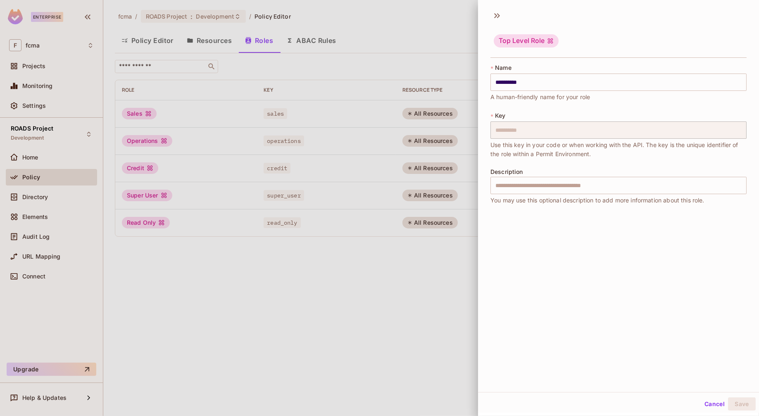
click at [710, 406] on button "Cancel" at bounding box center [714, 403] width 27 height 13
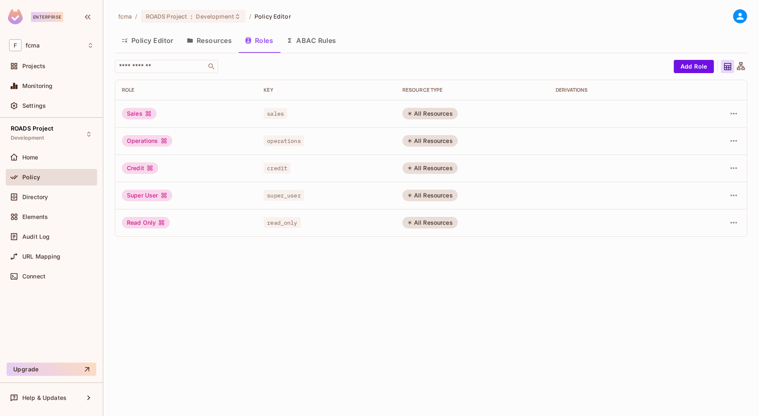
click at [400, 17] on div "fcma / ROADS Project : Development / Policy Editor" at bounding box center [431, 16] width 632 height 14
click at [207, 280] on div "fcma / ROADS Project : Development / Policy Editor Policy Editor Resources Role…" at bounding box center [431, 208] width 656 height 416
click at [212, 15] on span "Development" at bounding box center [215, 16] width 38 height 8
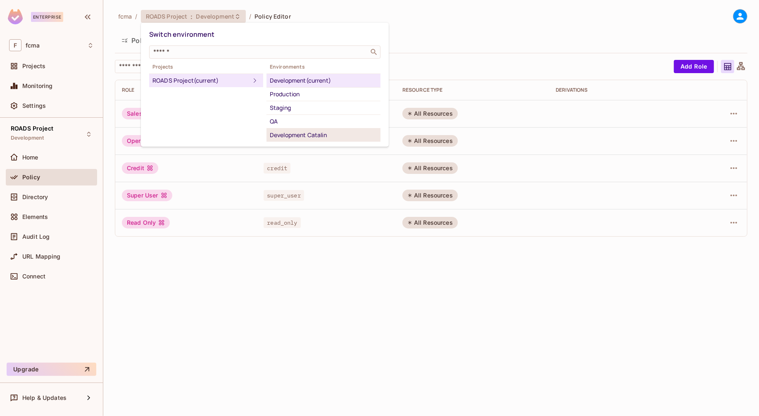
click at [313, 133] on div "Development Catalin" at bounding box center [323, 135] width 107 height 10
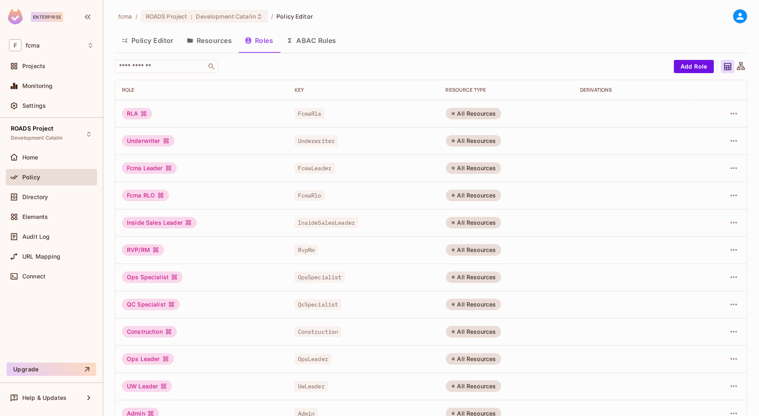
click at [220, 41] on button "Resources" at bounding box center [209, 40] width 58 height 21
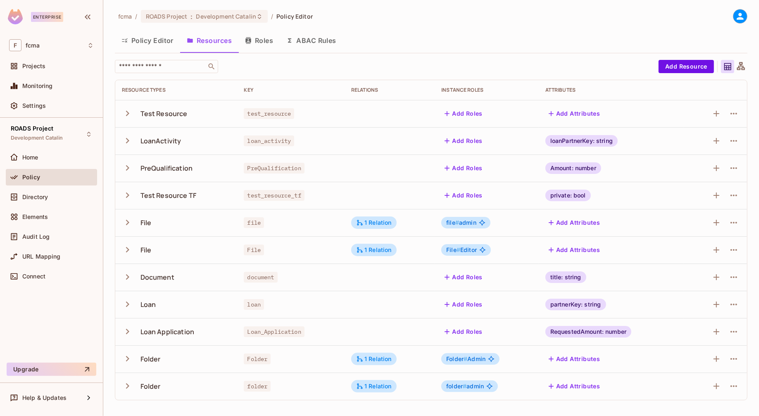
click at [159, 41] on button "Policy Editor" at bounding box center [147, 40] width 65 height 21
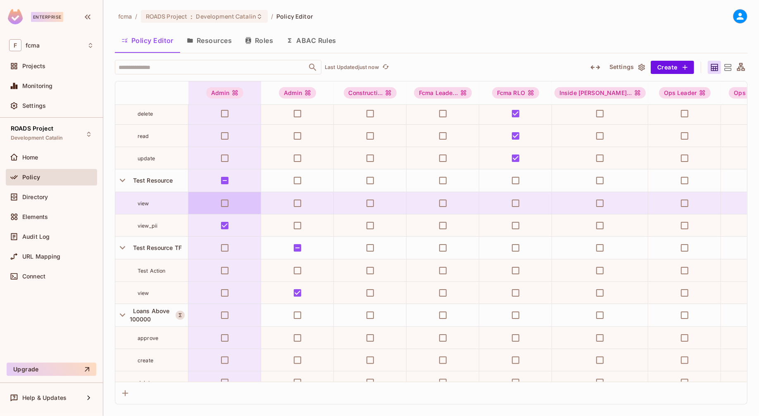
scroll to position [826, 0]
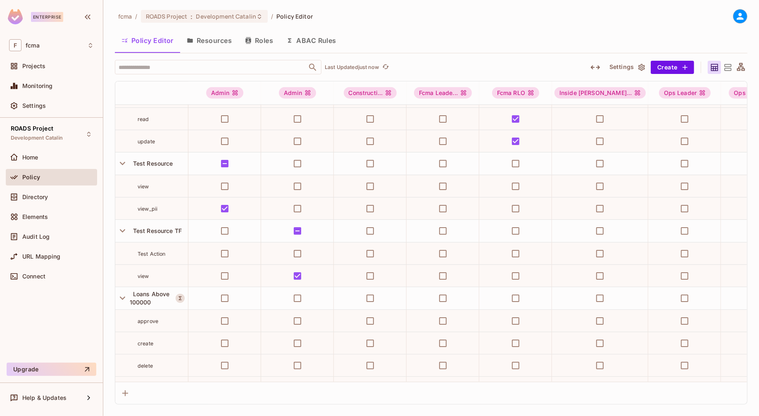
click at [264, 41] on button "Roles" at bounding box center [258, 40] width 41 height 21
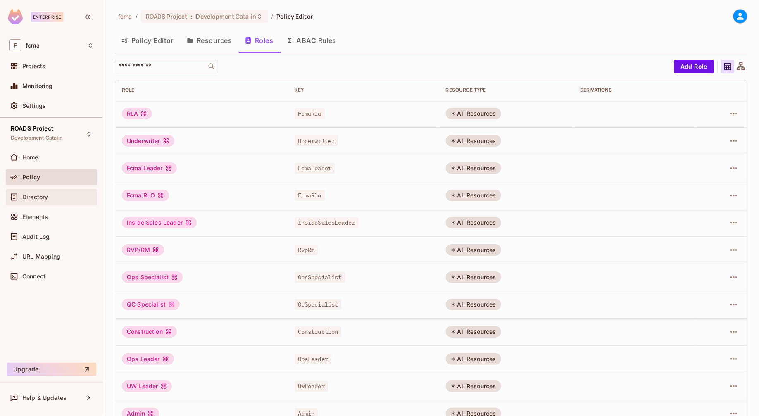
click at [35, 194] on span "Directory" at bounding box center [35, 197] width 26 height 7
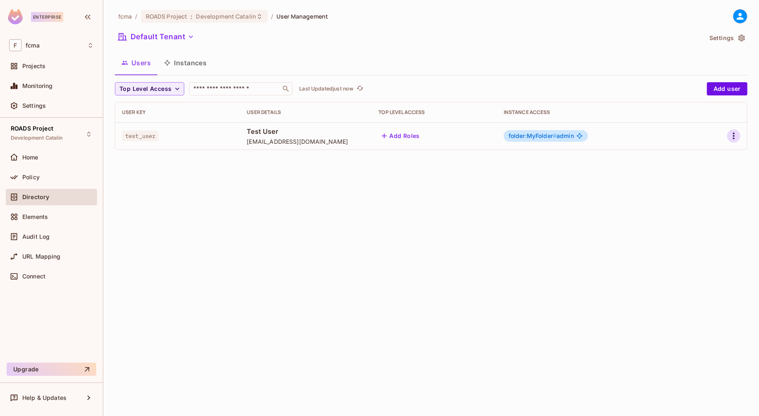
click at [736, 135] on icon "button" at bounding box center [734, 136] width 10 height 10
click at [692, 153] on div "Edit" at bounding box center [689, 155] width 11 height 8
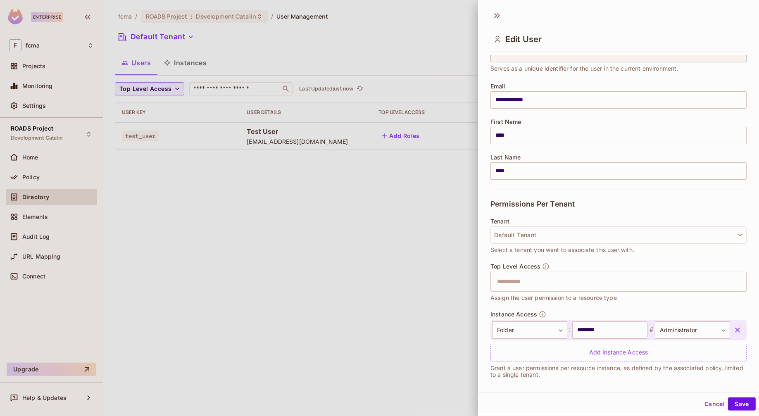
scroll to position [47, 0]
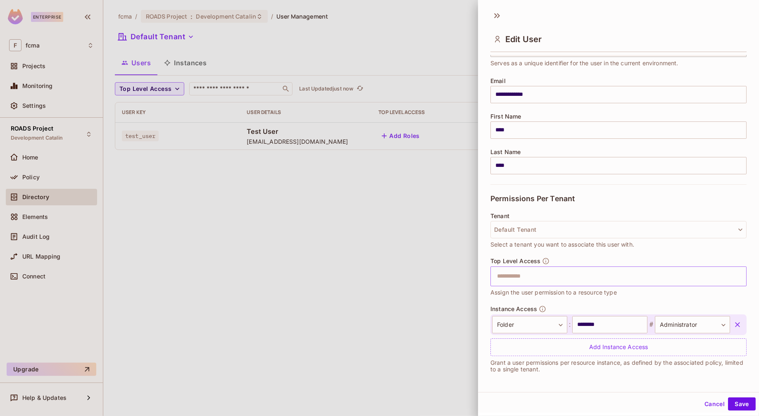
click at [523, 272] on input "text" at bounding box center [611, 276] width 238 height 17
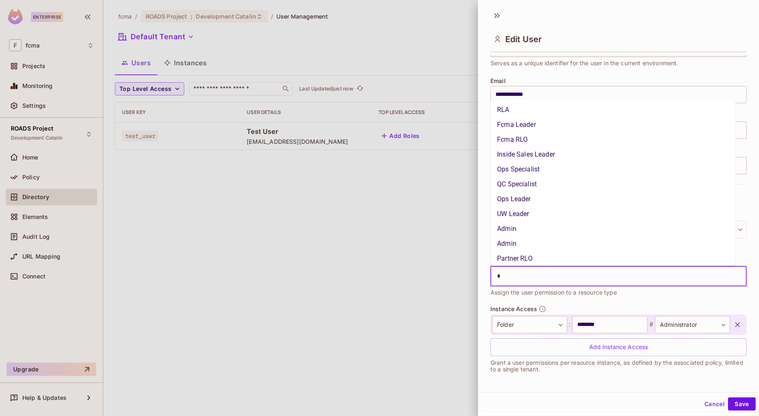
type input "**"
click at [512, 225] on li "Admin" at bounding box center [612, 225] width 245 height 15
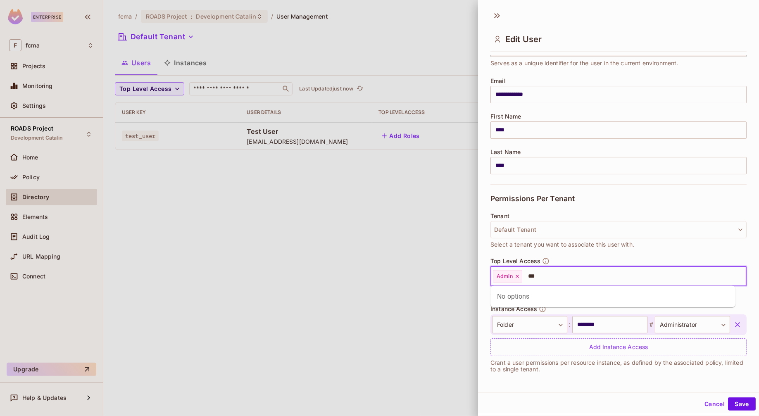
type input "**"
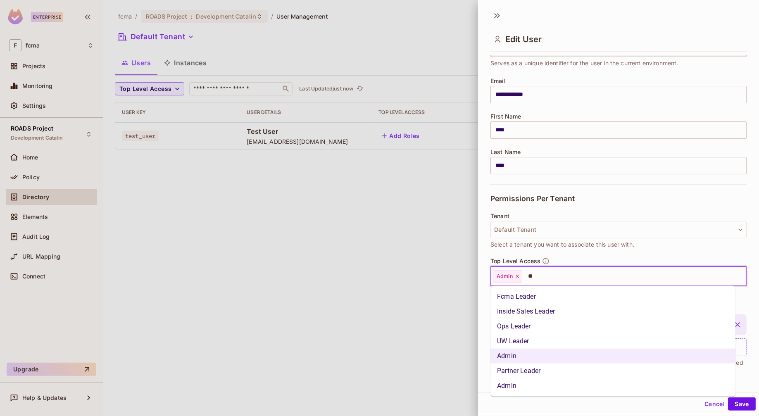
click at [518, 383] on li "Admin" at bounding box center [612, 385] width 245 height 15
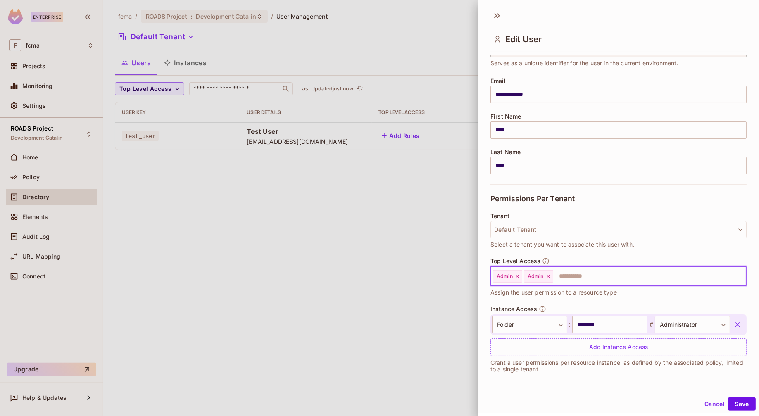
click at [548, 273] on icon at bounding box center [548, 276] width 6 height 6
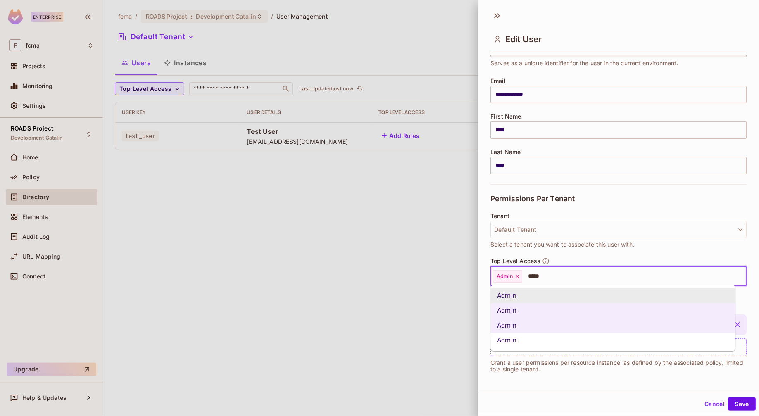
scroll to position [1, 0]
type input "*****"
click at [743, 269] on div "**********" at bounding box center [618, 216] width 281 height 325
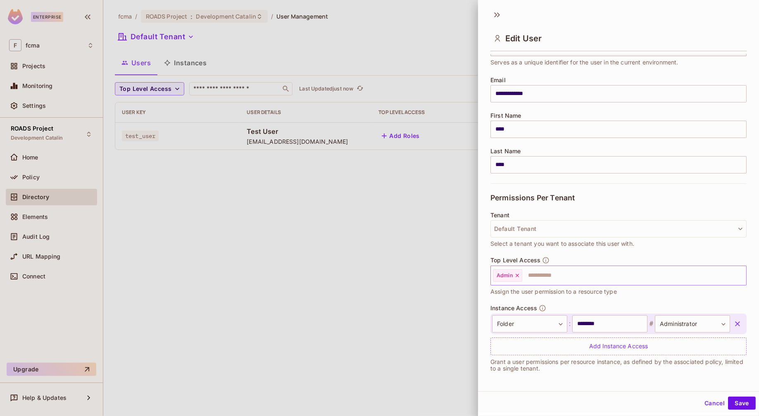
click at [516, 274] on icon at bounding box center [517, 276] width 6 height 6
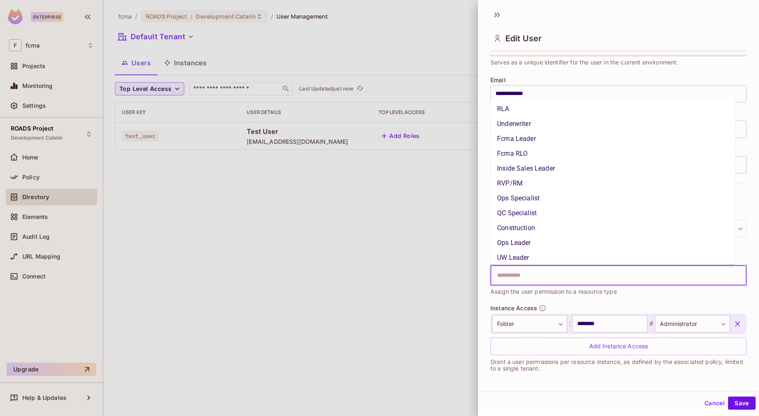
click at [516, 274] on input "text" at bounding box center [611, 275] width 238 height 17
click at [512, 236] on li "Admin" at bounding box center [612, 239] width 245 height 15
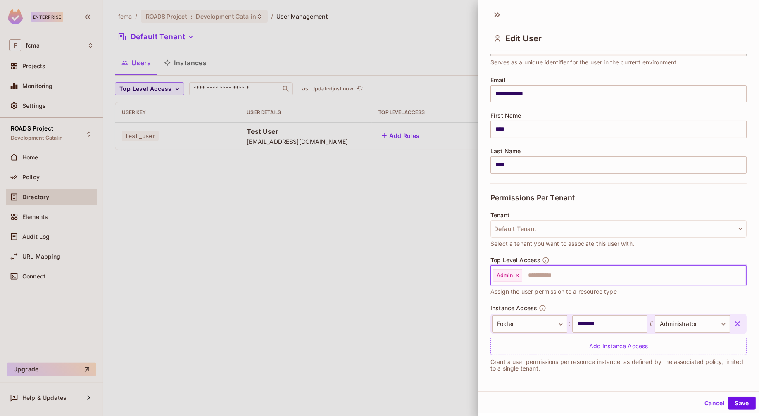
click at [504, 276] on span "Admin" at bounding box center [505, 275] width 16 height 7
type input "*"
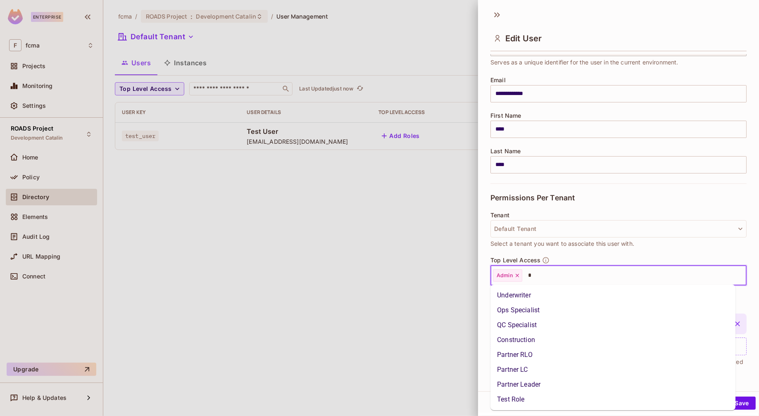
click at [523, 396] on li "Test Role" at bounding box center [612, 399] width 245 height 15
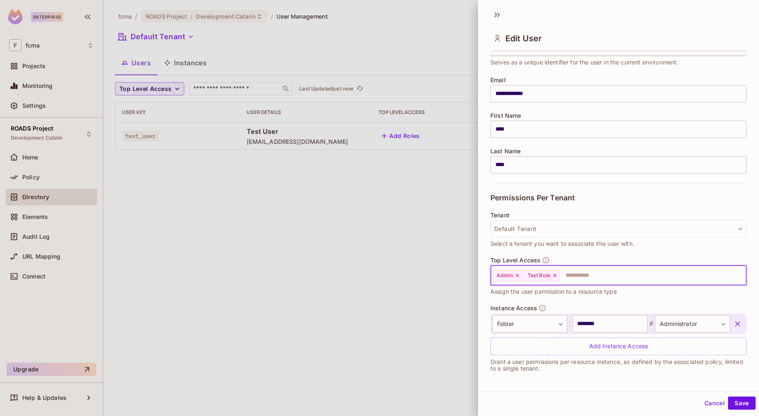
click at [515, 274] on icon at bounding box center [517, 276] width 6 height 6
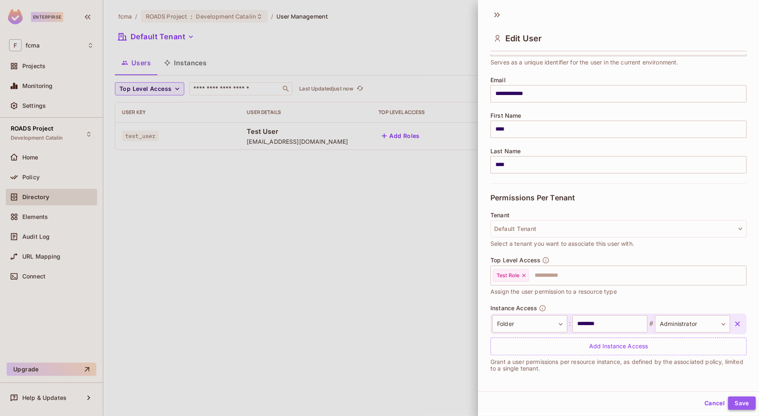
click at [741, 402] on button "Save" at bounding box center [742, 403] width 28 height 13
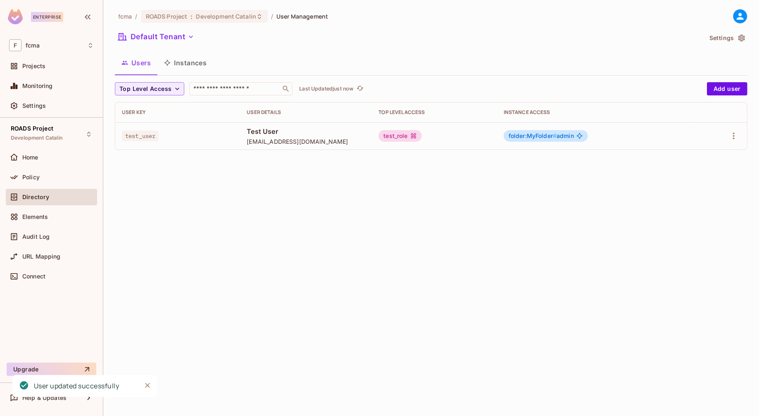
click at [271, 192] on div "fcma / ROADS Project : Development Catalin / User Management Default Tenant Set…" at bounding box center [431, 208] width 656 height 416
click at [33, 174] on span "Policy" at bounding box center [30, 177] width 17 height 7
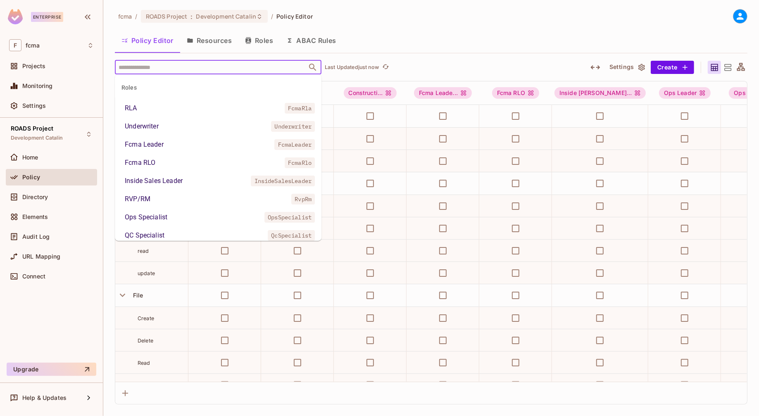
click at [190, 66] on input "text" at bounding box center [210, 67] width 189 height 14
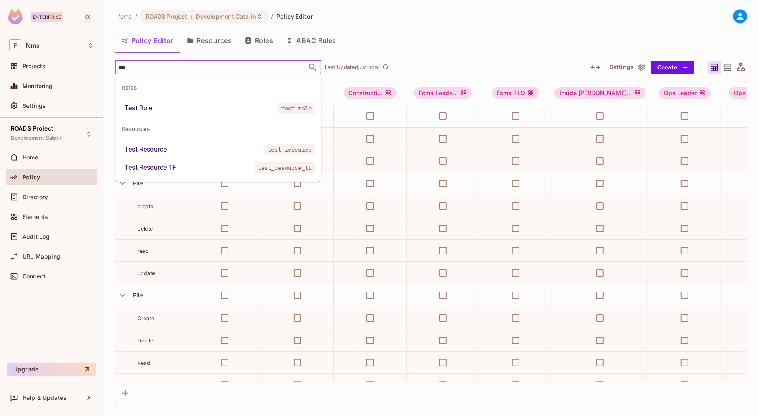
type input "****"
click at [142, 108] on div "Test Role" at bounding box center [138, 108] width 27 height 10
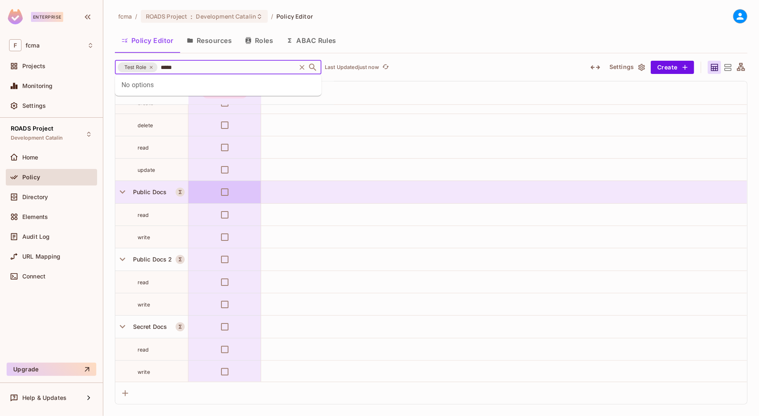
type input "****"
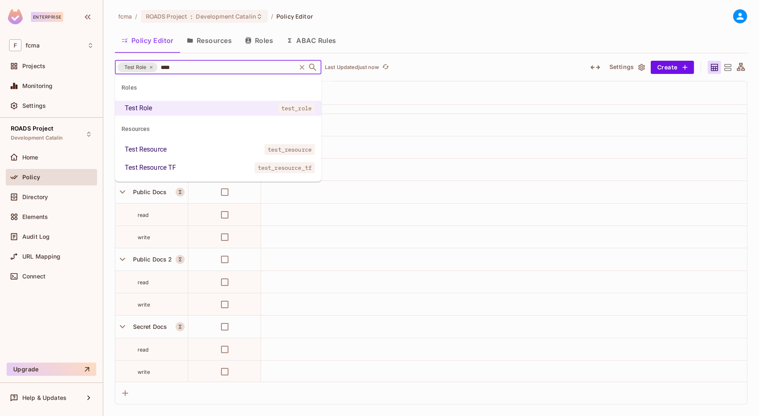
click at [169, 167] on div "Test Resource TF" at bounding box center [150, 168] width 51 height 10
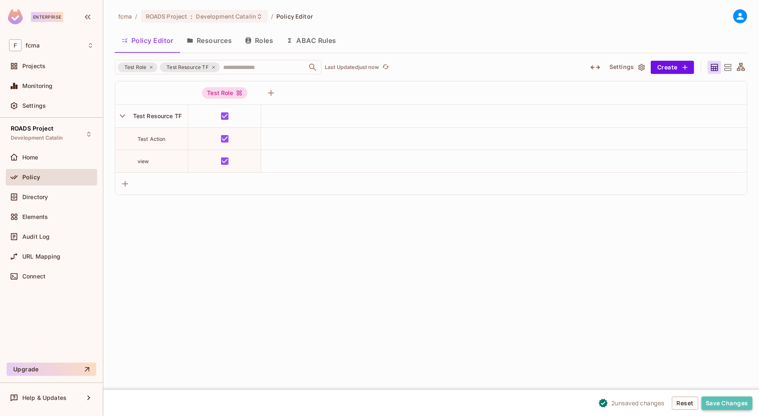
click at [732, 402] on button "Save Changes" at bounding box center [726, 403] width 51 height 13
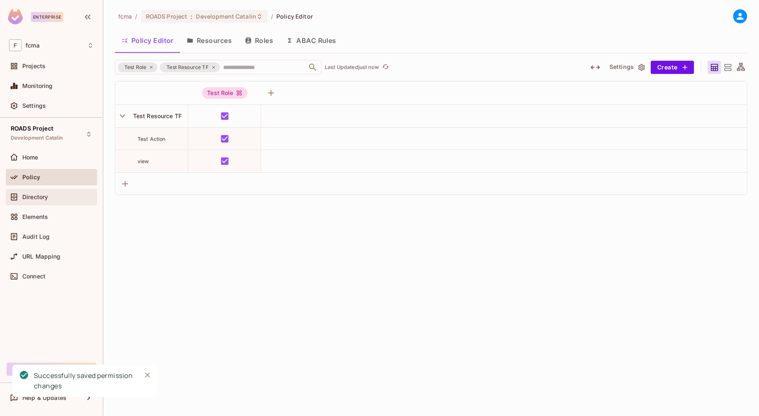
click at [36, 195] on span "Directory" at bounding box center [35, 197] width 26 height 7
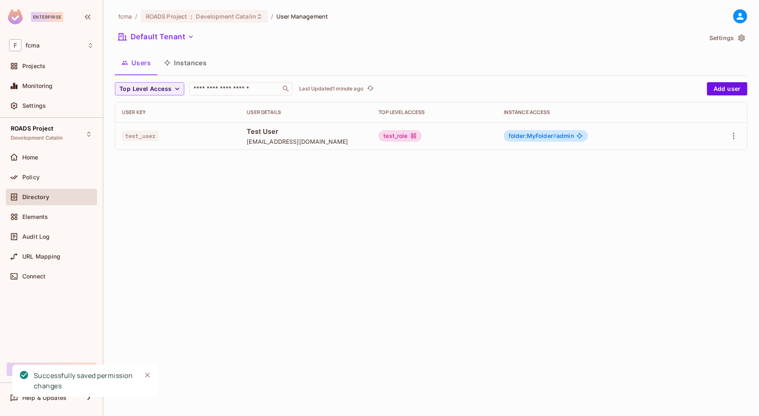
drag, startPoint x: 117, startPoint y: 212, endPoint x: 185, endPoint y: 124, distance: 111.3
click at [117, 212] on div "fcma / ROADS Project : Development Catalin / User Management Default Tenant Set…" at bounding box center [431, 208] width 656 height 416
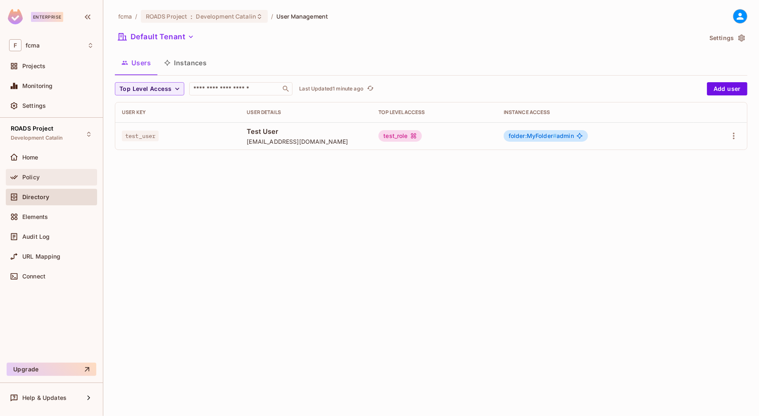
click at [28, 177] on span "Policy" at bounding box center [30, 177] width 17 height 7
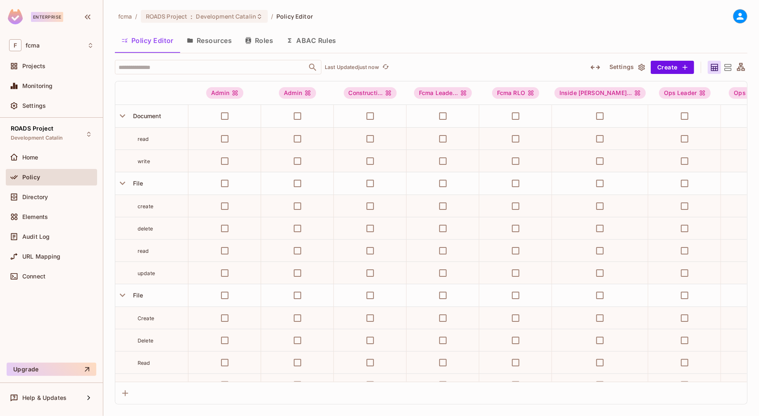
click at [257, 39] on button "Roles" at bounding box center [258, 40] width 41 height 21
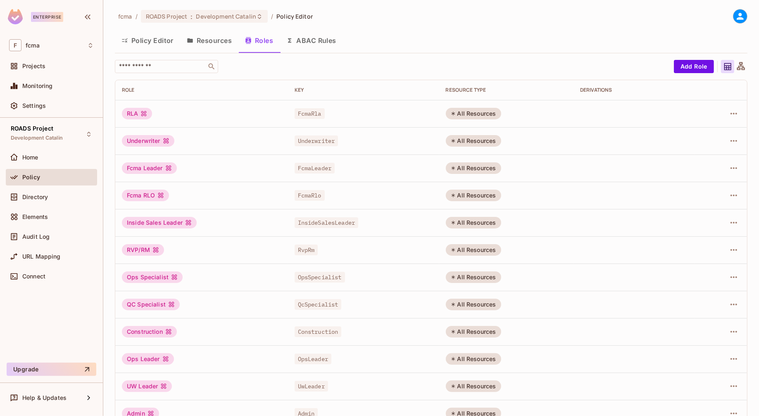
click at [53, 308] on div "ROADS Project Development Catalin Home Policy Directory Elements Audit Log URL …" at bounding box center [51, 240] width 103 height 245
click at [45, 236] on span "Audit Log" at bounding box center [35, 236] width 27 height 7
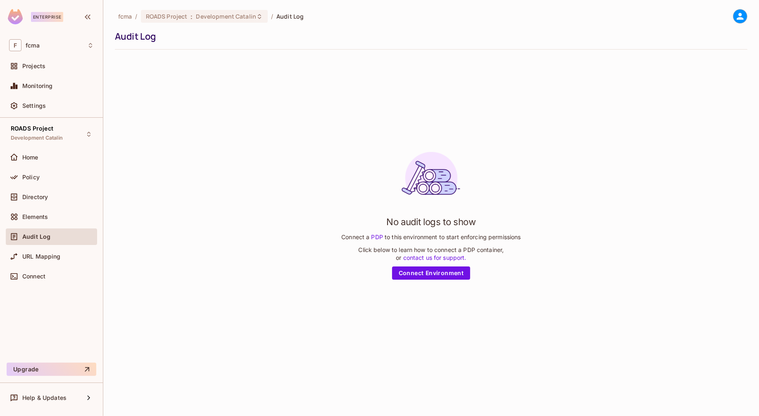
click at [257, 83] on div "No audit logs to show Connect a PDP to this environment to start enforcing perm…" at bounding box center [431, 212] width 632 height 313
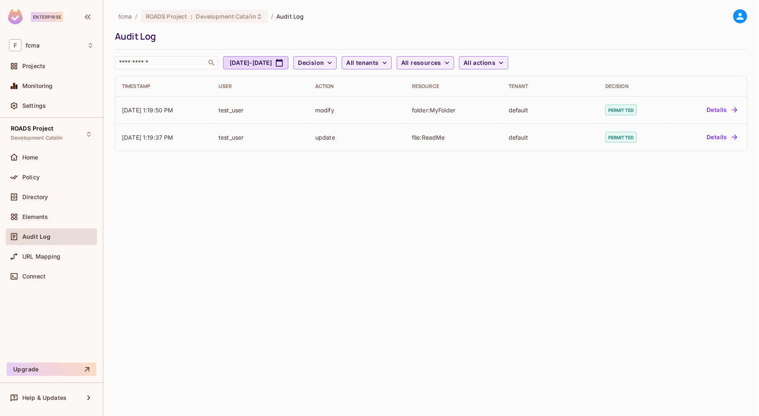
click at [430, 233] on div "fcma / ROADS Project : Development Catalin / Audit Log Audit Log ​ [DATE] - [DA…" at bounding box center [431, 208] width 656 height 416
click at [204, 15] on span "Development Catalin" at bounding box center [226, 16] width 60 height 8
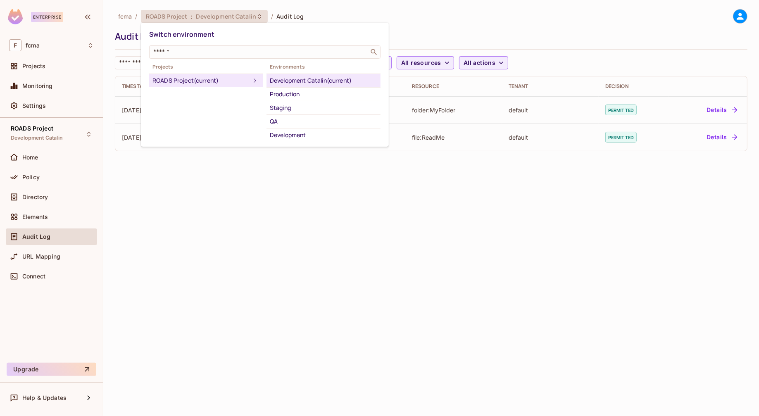
click at [40, 66] on div at bounding box center [379, 208] width 759 height 416
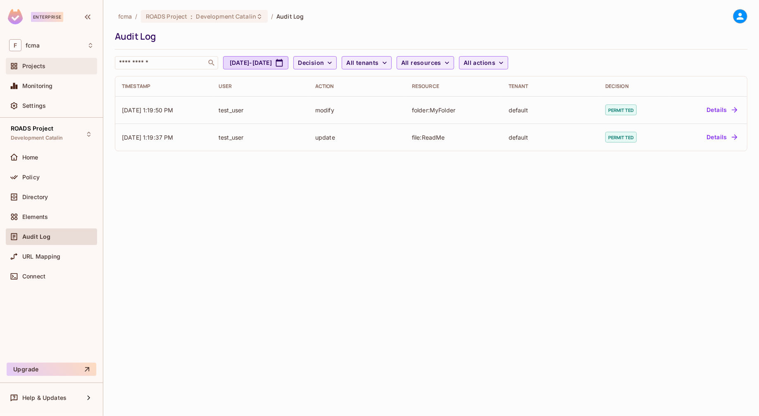
click at [38, 66] on span "Projects" at bounding box center [33, 66] width 23 height 7
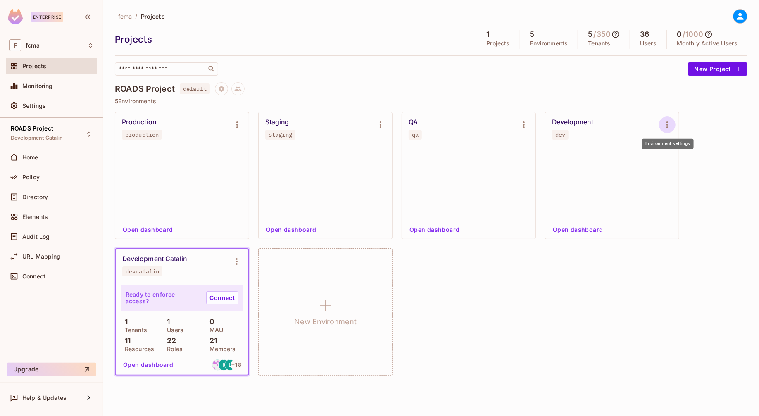
click at [667, 126] on icon "Environment settings" at bounding box center [667, 125] width 10 height 10
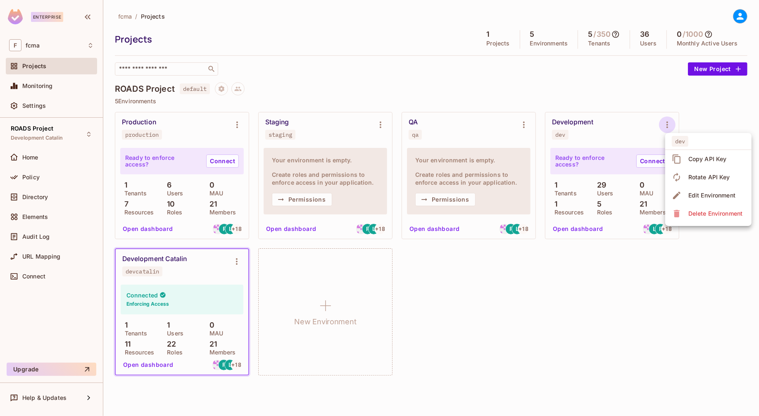
click at [711, 157] on div "Copy API Key" at bounding box center [707, 159] width 38 height 8
click at [449, 129] on div "QA qa" at bounding box center [462, 128] width 107 height 21
click at [453, 229] on button "Open dashboard" at bounding box center [434, 228] width 57 height 13
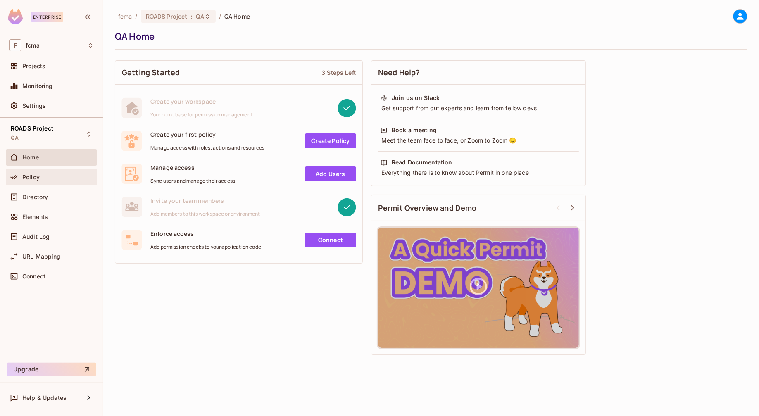
click at [33, 174] on span "Policy" at bounding box center [30, 177] width 17 height 7
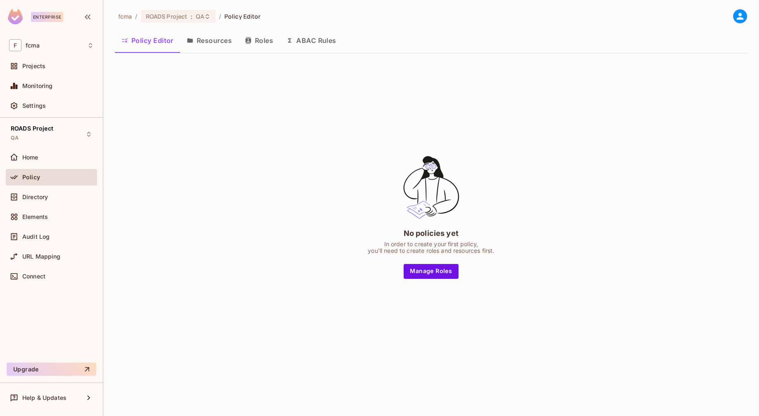
click at [206, 42] on button "Resources" at bounding box center [209, 40] width 58 height 21
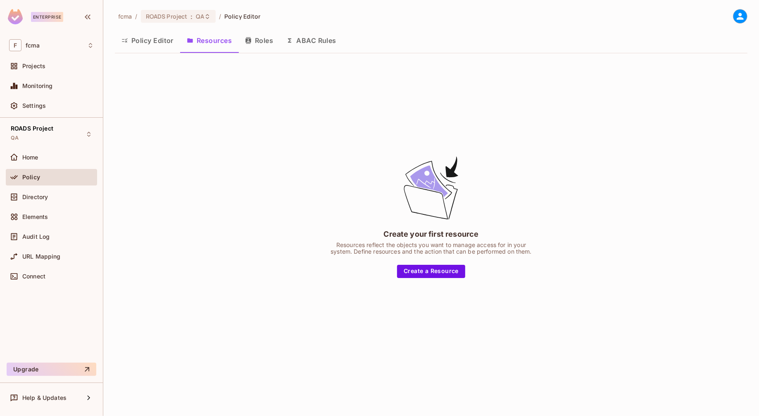
click at [262, 43] on button "Roles" at bounding box center [258, 40] width 41 height 21
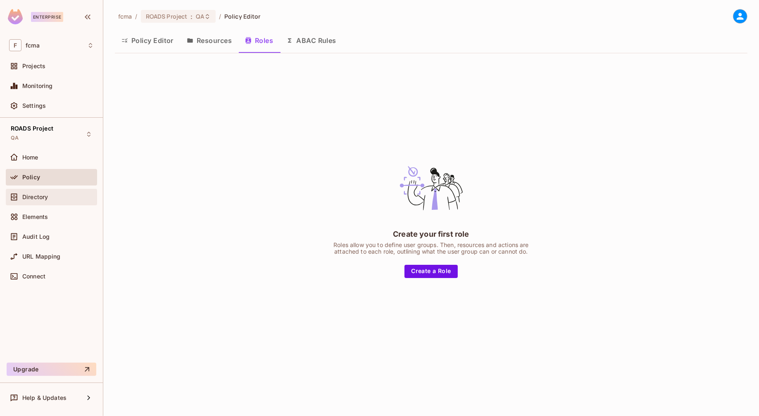
click at [41, 197] on span "Directory" at bounding box center [35, 197] width 26 height 7
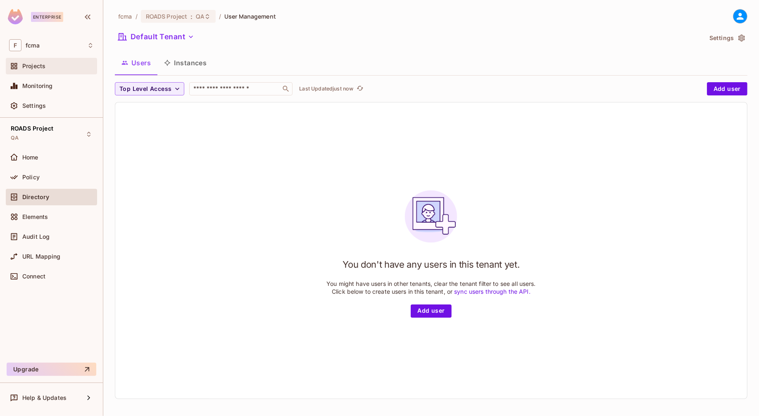
click at [39, 66] on span "Projects" at bounding box center [33, 66] width 23 height 7
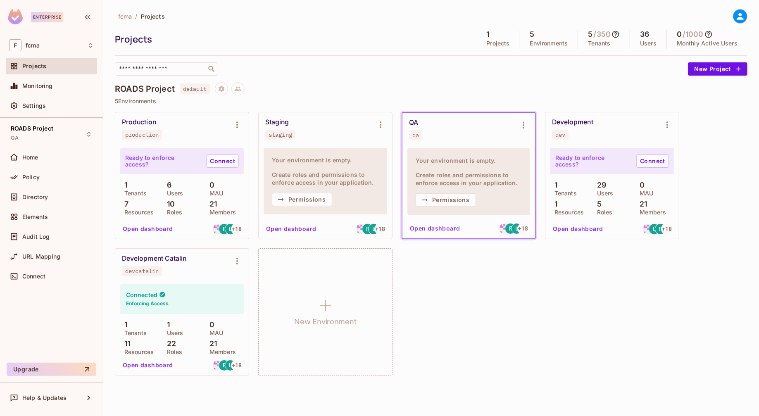
click at [215, 266] on div "Development Catalin devcatalin" at bounding box center [175, 264] width 107 height 21
click at [235, 263] on icon "Environment settings" at bounding box center [237, 261] width 10 height 10
click at [512, 309] on div at bounding box center [379, 208] width 759 height 416
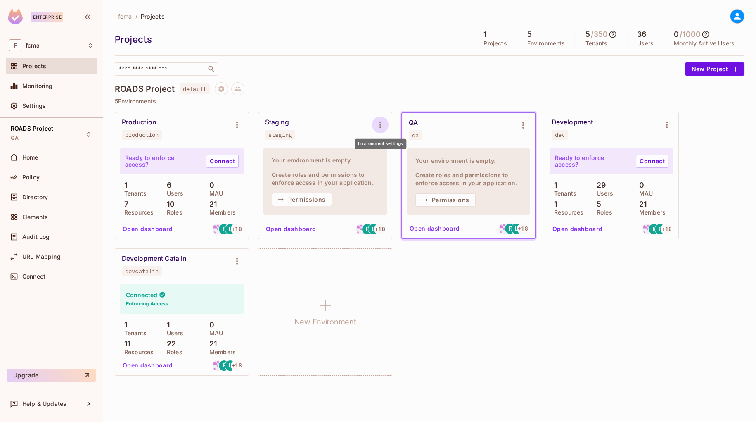
click at [376, 124] on icon "Environment settings" at bounding box center [380, 125] width 10 height 10
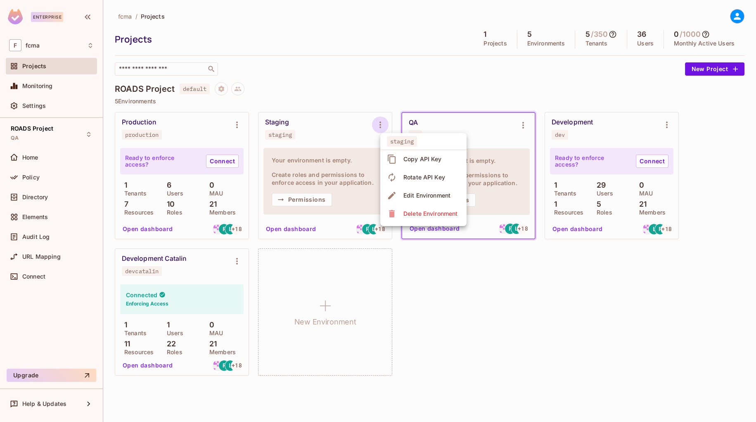
click at [430, 157] on div "Copy API Key" at bounding box center [423, 159] width 38 height 8
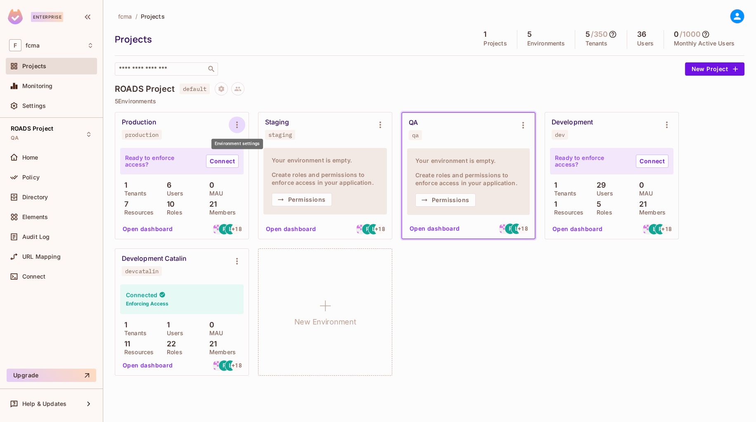
click at [234, 127] on icon "Environment settings" at bounding box center [237, 125] width 10 height 10
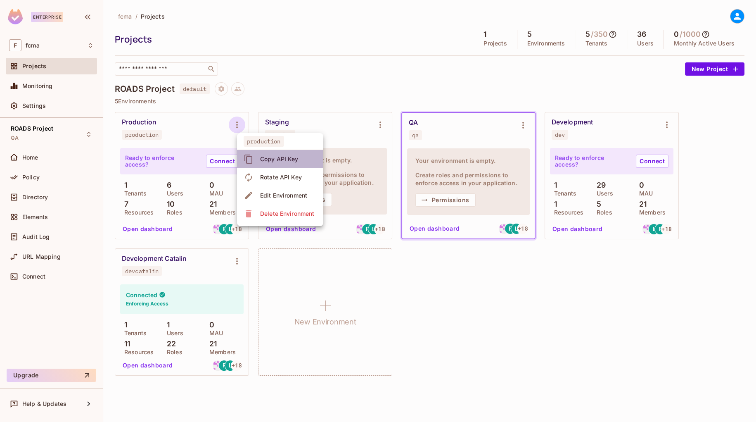
click at [277, 157] on div "Copy API Key" at bounding box center [279, 159] width 38 height 8
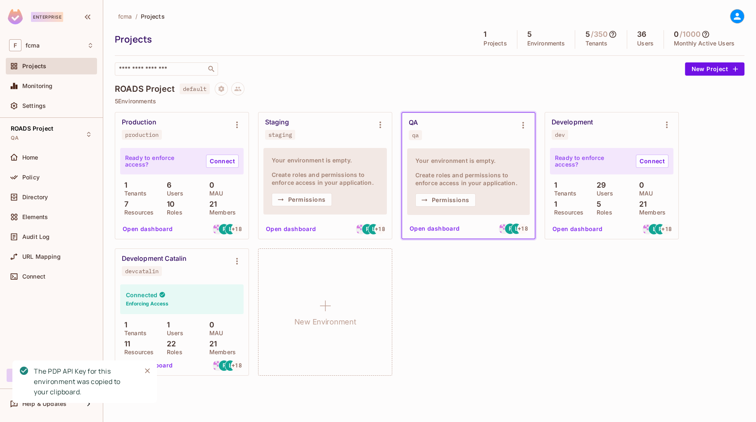
click at [525, 314] on div "Production production Ready to enforce access? Connect 1 Tenants 6 Users 0 MAU …" at bounding box center [430, 244] width 630 height 264
click at [164, 228] on button "Open dashboard" at bounding box center [147, 228] width 57 height 13
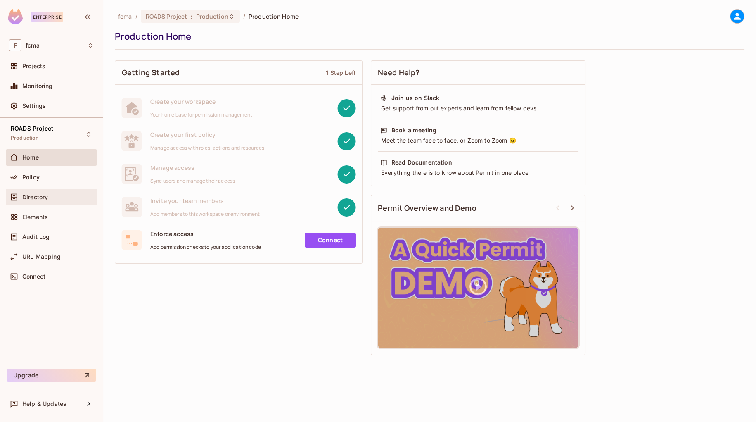
click at [40, 195] on span "Directory" at bounding box center [35, 197] width 26 height 7
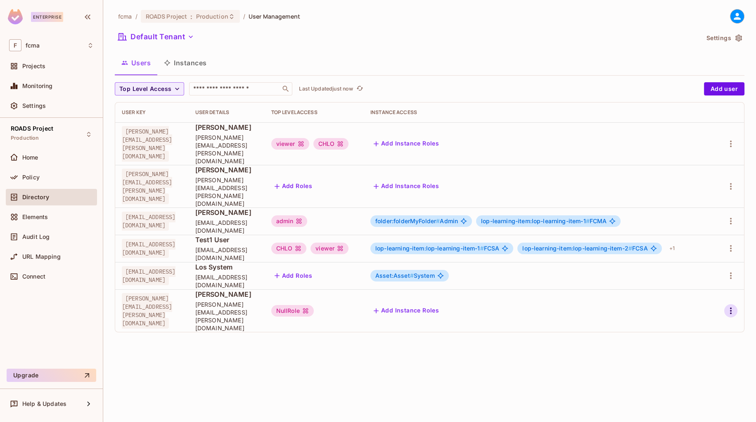
click at [730, 306] on icon "button" at bounding box center [731, 311] width 10 height 10
click at [190, 63] on div at bounding box center [378, 211] width 756 height 422
click at [197, 61] on button "Instances" at bounding box center [185, 62] width 56 height 21
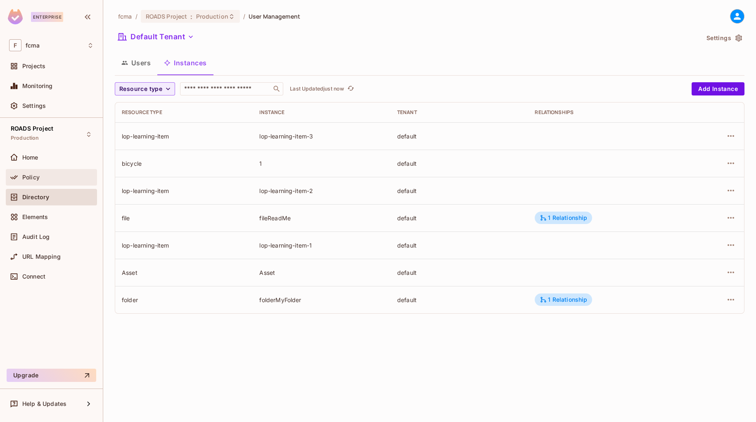
click at [29, 175] on span "Policy" at bounding box center [30, 177] width 17 height 7
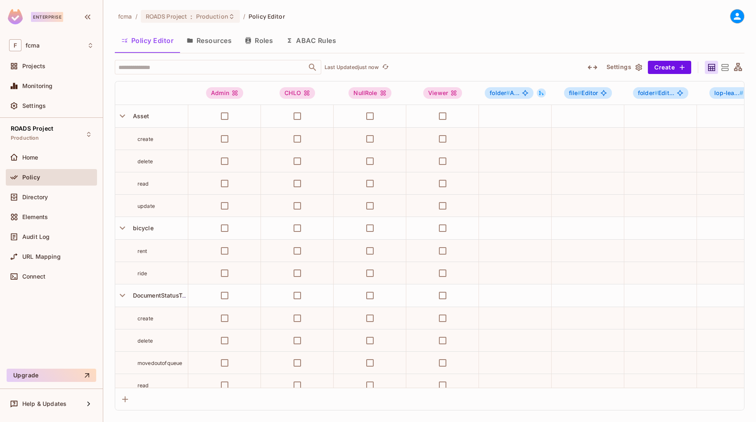
click at [218, 40] on button "Resources" at bounding box center [209, 40] width 58 height 21
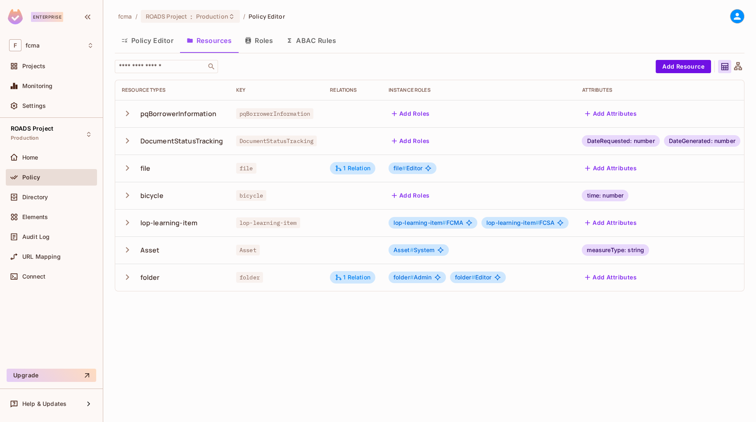
click at [126, 113] on icon "button" at bounding box center [127, 113] width 11 height 11
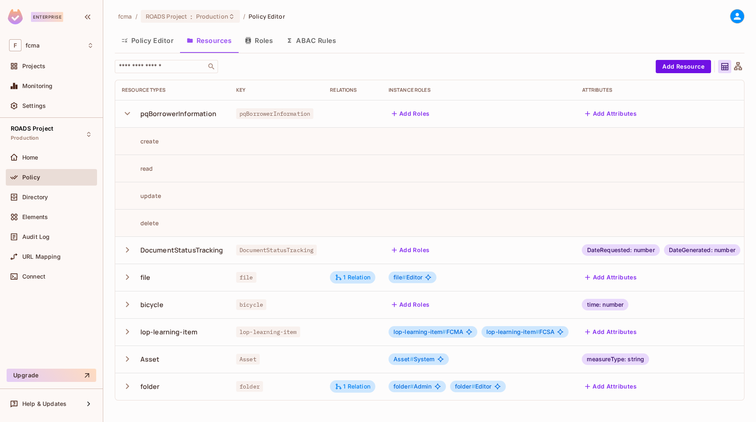
click at [126, 113] on icon "button" at bounding box center [127, 113] width 5 height 3
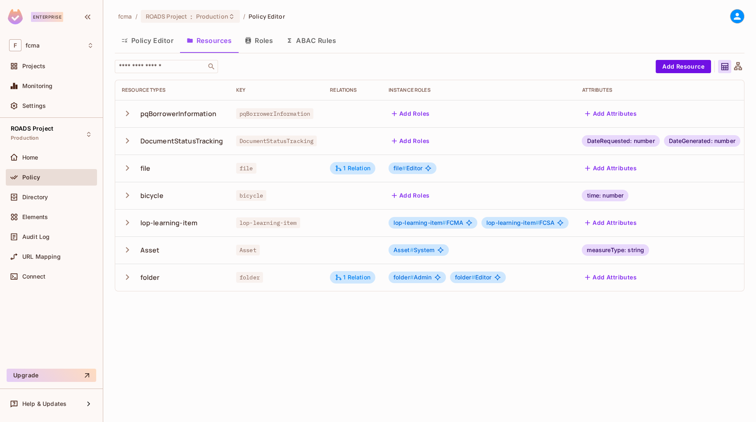
click at [128, 140] on icon "button" at bounding box center [127, 140] width 3 height 5
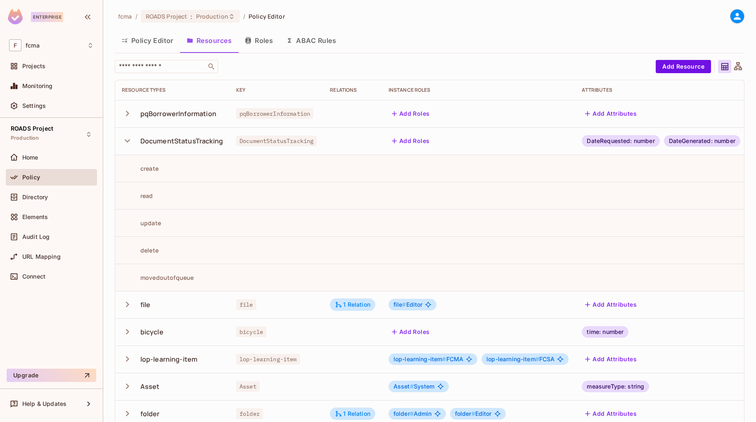
click at [127, 140] on icon "button" at bounding box center [127, 140] width 11 height 11
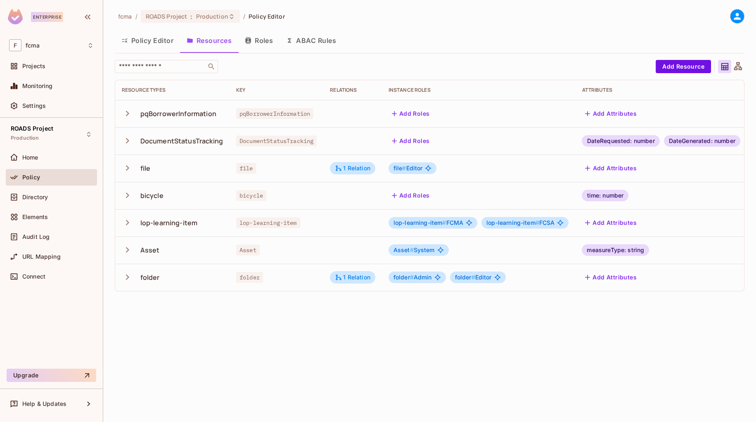
click at [193, 112] on div "pqBorrowerInformation" at bounding box center [178, 113] width 76 height 9
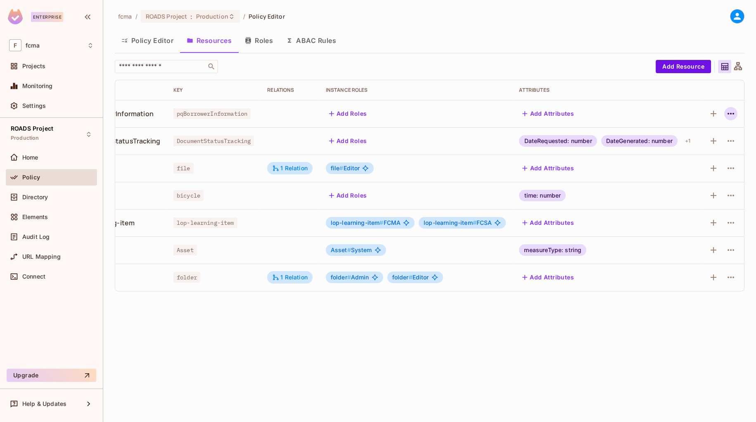
click at [734, 111] on icon "button" at bounding box center [731, 114] width 10 height 10
click at [683, 165] on div "Delete Resource" at bounding box center [683, 164] width 46 height 8
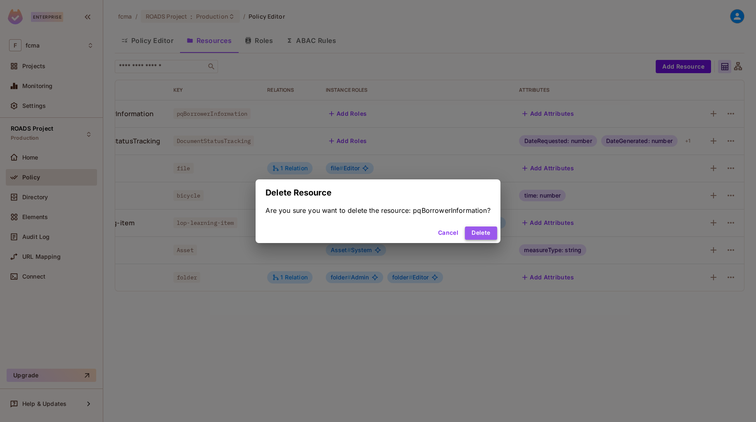
click at [483, 233] on button "Delete" at bounding box center [481, 232] width 32 height 13
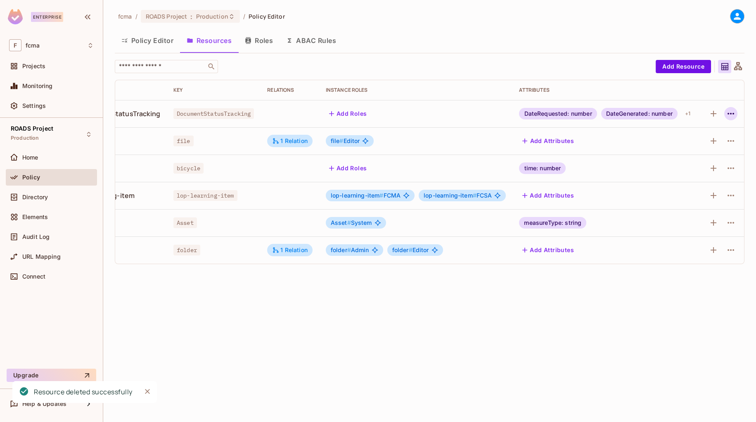
click at [733, 115] on icon "button" at bounding box center [731, 114] width 10 height 10
click at [678, 165] on div "time: number" at bounding box center [606, 168] width 175 height 12
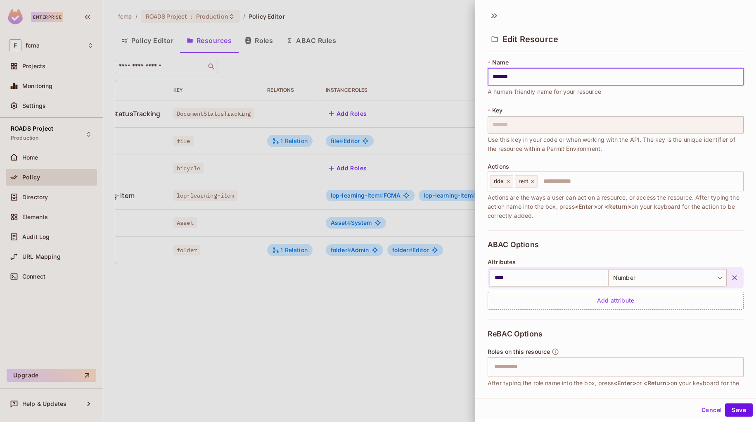
click at [704, 411] on button "Cancel" at bounding box center [712, 409] width 27 height 13
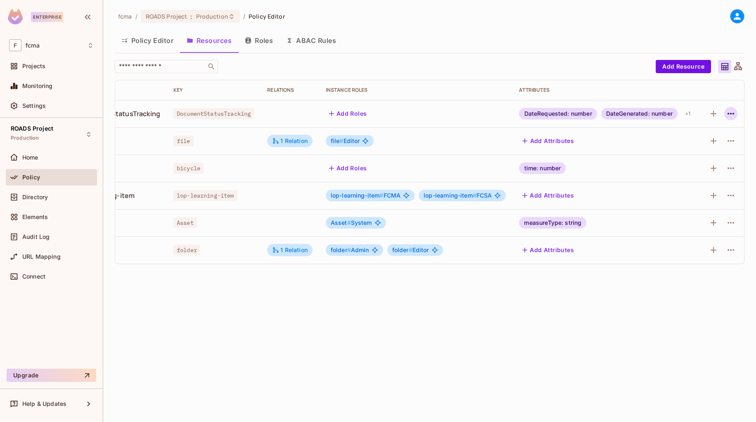
click at [728, 114] on icon "button" at bounding box center [731, 114] width 10 height 10
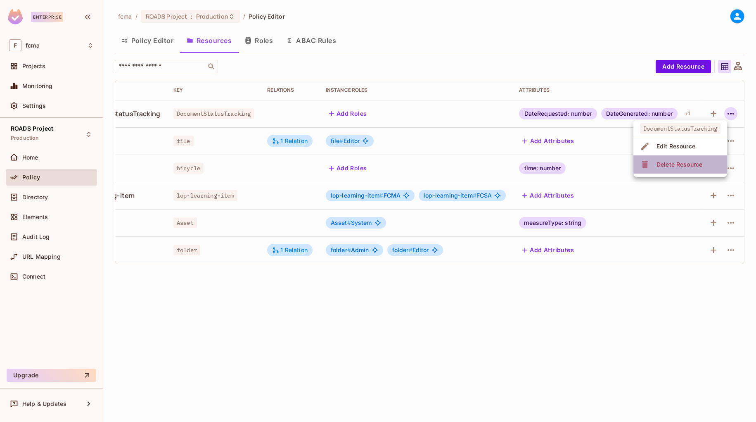
click at [687, 164] on div "Delete Resource" at bounding box center [680, 164] width 46 height 8
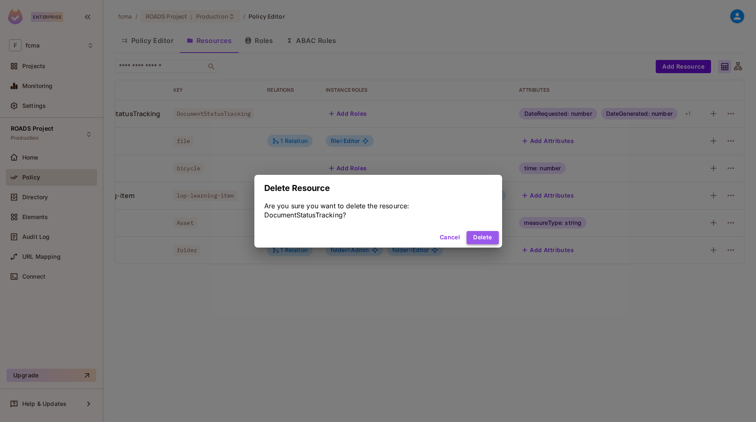
click at [487, 237] on button "Delete" at bounding box center [483, 237] width 32 height 13
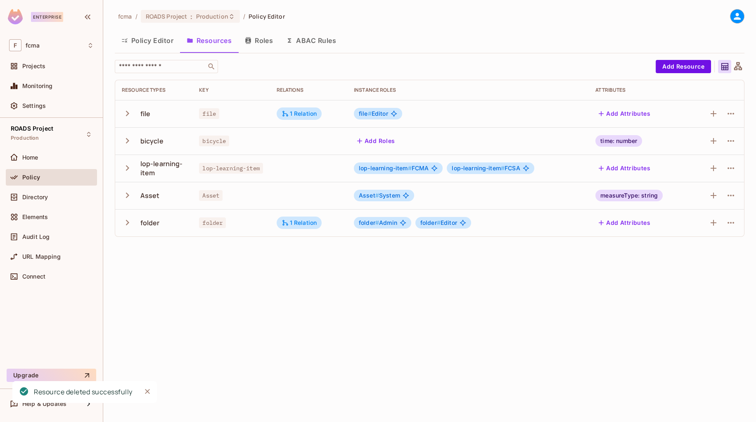
scroll to position [0, 0]
click at [735, 113] on icon "button" at bounding box center [731, 114] width 10 height 10
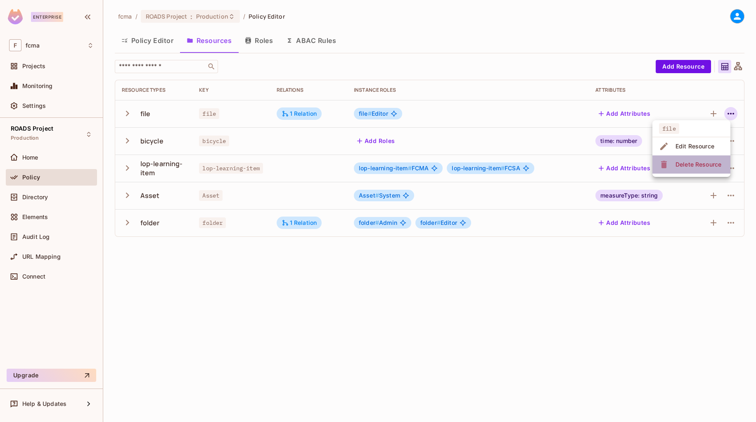
click at [700, 164] on div "Delete Resource" at bounding box center [699, 164] width 46 height 8
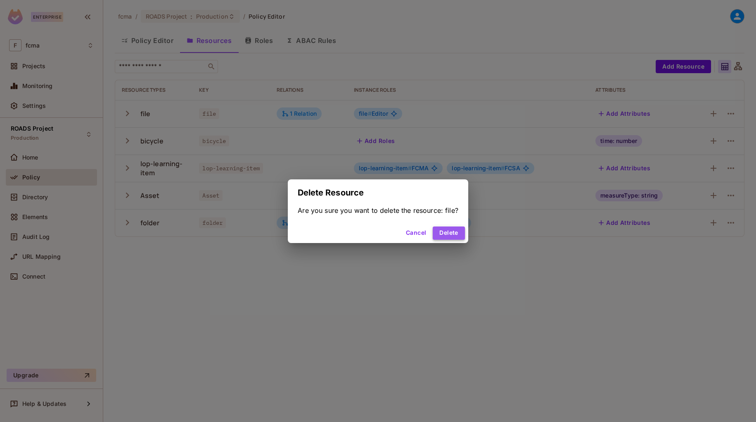
click at [455, 231] on button "Delete" at bounding box center [449, 232] width 32 height 13
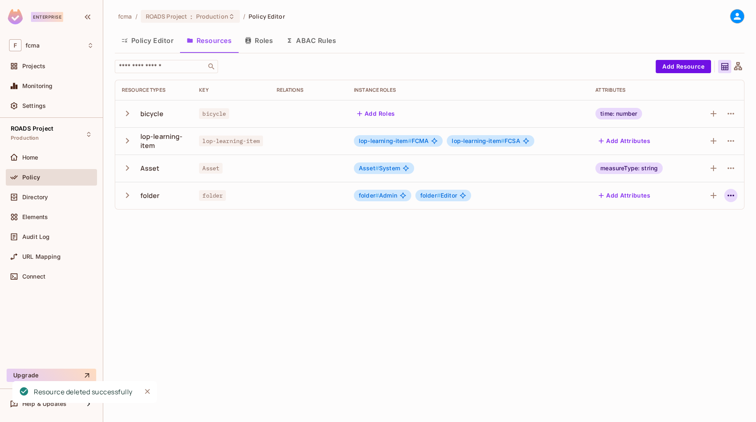
click at [731, 195] on icon "button" at bounding box center [731, 196] width 7 height 2
click at [704, 247] on div "Delete Resource" at bounding box center [699, 246] width 46 height 8
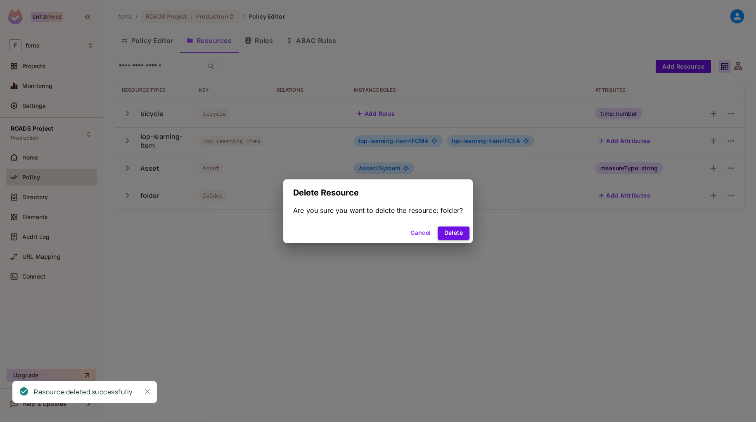
click at [460, 231] on button "Delete" at bounding box center [454, 232] width 32 height 13
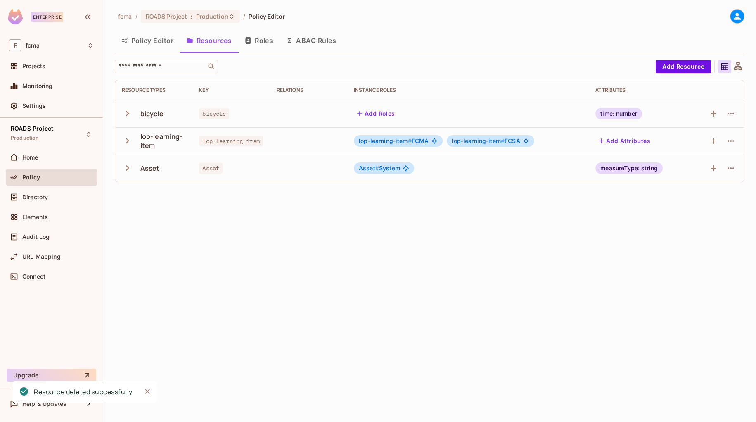
click at [732, 167] on icon "button" at bounding box center [731, 168] width 10 height 10
click at [699, 216] on div "Delete Resource" at bounding box center [699, 219] width 46 height 8
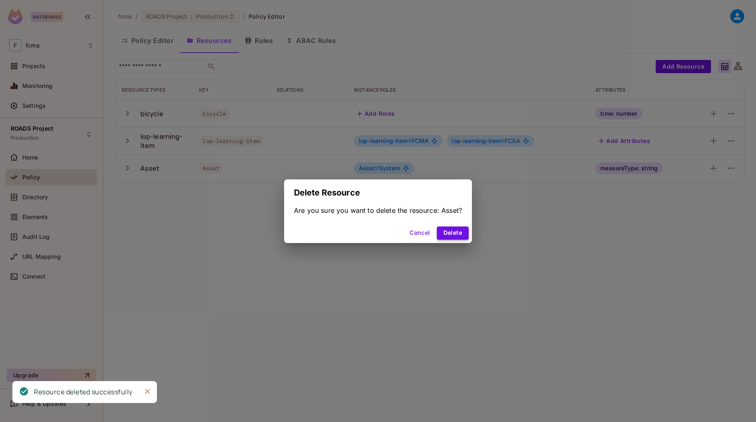
click at [452, 237] on button "Delete" at bounding box center [453, 232] width 32 height 13
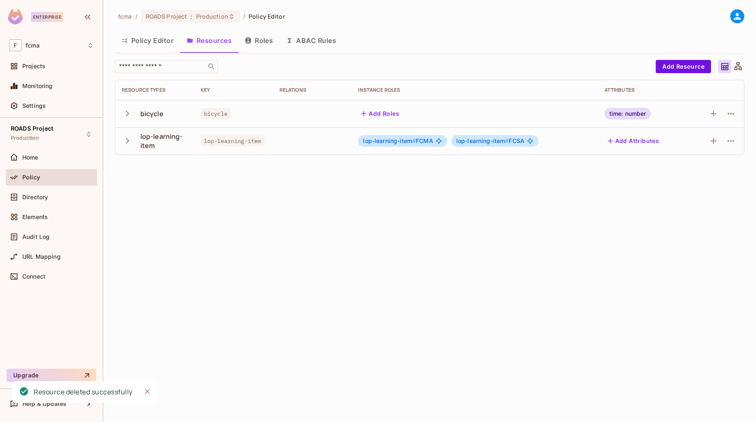
click at [732, 114] on icon "button" at bounding box center [731, 114] width 10 height 10
click at [710, 167] on div "Delete Resource" at bounding box center [699, 164] width 46 height 8
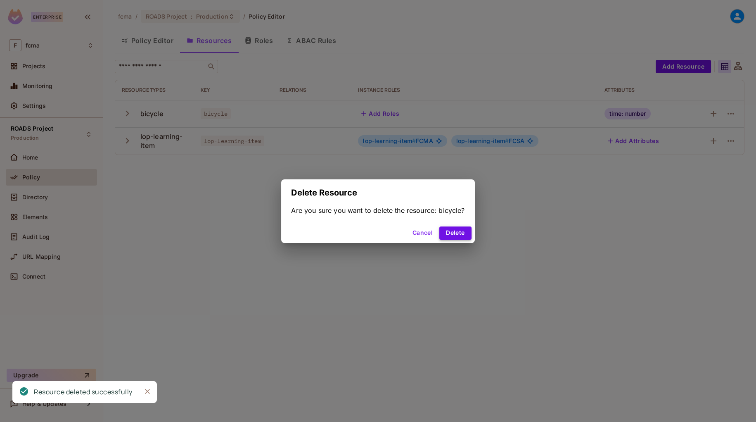
click at [457, 234] on button "Delete" at bounding box center [456, 232] width 32 height 13
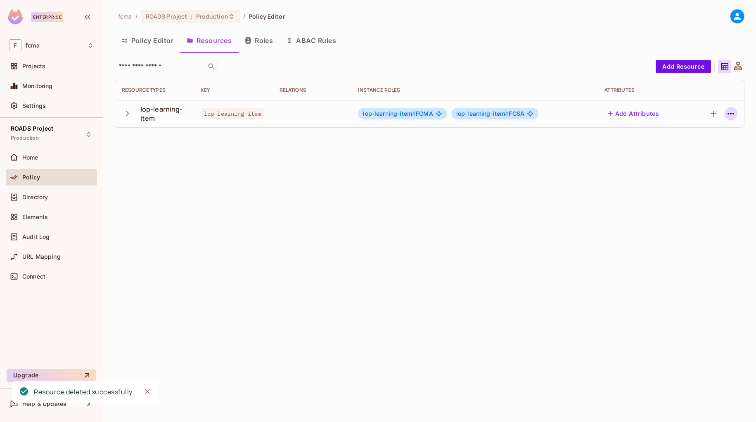
click at [733, 113] on icon "button" at bounding box center [731, 114] width 10 height 10
click at [694, 165] on div "Delete Resource" at bounding box center [698, 164] width 46 height 8
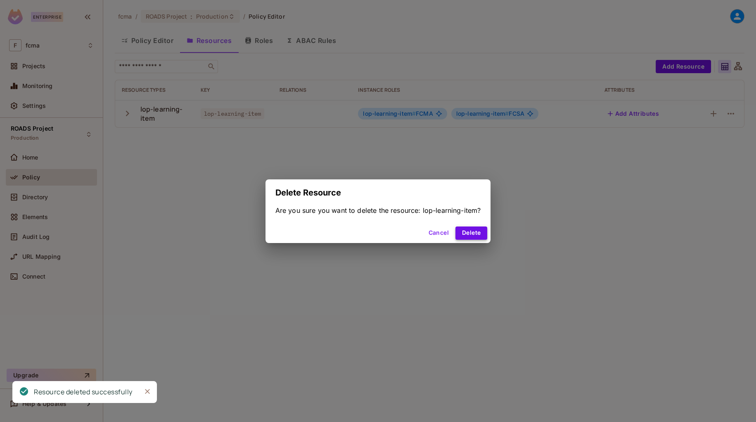
click at [472, 232] on button "Delete" at bounding box center [472, 232] width 32 height 13
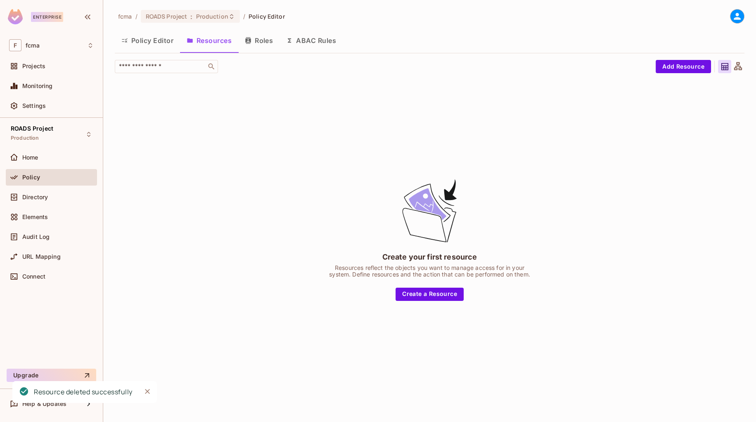
click at [261, 41] on button "Roles" at bounding box center [258, 40] width 41 height 21
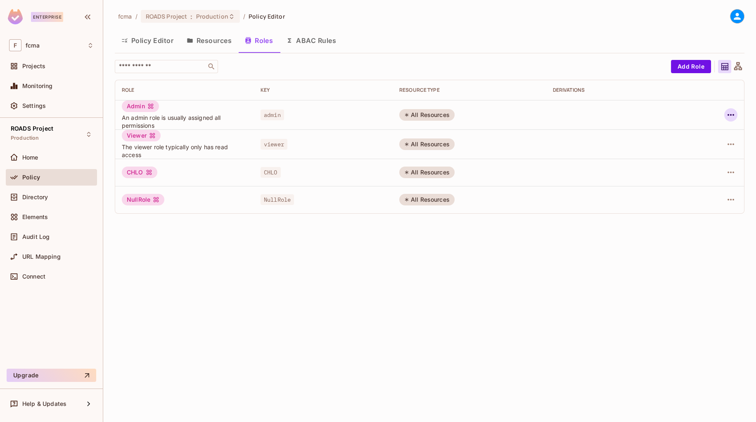
click at [732, 113] on icon "button" at bounding box center [731, 115] width 10 height 10
click at [703, 167] on div "Delete Role" at bounding box center [698, 170] width 32 height 8
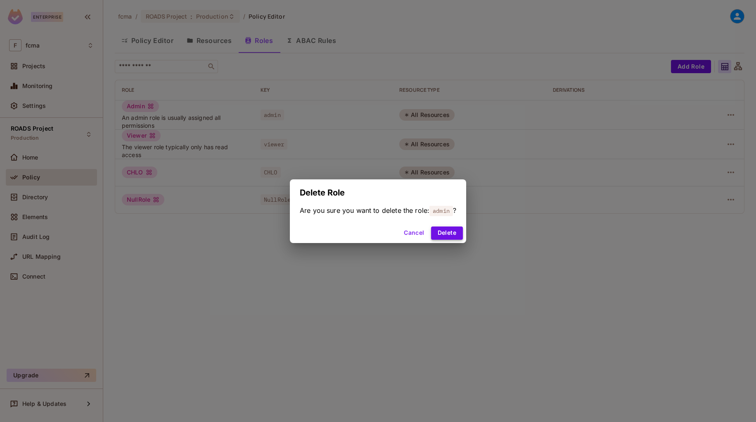
click at [449, 233] on button "Delete" at bounding box center [447, 232] width 32 height 13
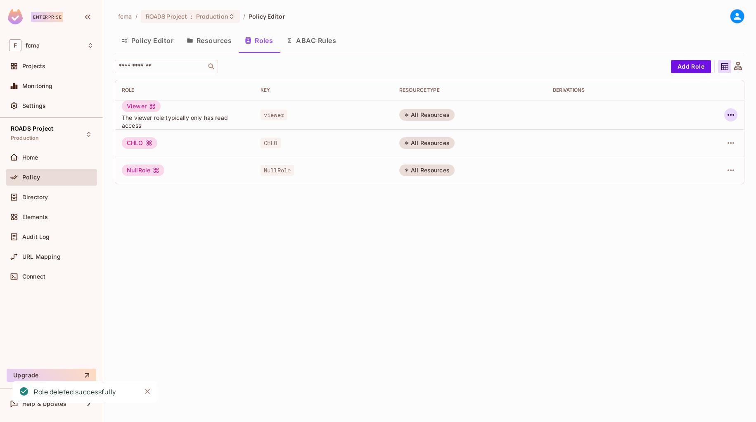
click at [731, 113] on icon "button" at bounding box center [731, 115] width 10 height 10
click at [706, 169] on div "Delete Role" at bounding box center [698, 170] width 32 height 8
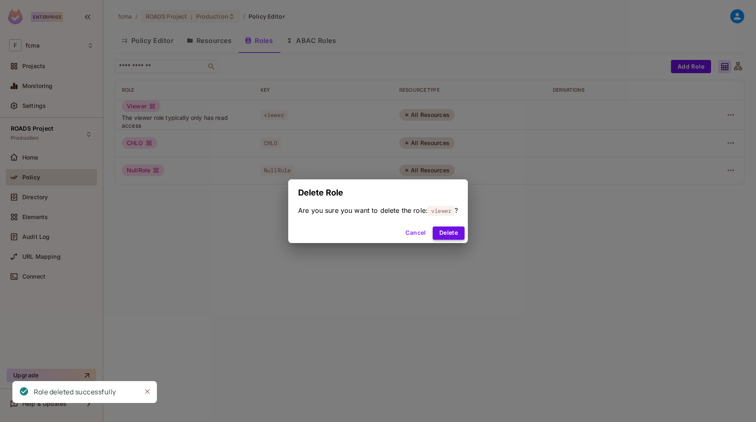
click at [460, 231] on button "Delete" at bounding box center [449, 232] width 32 height 13
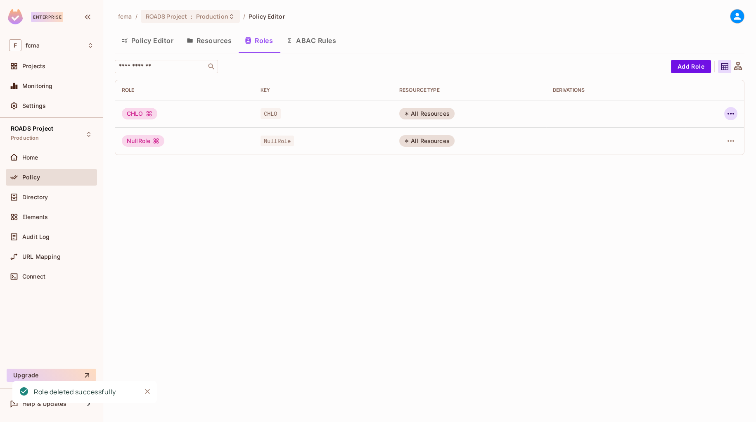
click at [732, 114] on icon "button" at bounding box center [731, 114] width 10 height 10
click at [710, 169] on div "Delete Role" at bounding box center [698, 169] width 32 height 8
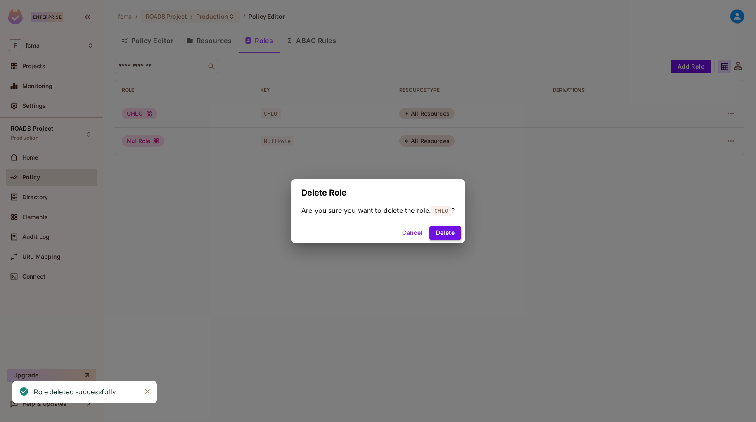
click at [456, 230] on button "Delete" at bounding box center [446, 232] width 32 height 13
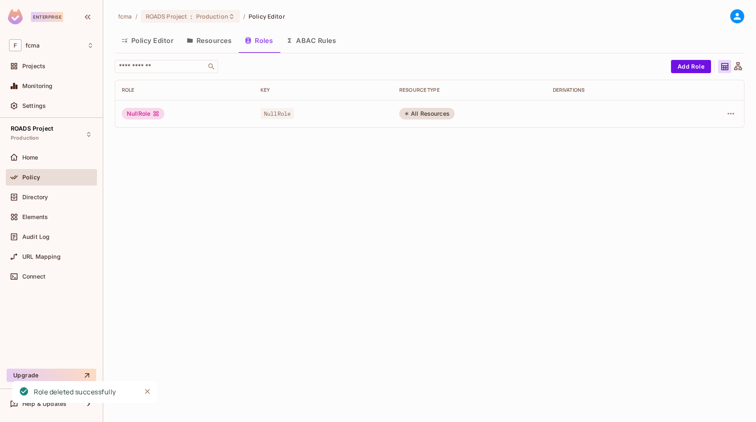
click at [327, 35] on button "ABAC Rules" at bounding box center [311, 40] width 63 height 21
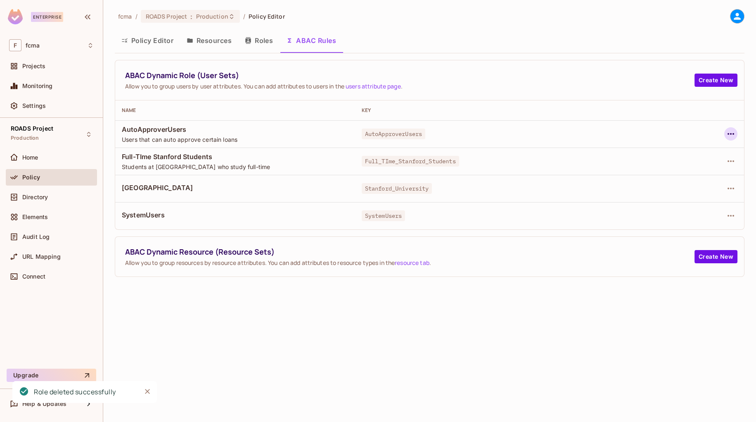
click at [733, 134] on icon "button" at bounding box center [731, 134] width 7 height 2
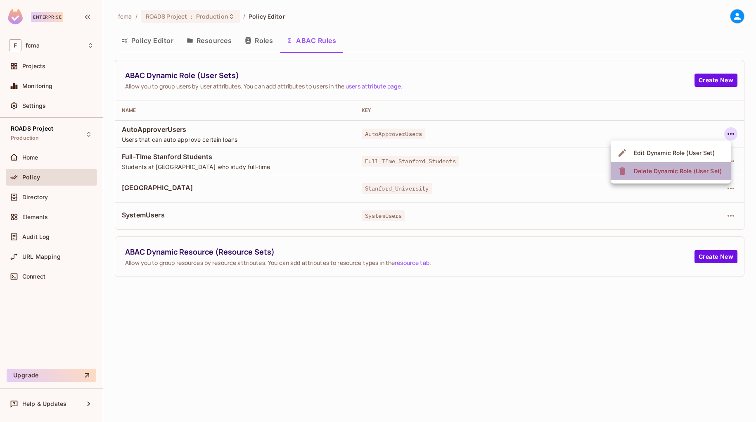
click at [684, 171] on div "Delete Dynamic Role (User Set)" at bounding box center [678, 171] width 88 height 8
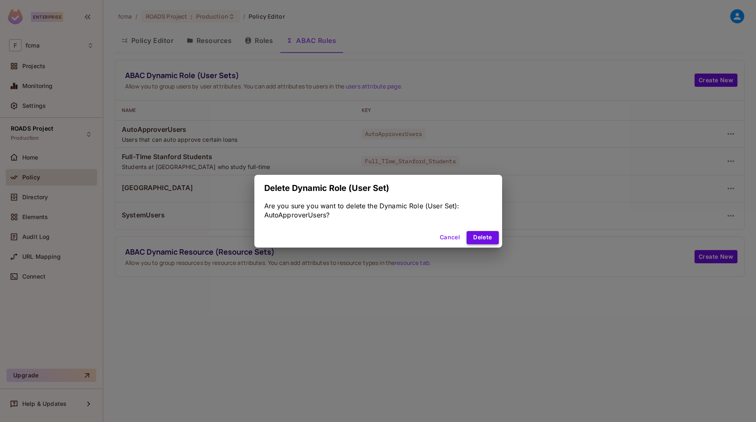
click at [492, 234] on button "Delete" at bounding box center [483, 237] width 32 height 13
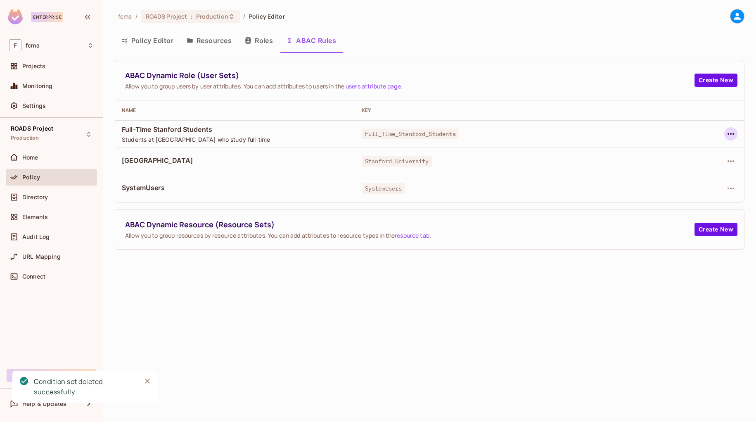
click at [735, 133] on icon "button" at bounding box center [731, 134] width 10 height 10
click at [696, 171] on div "Delete Dynamic Role (User Set)" at bounding box center [678, 171] width 88 height 8
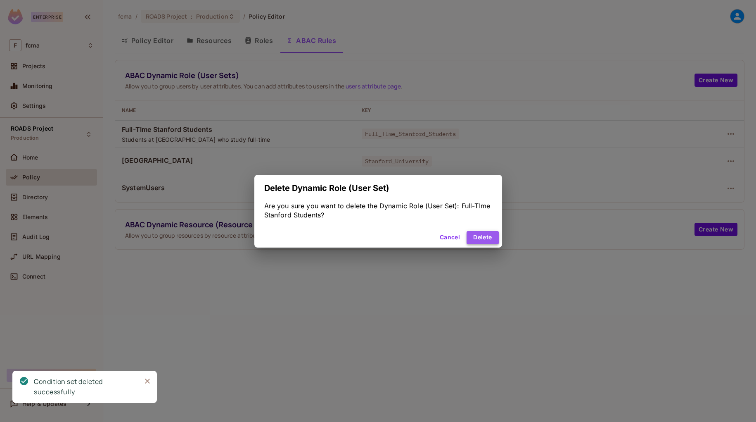
click at [489, 240] on button "Delete" at bounding box center [483, 237] width 32 height 13
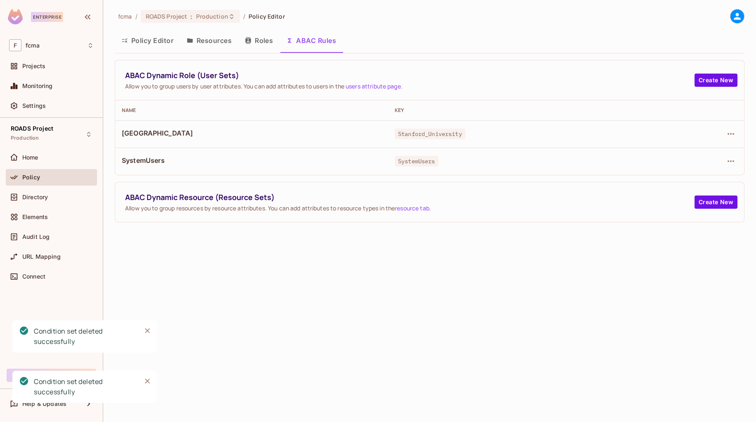
click at [739, 133] on td at bounding box center [702, 133] width 86 height 27
click at [732, 134] on icon "button" at bounding box center [731, 134] width 10 height 10
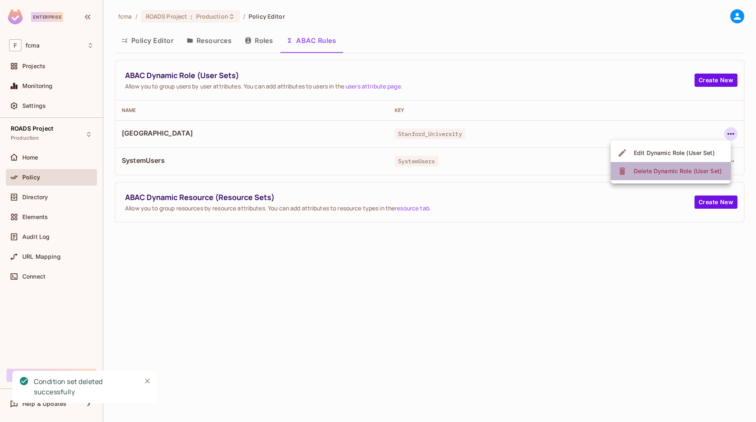
click at [684, 173] on div "Delete Dynamic Role (User Set)" at bounding box center [678, 171] width 88 height 8
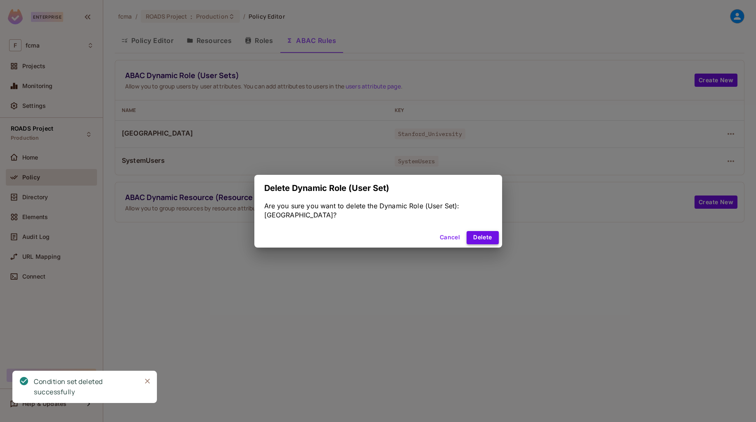
click at [490, 238] on button "Delete" at bounding box center [483, 237] width 32 height 13
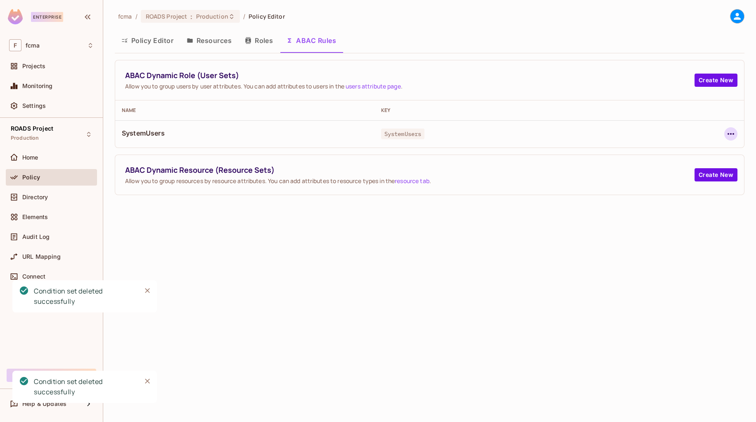
click at [730, 133] on icon "button" at bounding box center [731, 134] width 10 height 10
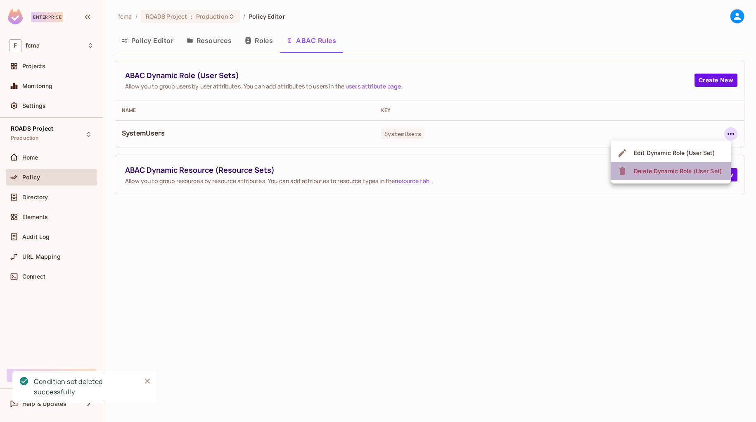
click at [681, 168] on div "Delete Dynamic Role (User Set)" at bounding box center [678, 171] width 88 height 8
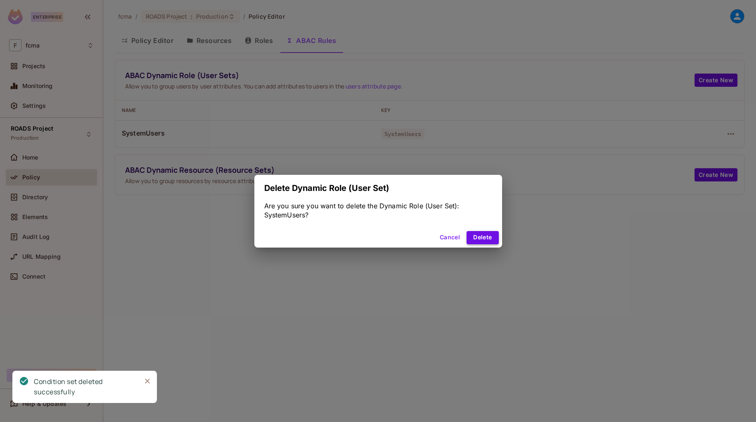
click at [484, 237] on button "Delete" at bounding box center [483, 237] width 32 height 13
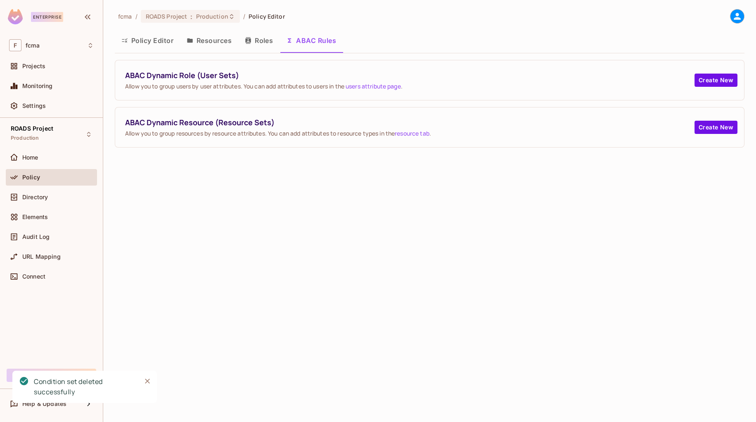
click at [265, 37] on button "Roles" at bounding box center [258, 40] width 41 height 21
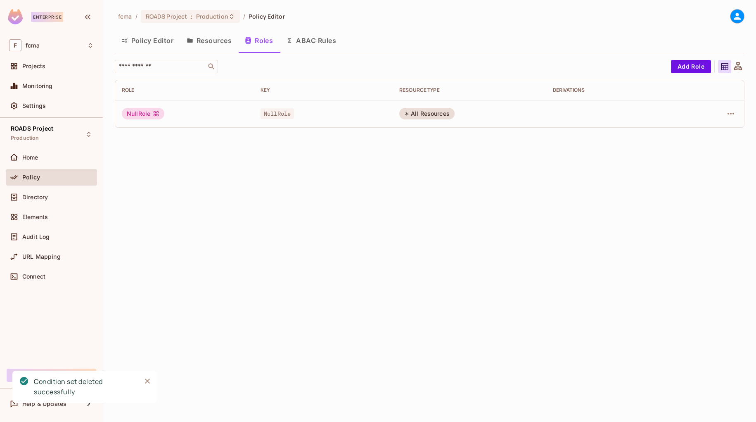
click at [217, 38] on button "Resources" at bounding box center [209, 40] width 58 height 21
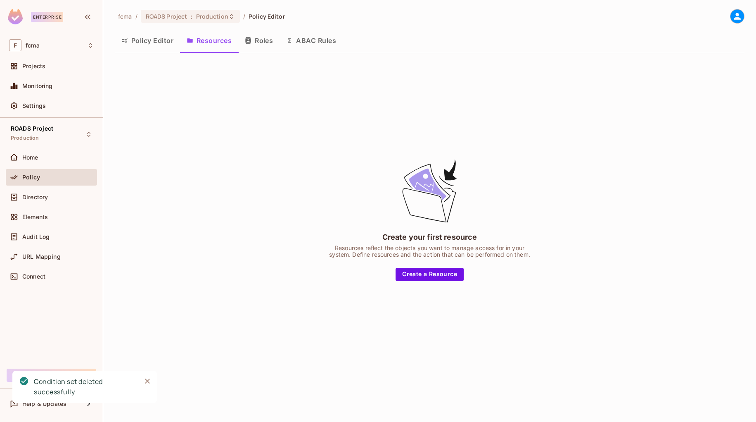
click at [151, 41] on button "Policy Editor" at bounding box center [147, 40] width 65 height 21
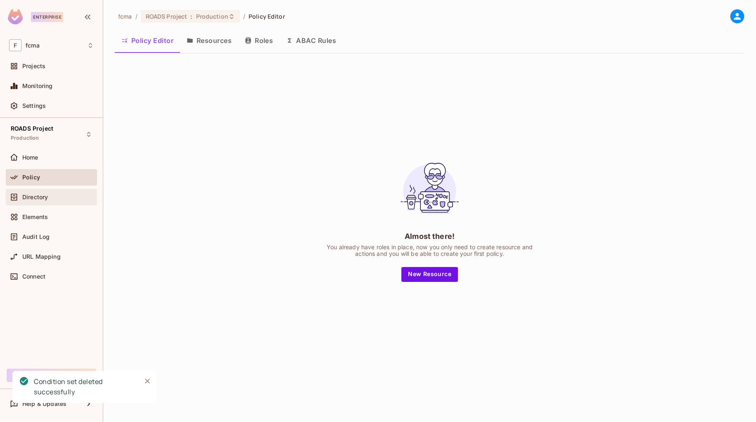
click at [51, 198] on div "Directory" at bounding box center [57, 197] width 71 height 7
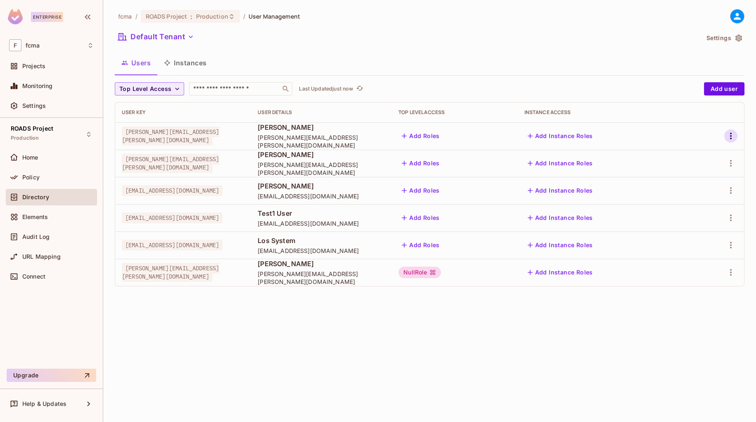
click at [732, 137] on icon "button" at bounding box center [731, 136] width 10 height 10
click at [696, 190] on div "Delete User" at bounding box center [698, 191] width 33 height 8
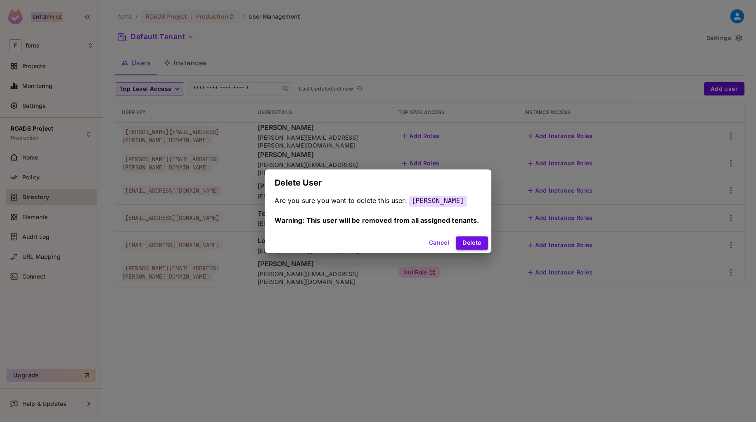
click at [479, 241] on button "Delete" at bounding box center [472, 242] width 32 height 13
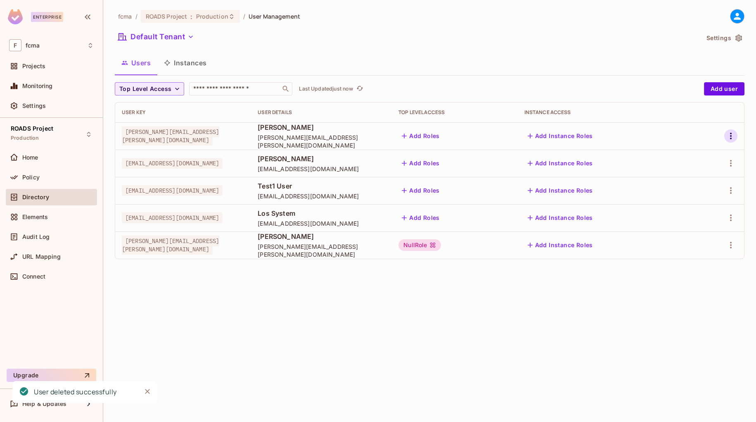
click at [735, 131] on icon "button" at bounding box center [731, 136] width 10 height 10
click at [703, 189] on div "Delete User" at bounding box center [698, 191] width 33 height 8
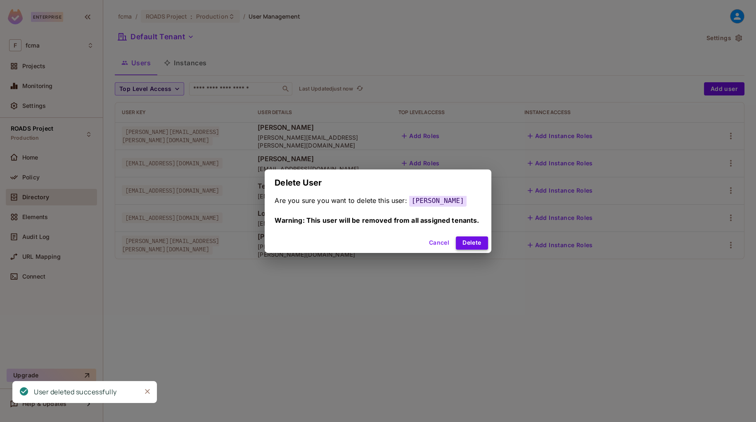
click at [475, 244] on button "Delete" at bounding box center [472, 242] width 32 height 13
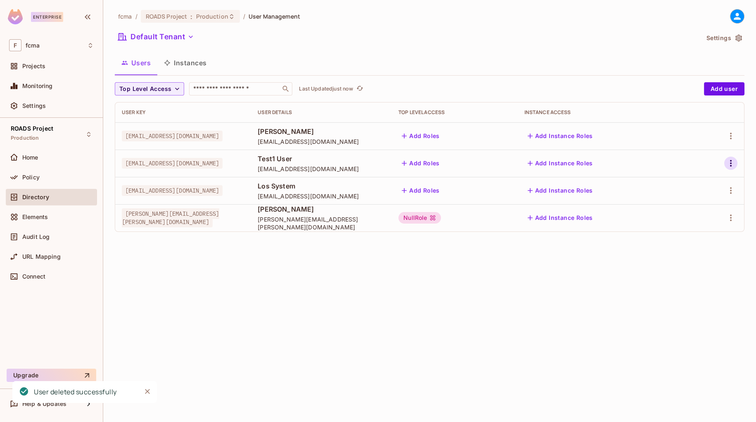
click at [731, 163] on icon "button" at bounding box center [731, 163] width 2 height 7
click at [702, 219] on div "Delete User" at bounding box center [698, 218] width 33 height 8
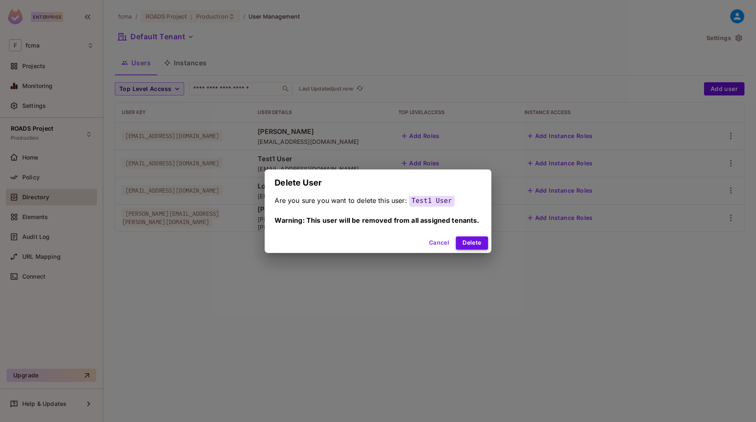
click at [483, 244] on button "Delete" at bounding box center [472, 242] width 32 height 13
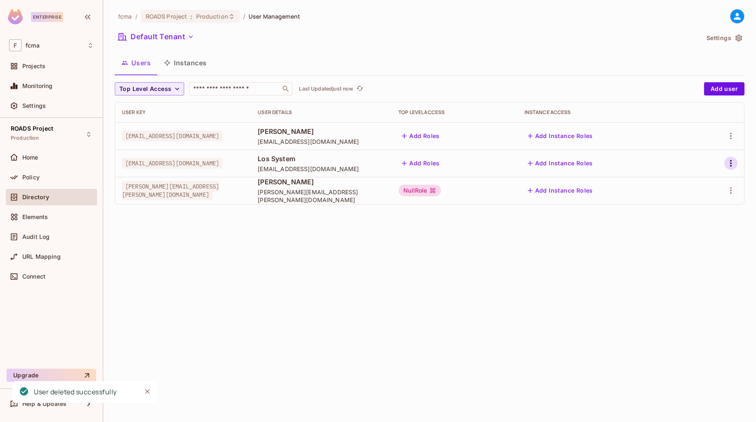
click at [733, 160] on icon "button" at bounding box center [731, 163] width 10 height 10
click at [698, 216] on div "Delete User" at bounding box center [698, 218] width 33 height 8
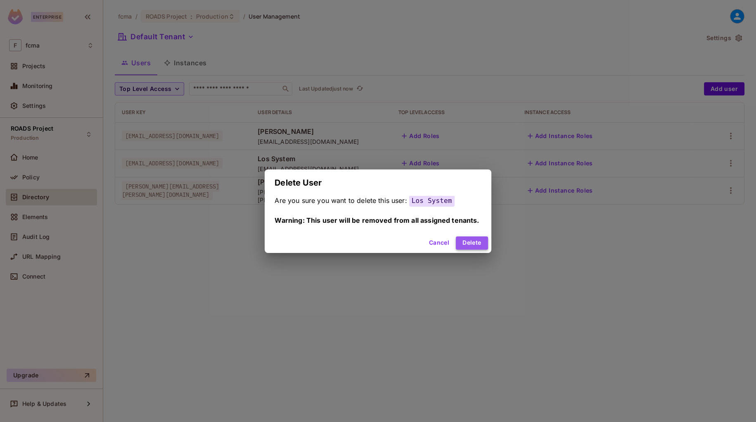
click at [475, 240] on button "Delete" at bounding box center [472, 242] width 32 height 13
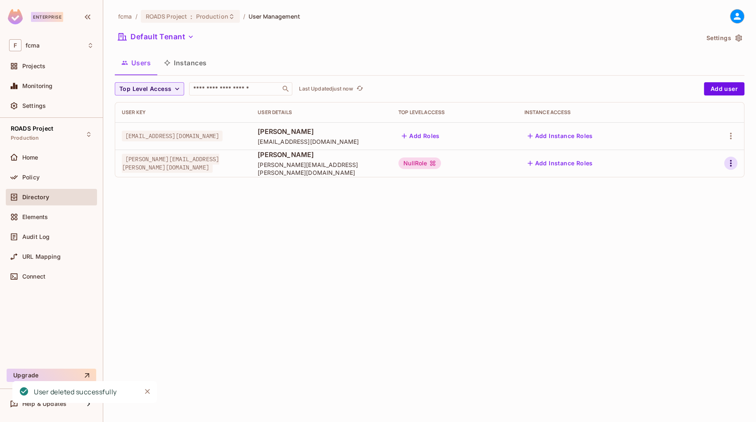
click at [731, 162] on icon "button" at bounding box center [731, 163] width 10 height 10
click at [708, 220] on div "Delete User" at bounding box center [698, 218] width 33 height 8
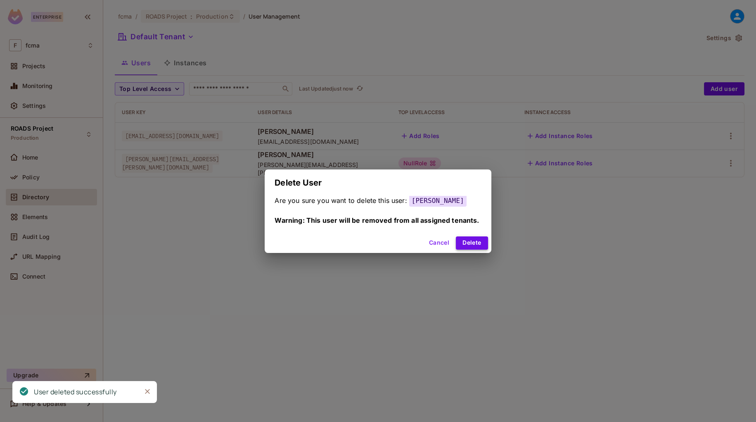
click at [466, 247] on button "Delete" at bounding box center [472, 242] width 32 height 13
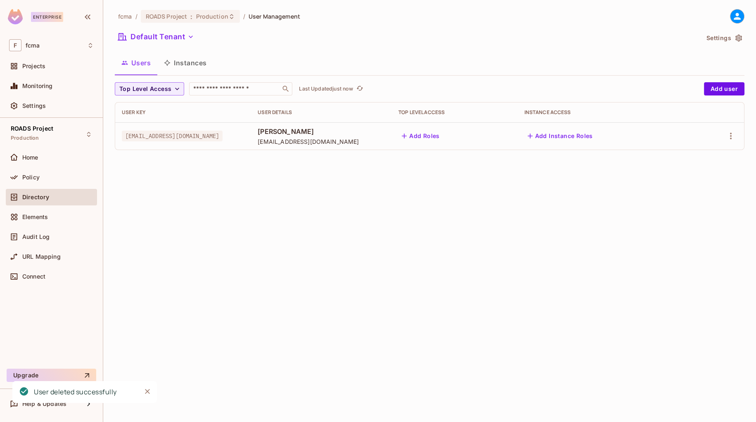
click at [193, 239] on div "fcma / ROADS Project : Production / User Management Default Tenant Settings Use…" at bounding box center [429, 211] width 653 height 422
click at [147, 392] on icon "Close" at bounding box center [147, 391] width 8 height 8
click at [140, 200] on div "fcma / ROADS Project : Production / User Management Default Tenant Settings Use…" at bounding box center [429, 211] width 653 height 422
click at [188, 218] on div "fcma / ROADS Project : Production / User Management Default Tenant Settings Use…" at bounding box center [429, 211] width 653 height 422
click at [320, 15] on div "fcma / ROADS Project : Production / User Management" at bounding box center [430, 16] width 630 height 14
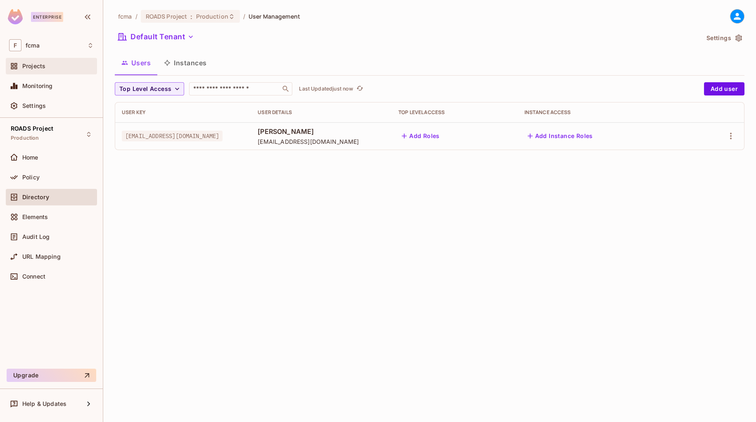
click at [36, 64] on span "Projects" at bounding box center [33, 66] width 23 height 7
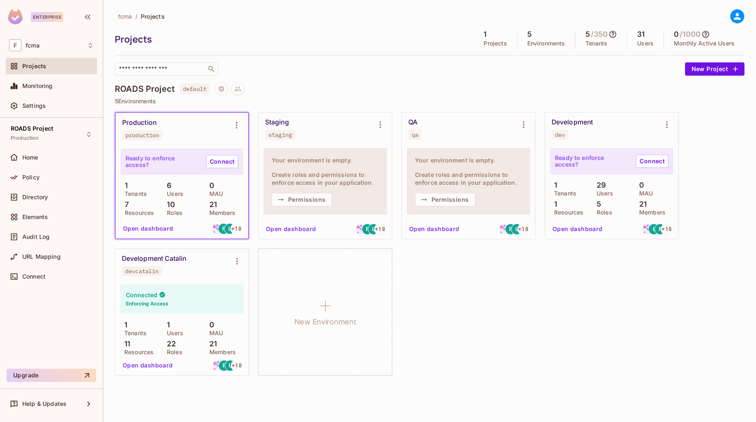
click at [297, 226] on button "Open dashboard" at bounding box center [291, 228] width 57 height 13
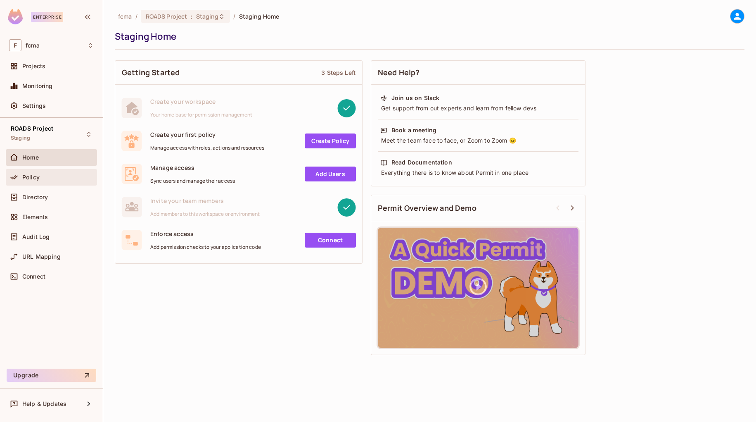
click at [34, 177] on span "Policy" at bounding box center [30, 177] width 17 height 7
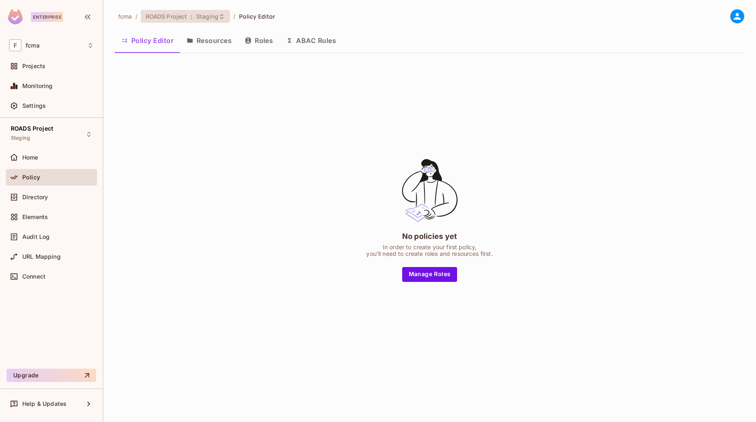
click at [215, 17] on span "Staging" at bounding box center [207, 16] width 23 height 8
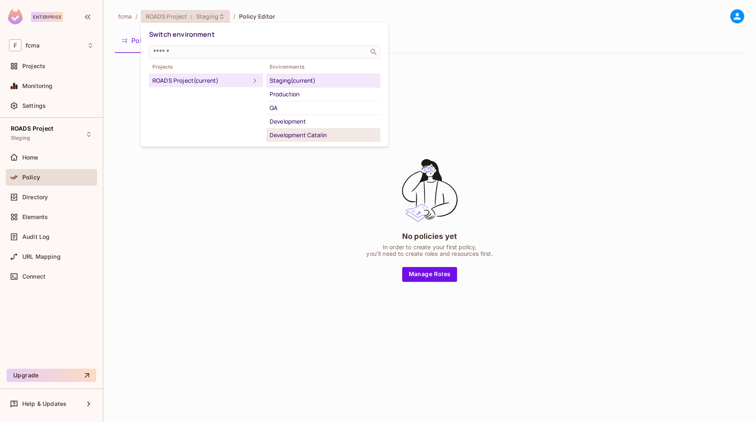
click at [321, 135] on div "Development Catalin" at bounding box center [323, 135] width 107 height 10
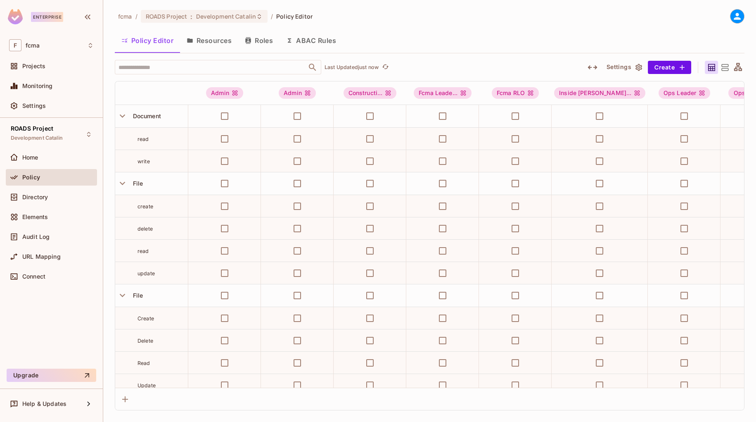
click at [259, 41] on button "Roles" at bounding box center [258, 40] width 41 height 21
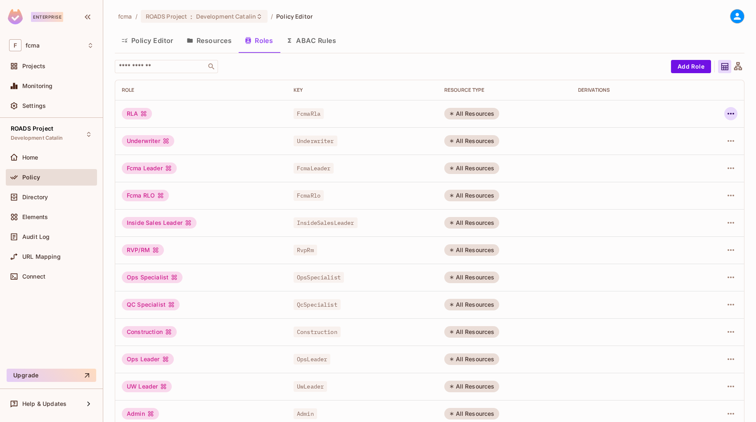
click at [726, 112] on icon "button" at bounding box center [731, 114] width 10 height 10
click at [700, 172] on div "Delete Role" at bounding box center [692, 169] width 32 height 8
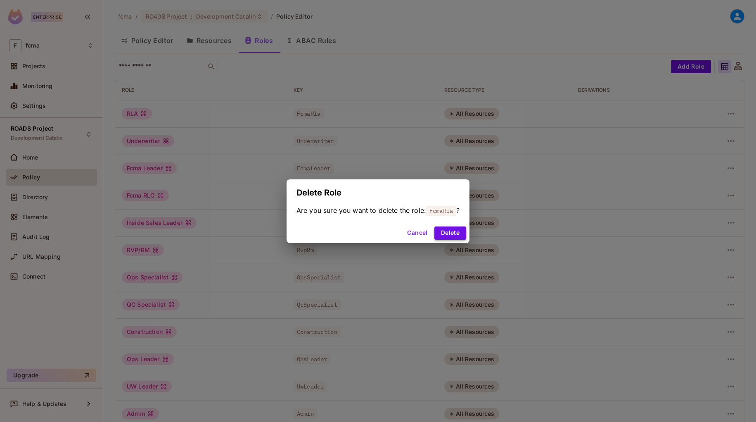
click at [452, 233] on button "Delete" at bounding box center [451, 232] width 32 height 13
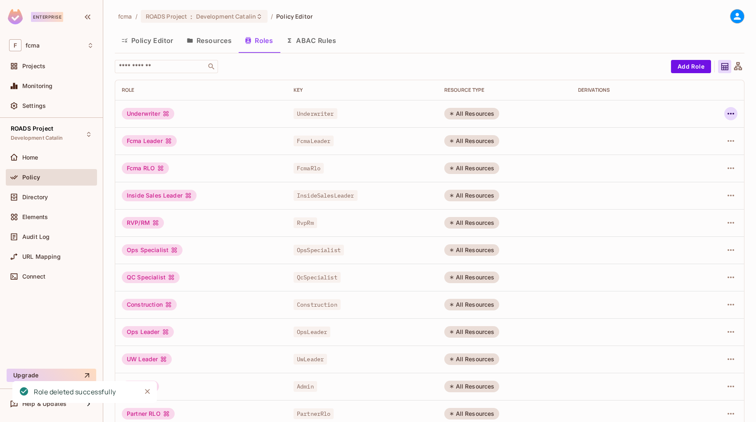
click at [726, 111] on icon "button" at bounding box center [731, 114] width 10 height 10
click at [661, 32] on div at bounding box center [378, 211] width 756 height 422
click at [726, 114] on icon "button" at bounding box center [731, 114] width 10 height 10
click at [692, 167] on div "Delete Role" at bounding box center [692, 169] width 32 height 8
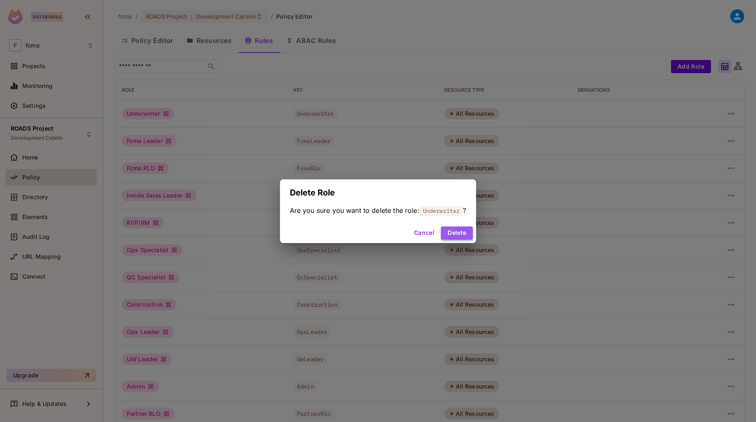
click at [458, 236] on button "Delete" at bounding box center [457, 232] width 32 height 13
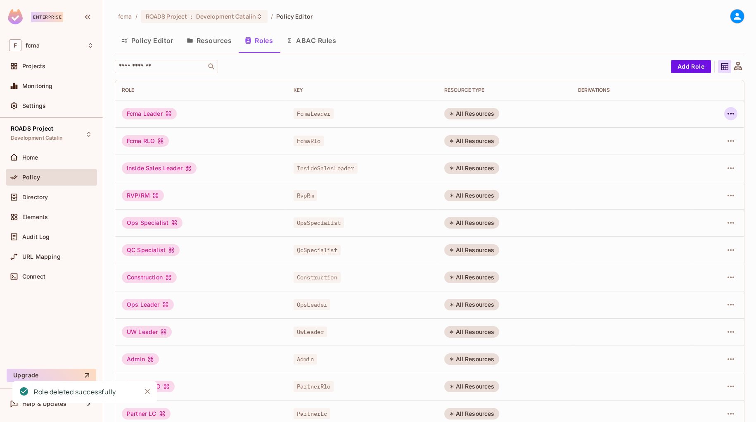
click at [728, 113] on icon "button" at bounding box center [731, 114] width 7 height 2
click at [694, 164] on span "Delete Role" at bounding box center [692, 168] width 37 height 13
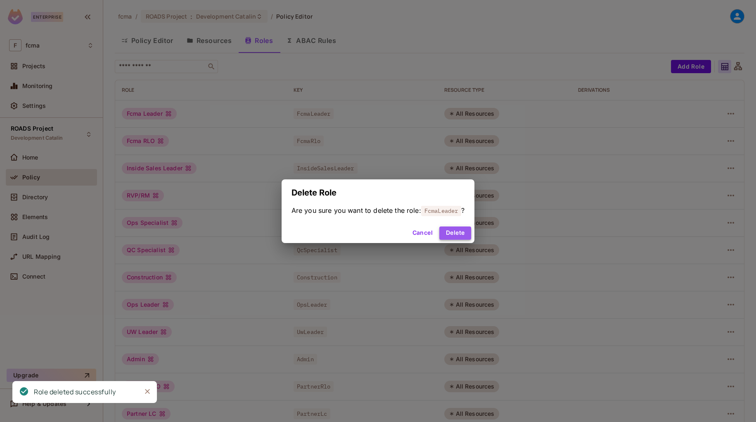
click at [461, 230] on button "Delete" at bounding box center [456, 232] width 32 height 13
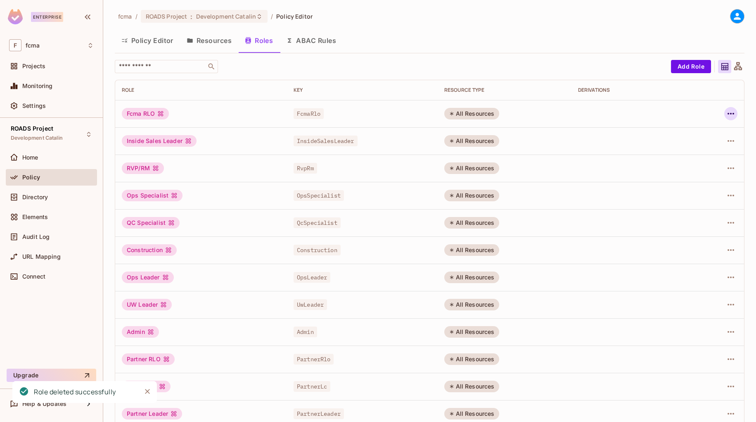
click at [726, 111] on icon "button" at bounding box center [731, 114] width 10 height 10
click at [687, 168] on div "Delete Role" at bounding box center [692, 169] width 32 height 8
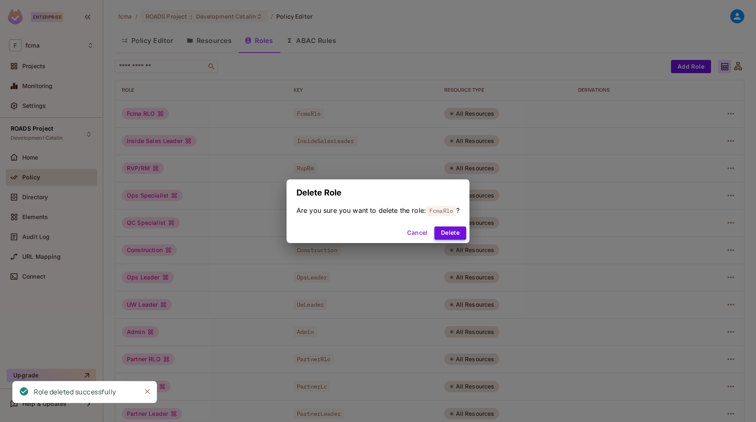
click at [456, 232] on button "Delete" at bounding box center [451, 232] width 32 height 13
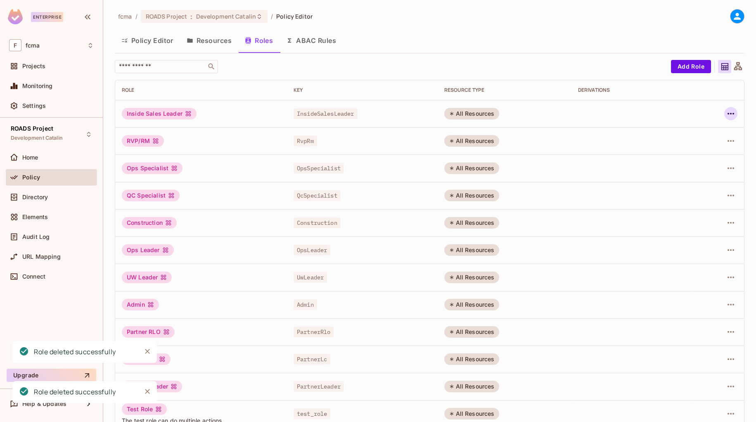
click at [727, 114] on icon "button" at bounding box center [731, 114] width 10 height 10
click at [694, 167] on div "Delete Role" at bounding box center [692, 169] width 32 height 8
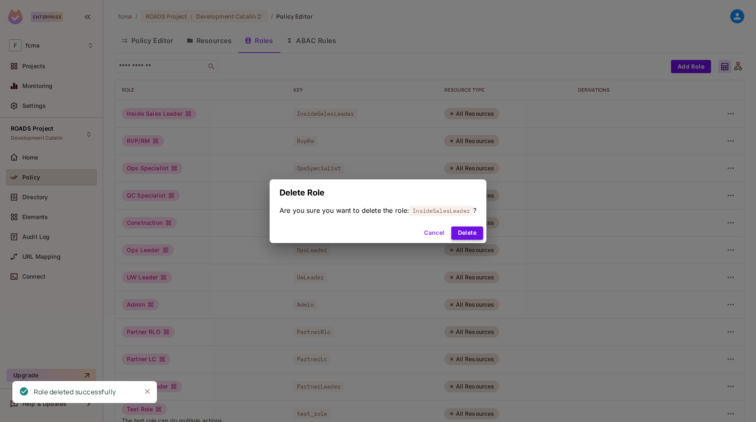
click at [480, 228] on button "Delete" at bounding box center [468, 232] width 32 height 13
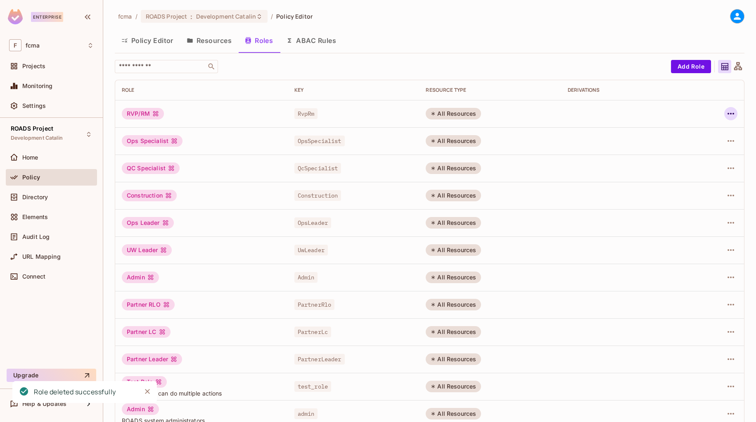
click at [726, 112] on icon "button" at bounding box center [731, 114] width 10 height 10
click at [687, 165] on div "Delete Role" at bounding box center [692, 169] width 32 height 8
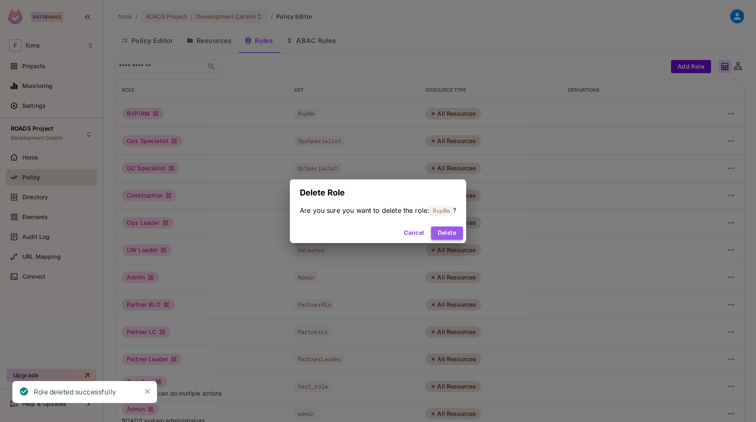
click at [443, 234] on button "Delete" at bounding box center [447, 232] width 32 height 13
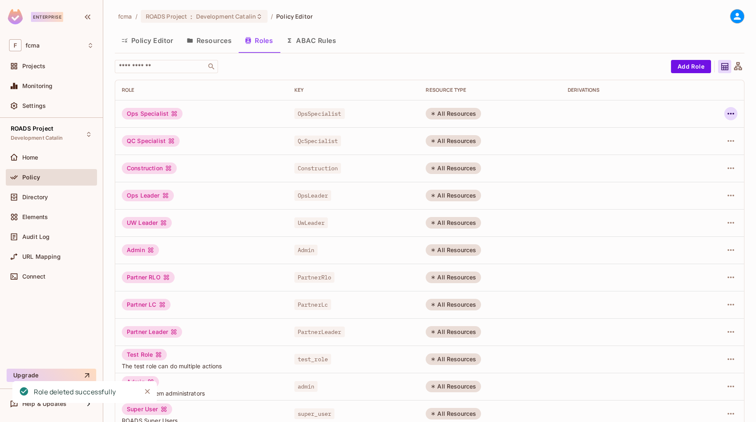
click at [726, 114] on icon "button" at bounding box center [731, 114] width 10 height 10
click at [698, 169] on div "Delete Role" at bounding box center [692, 169] width 32 height 8
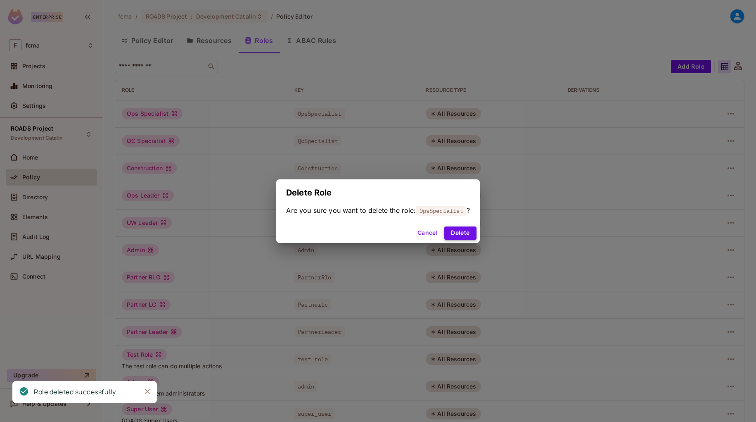
click at [470, 233] on button "Delete" at bounding box center [460, 232] width 32 height 13
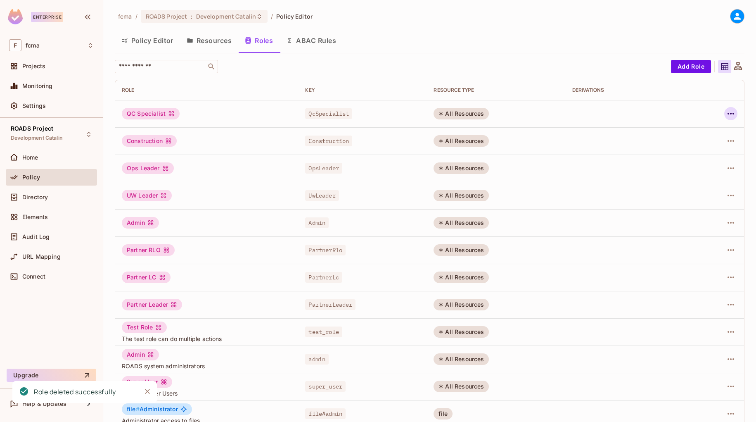
click at [728, 110] on icon "button" at bounding box center [731, 114] width 10 height 10
click at [691, 170] on div "Delete Role" at bounding box center [692, 169] width 32 height 8
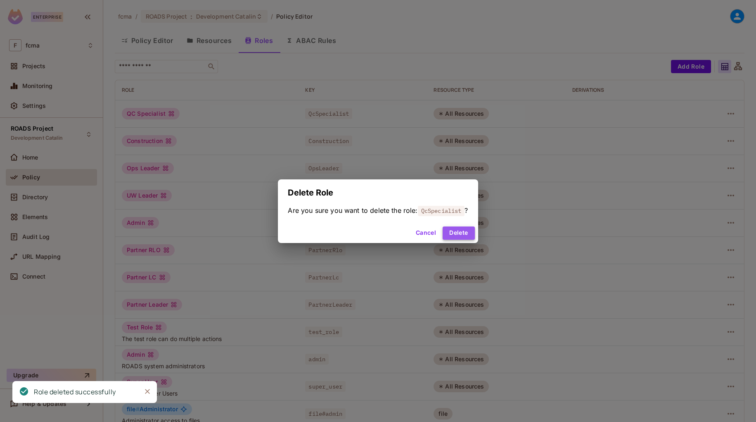
click at [464, 231] on button "Delete" at bounding box center [459, 232] width 32 height 13
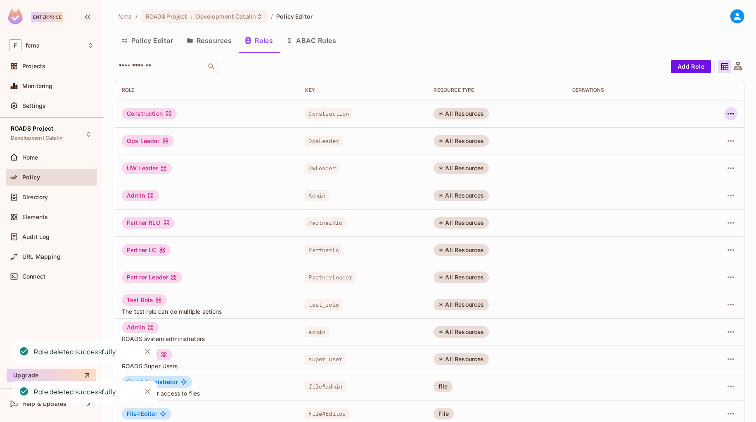
click at [727, 114] on icon "button" at bounding box center [731, 114] width 10 height 10
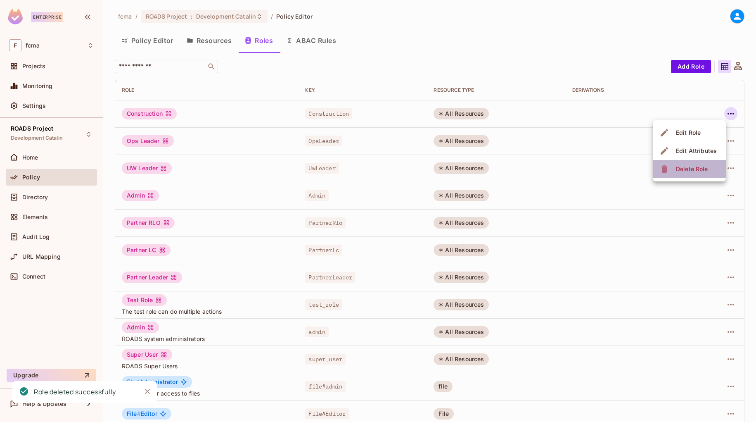
click at [695, 168] on div "Delete Role" at bounding box center [692, 169] width 32 height 8
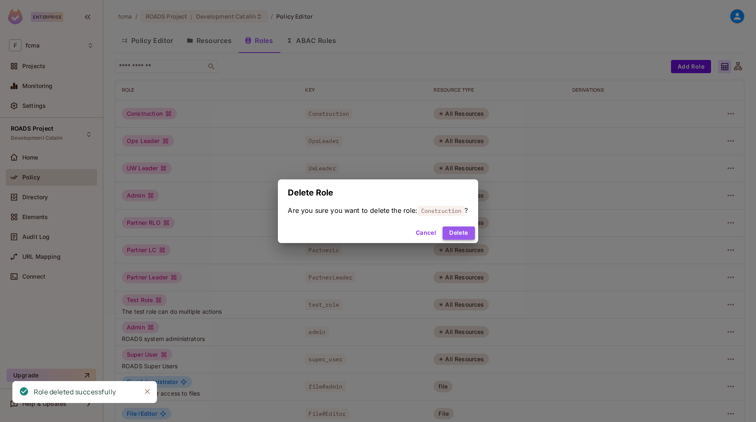
click at [469, 233] on button "Delete" at bounding box center [459, 232] width 32 height 13
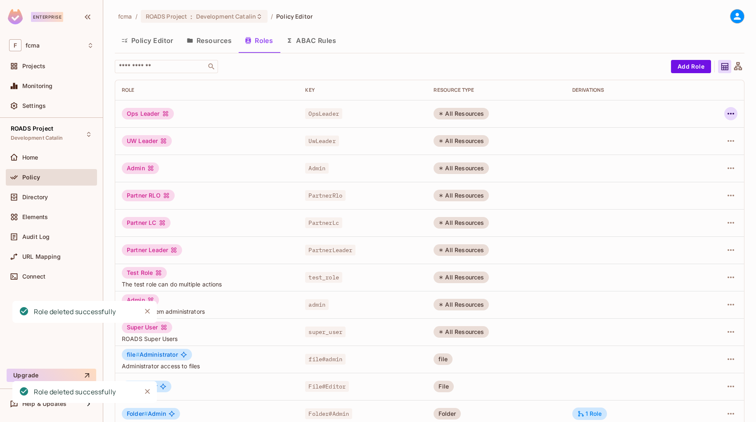
click at [728, 114] on icon "button" at bounding box center [731, 114] width 7 height 2
click at [690, 165] on div "Delete Role" at bounding box center [692, 169] width 32 height 8
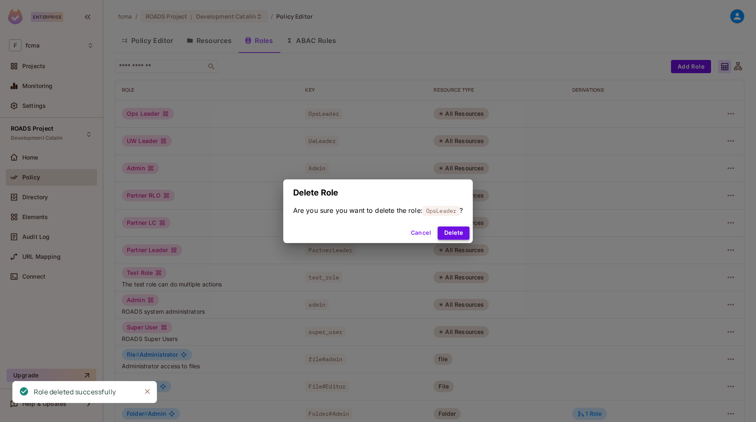
click at [465, 232] on button "Delete" at bounding box center [454, 232] width 32 height 13
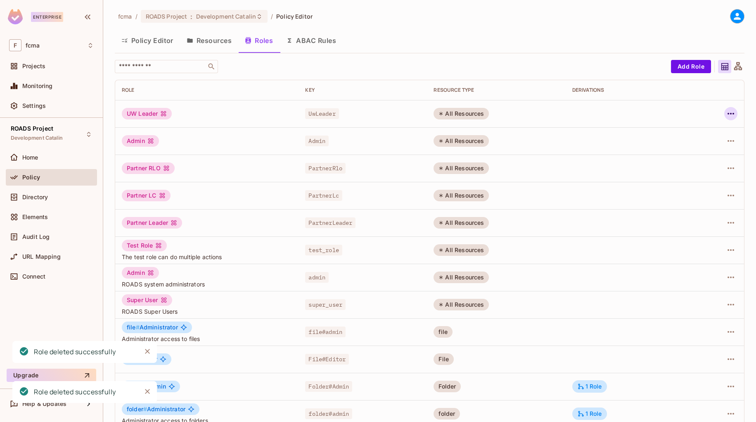
click at [728, 113] on icon "button" at bounding box center [731, 114] width 7 height 2
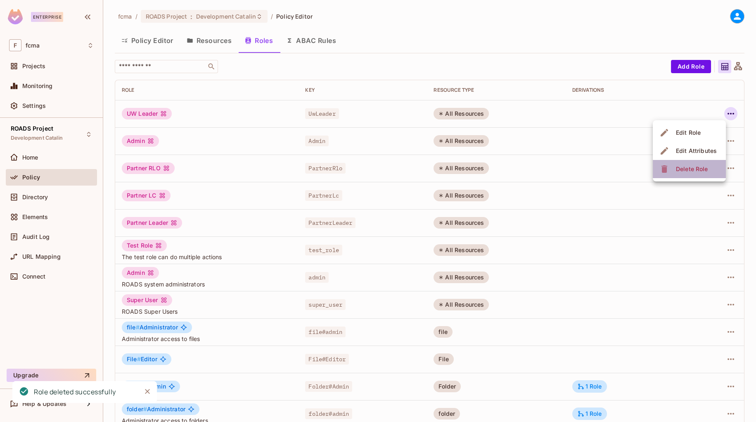
click at [699, 169] on div "Delete Role" at bounding box center [692, 169] width 32 height 8
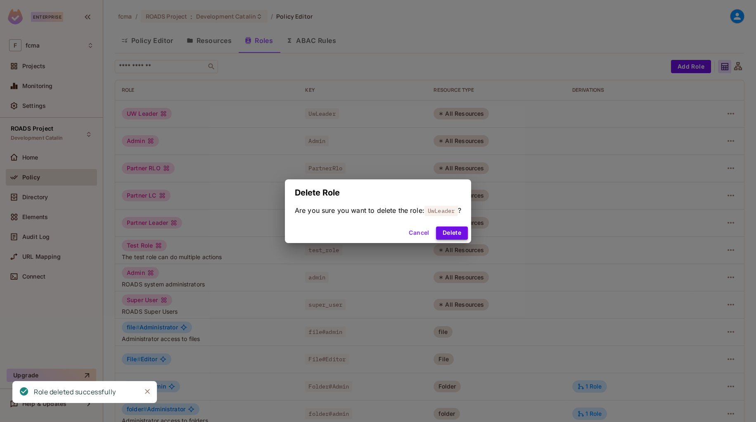
click at [454, 230] on button "Delete" at bounding box center [452, 232] width 32 height 13
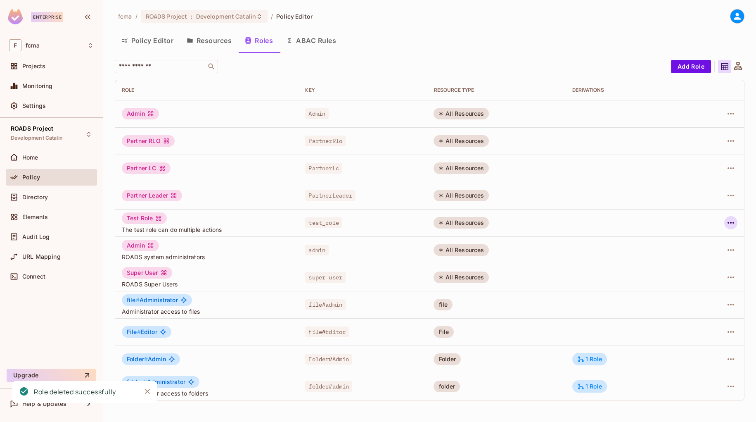
click at [730, 223] on icon "button" at bounding box center [731, 223] width 7 height 2
click at [698, 278] on div "Delete Role" at bounding box center [698, 278] width 32 height 8
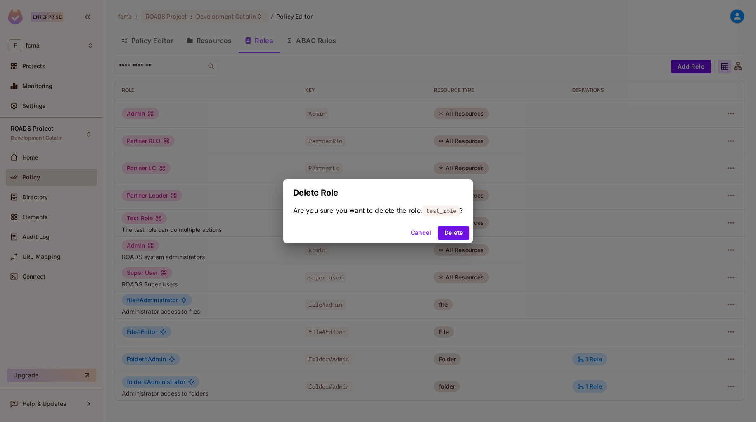
click at [424, 228] on button "Cancel" at bounding box center [421, 232] width 27 height 13
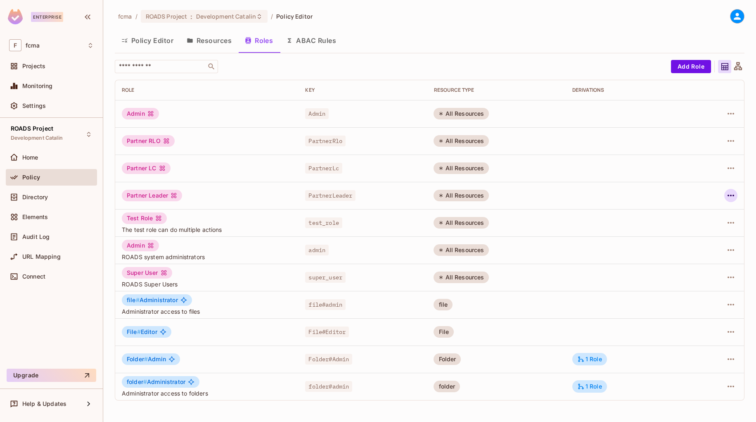
click at [731, 195] on icon "button" at bounding box center [731, 196] width 7 height 2
click at [701, 249] on div "Delete Role" at bounding box center [698, 251] width 32 height 8
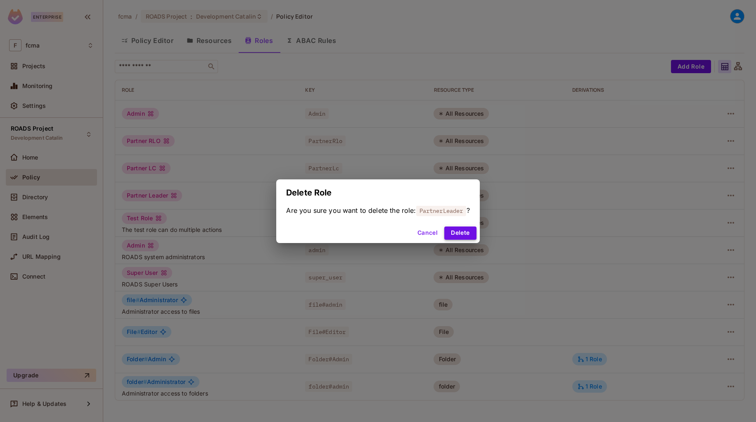
click at [470, 233] on button "Delete" at bounding box center [460, 232] width 32 height 13
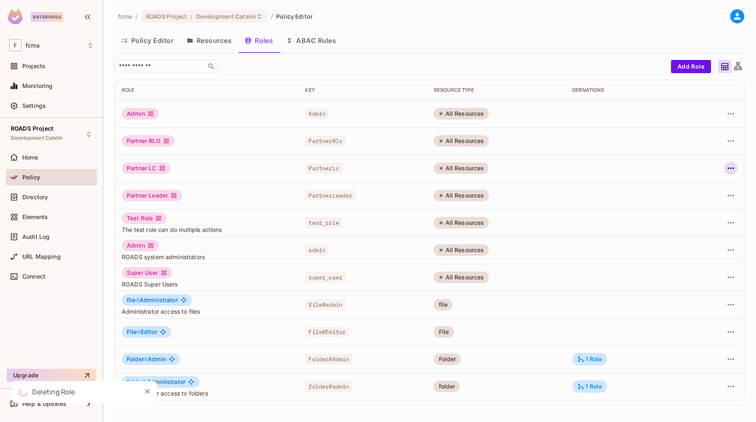
click at [732, 169] on icon "button" at bounding box center [731, 168] width 10 height 10
click at [705, 223] on div "Delete Role" at bounding box center [698, 223] width 32 height 8
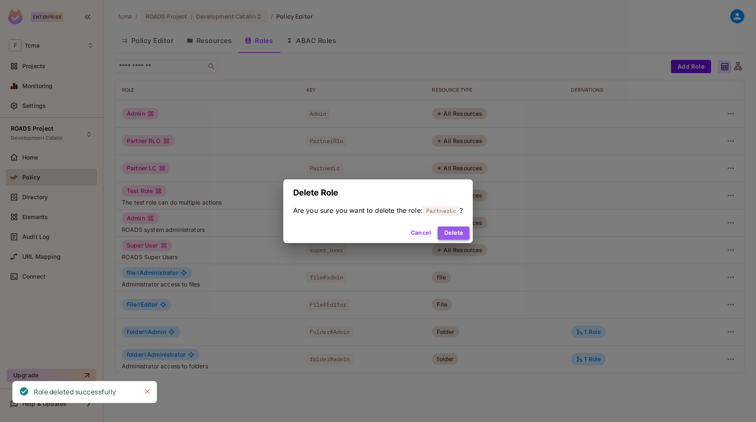
click at [459, 231] on button "Delete" at bounding box center [454, 232] width 32 height 13
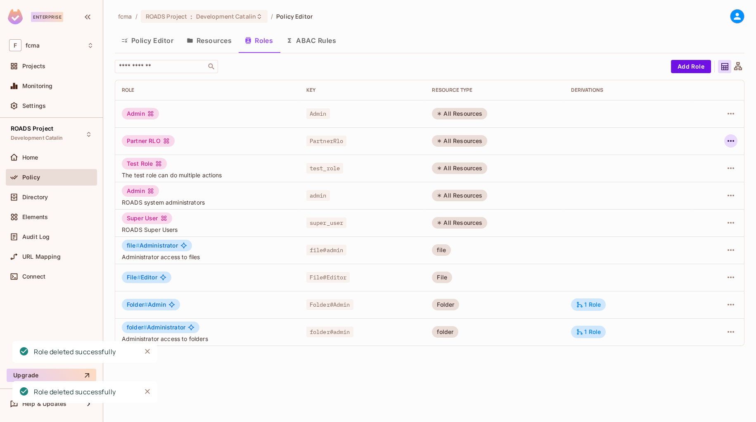
click at [727, 143] on icon "button" at bounding box center [731, 141] width 10 height 10
click at [692, 192] on div "Delete Role" at bounding box center [698, 196] width 32 height 8
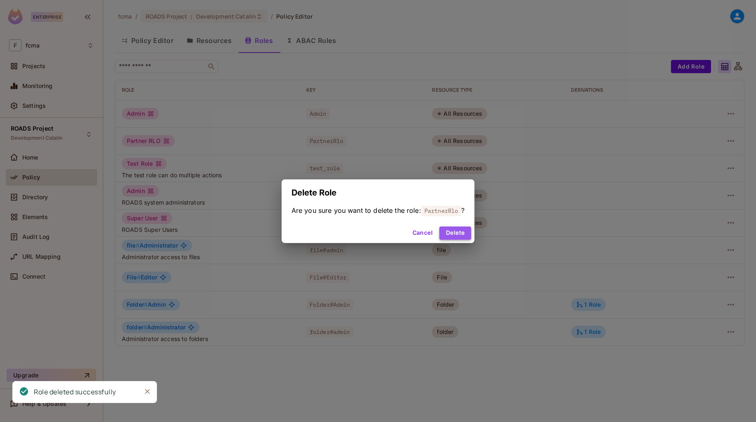
click at [463, 231] on button "Delete" at bounding box center [456, 232] width 32 height 13
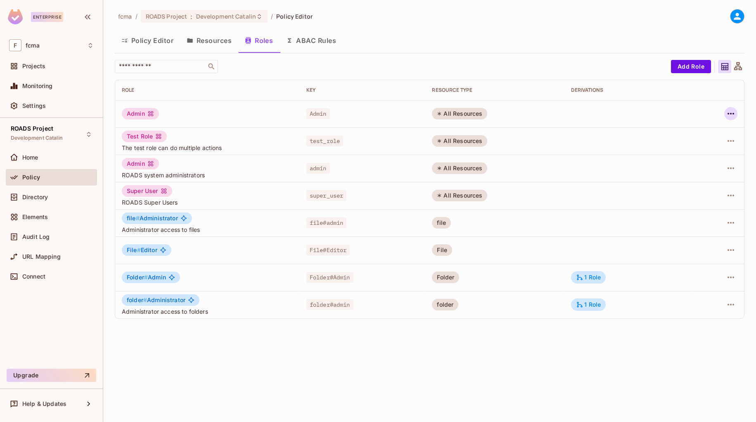
click at [735, 113] on icon "button" at bounding box center [731, 114] width 10 height 10
click at [706, 167] on div "Delete Role" at bounding box center [698, 169] width 32 height 8
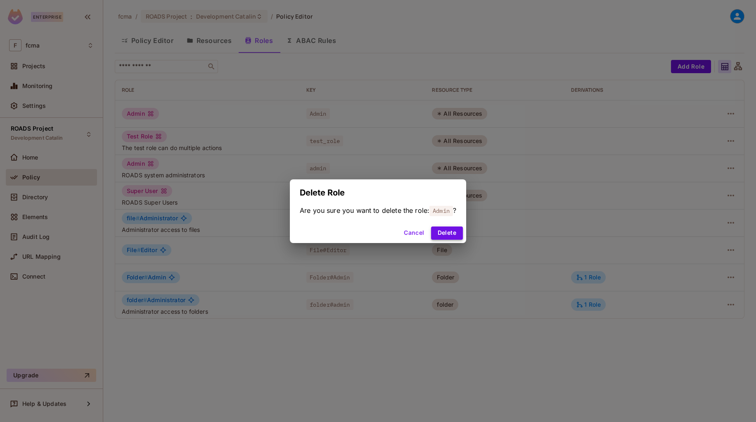
click at [457, 233] on button "Delete" at bounding box center [447, 232] width 32 height 13
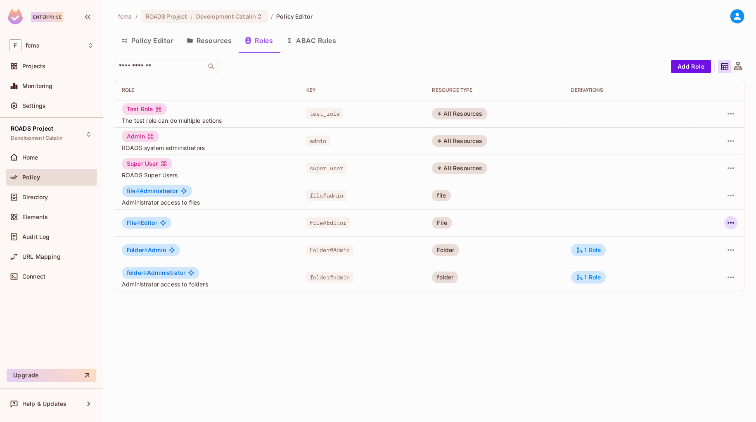
click at [731, 223] on icon "button" at bounding box center [731, 223] width 7 height 2
click at [701, 278] on div "Delete Role" at bounding box center [698, 278] width 32 height 8
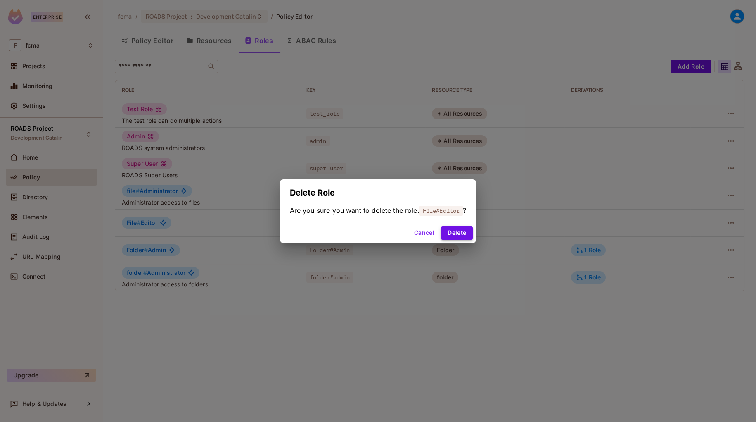
click at [461, 231] on button "Delete" at bounding box center [457, 232] width 32 height 13
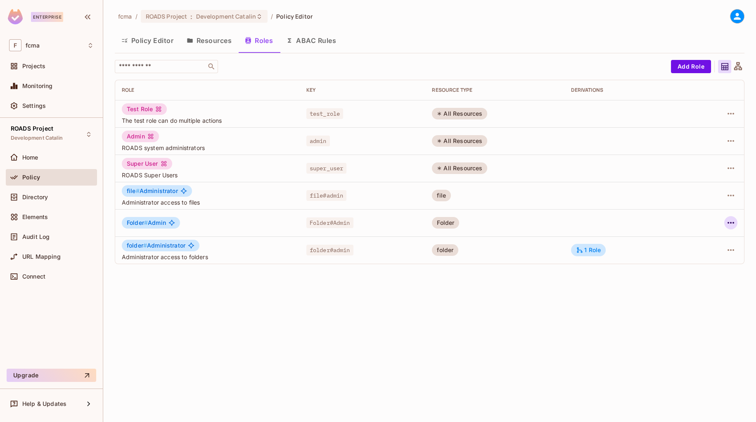
click at [730, 223] on icon "button" at bounding box center [731, 223] width 10 height 10
click at [705, 276] on div "Delete Role" at bounding box center [698, 278] width 32 height 8
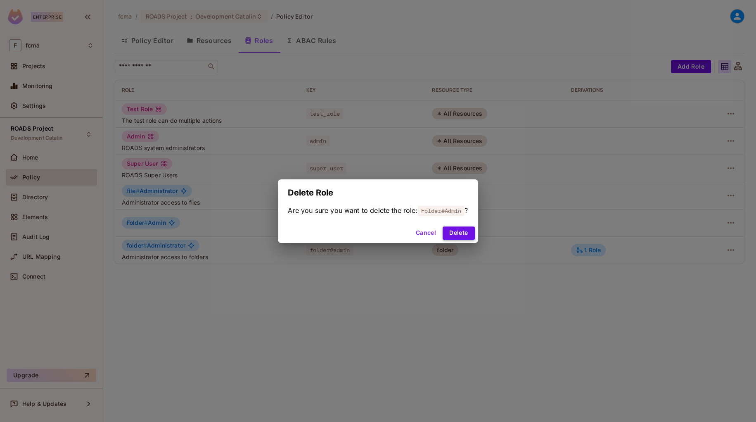
click at [465, 235] on button "Delete" at bounding box center [459, 232] width 32 height 13
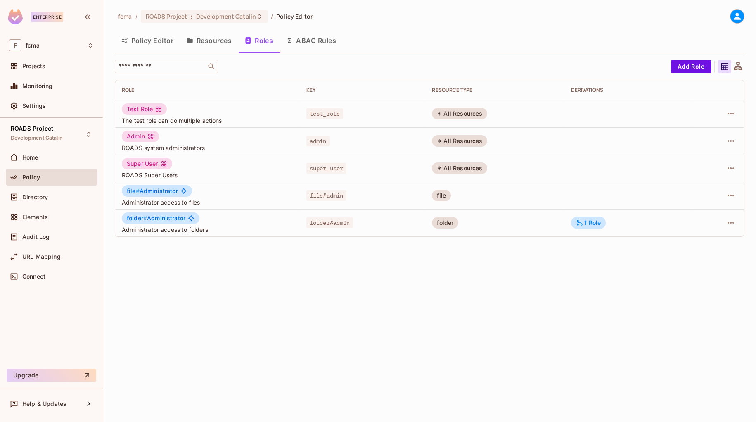
click at [216, 40] on button "Resources" at bounding box center [209, 40] width 58 height 21
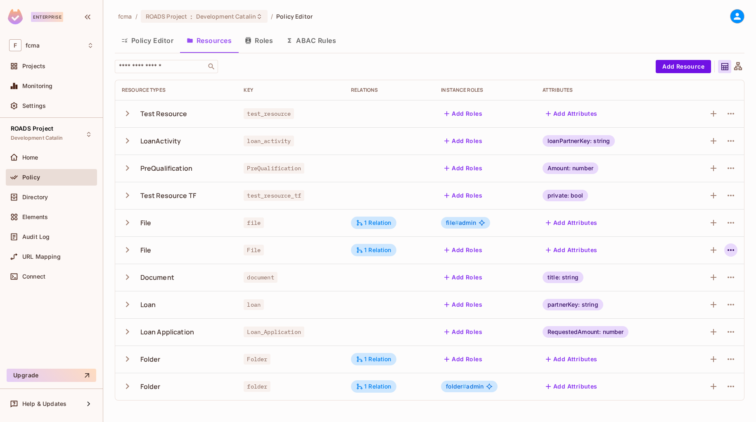
click at [732, 249] on icon "button" at bounding box center [731, 250] width 10 height 10
click at [708, 300] on div "Delete Resource" at bounding box center [699, 301] width 46 height 8
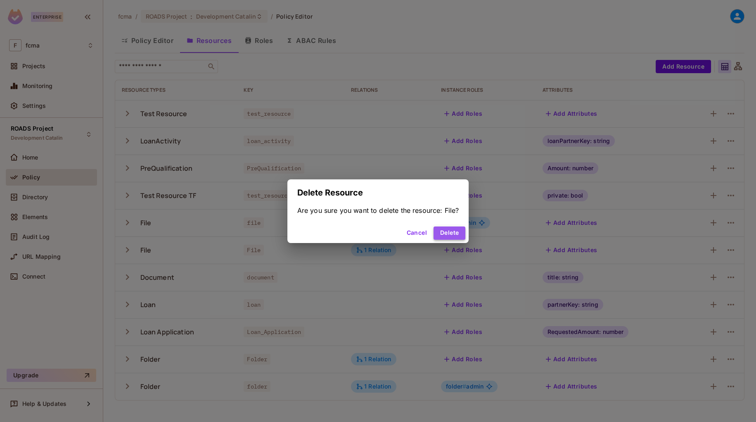
click at [454, 233] on button "Delete" at bounding box center [450, 232] width 32 height 13
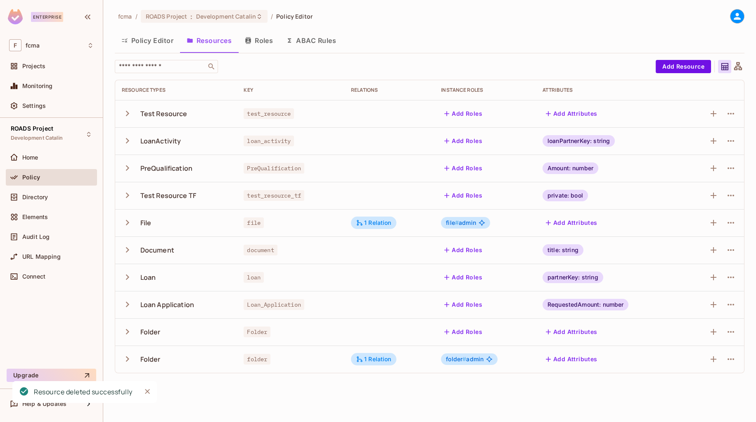
click at [149, 409] on div "fcma / ROADS Project : Development Catalin / Policy Editor Policy Editor Resour…" at bounding box center [429, 211] width 653 height 422
click at [163, 392] on div "fcma / ROADS Project : Development Catalin / Policy Editor Policy Editor Resour…" at bounding box center [429, 211] width 653 height 422
click at [734, 112] on icon "button" at bounding box center [731, 114] width 10 height 10
click at [702, 164] on div "Delete Resource" at bounding box center [699, 164] width 46 height 8
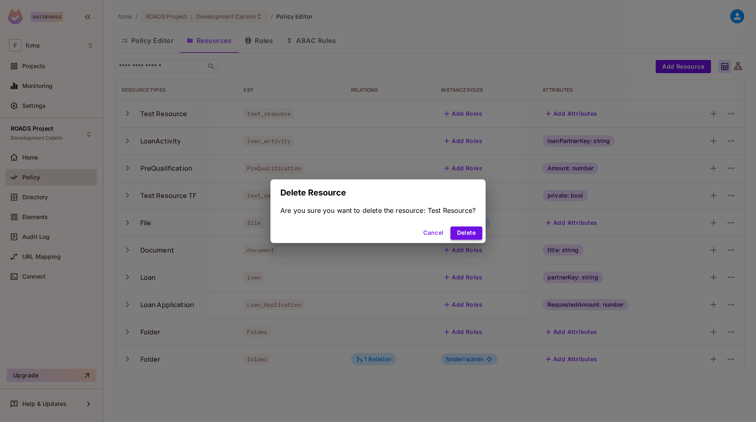
click at [468, 232] on button "Delete" at bounding box center [467, 232] width 32 height 13
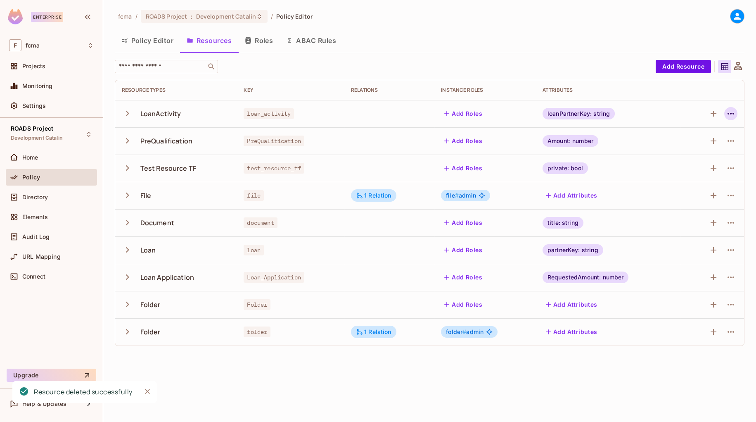
click at [732, 112] on icon "button" at bounding box center [731, 114] width 10 height 10
click at [701, 162] on div "Delete Resource" at bounding box center [699, 164] width 46 height 8
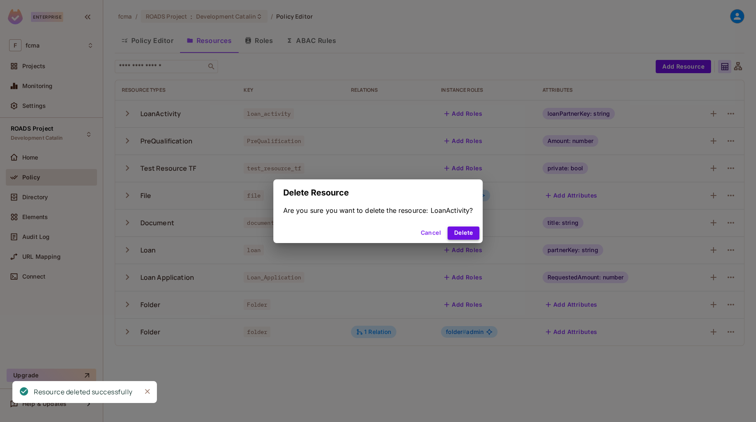
click at [470, 231] on button "Delete" at bounding box center [464, 232] width 32 height 13
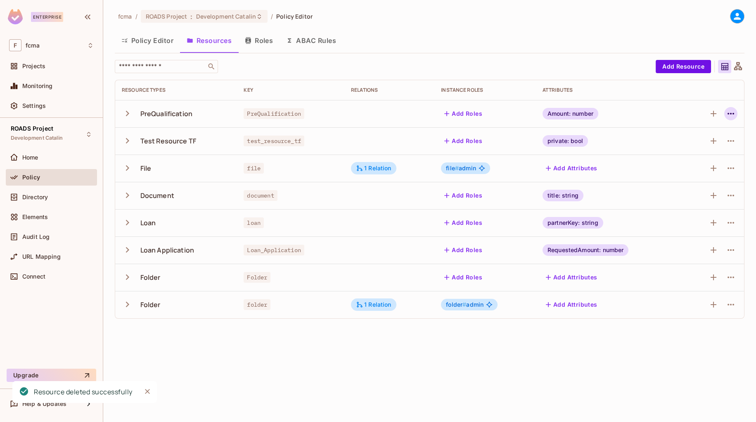
click at [733, 114] on icon "button" at bounding box center [731, 114] width 7 height 2
click at [705, 165] on div "Delete Resource" at bounding box center [699, 164] width 46 height 8
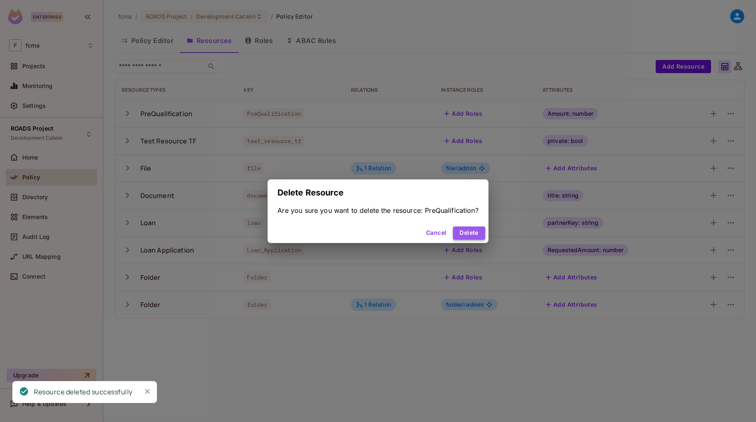
click at [471, 233] on button "Delete" at bounding box center [469, 232] width 32 height 13
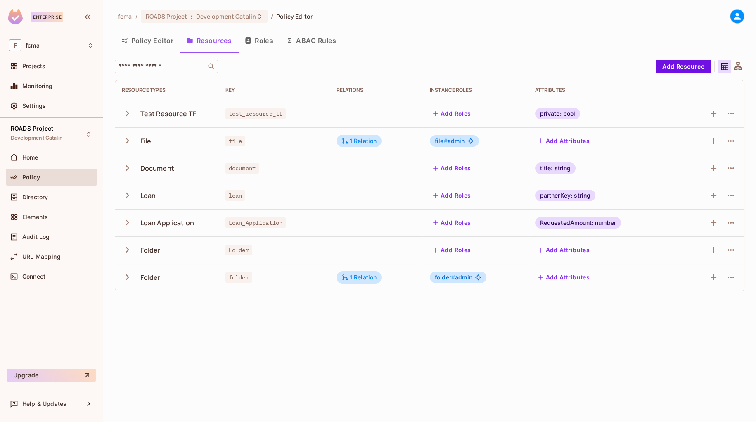
click at [162, 330] on div "fcma / ROADS Project : Development Catalin / Policy Editor Policy Editor Resour…" at bounding box center [429, 211] width 653 height 422
click at [734, 221] on icon "button" at bounding box center [731, 223] width 10 height 10
click at [705, 268] on span "Delete Resource" at bounding box center [698, 273] width 51 height 13
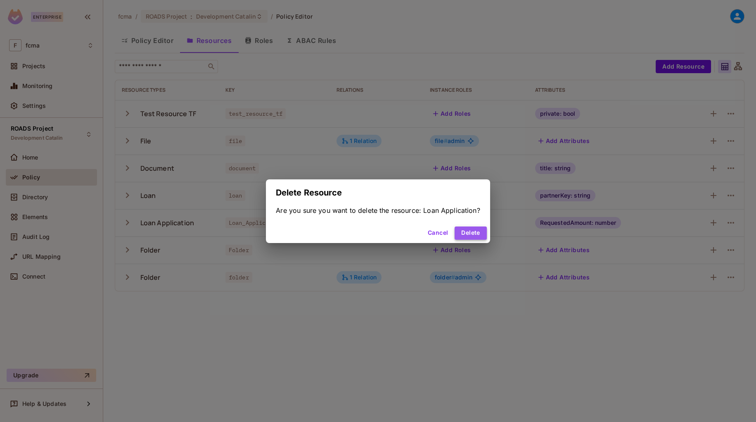
click at [476, 232] on button "Delete" at bounding box center [471, 232] width 32 height 13
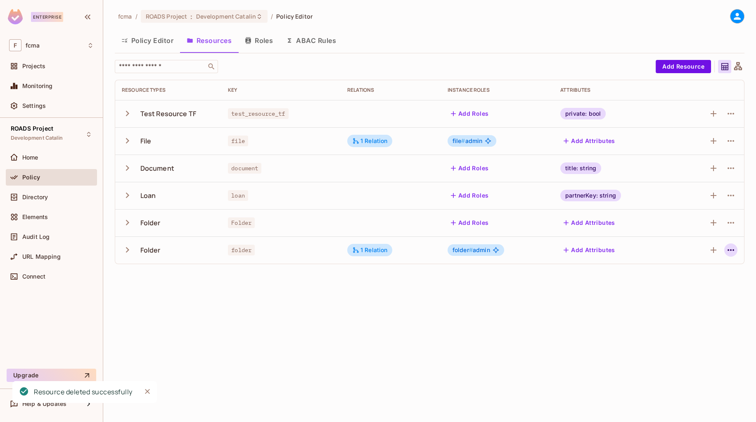
click at [731, 248] on icon "button" at bounding box center [731, 250] width 10 height 10
click at [734, 222] on icon "button" at bounding box center [731, 223] width 7 height 2
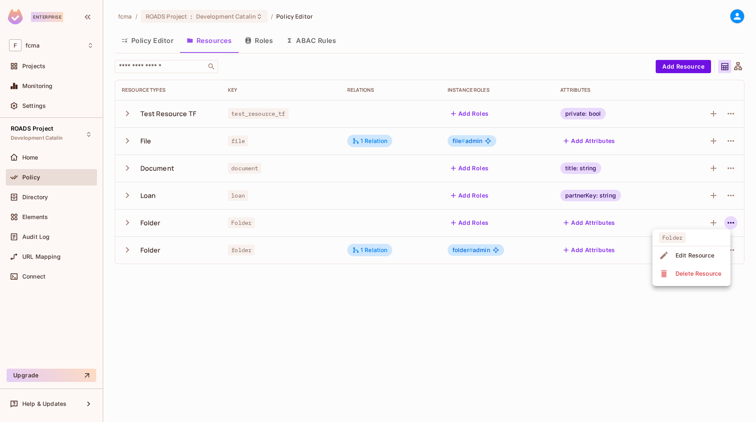
click at [696, 272] on div "Delete Resource" at bounding box center [699, 273] width 46 height 8
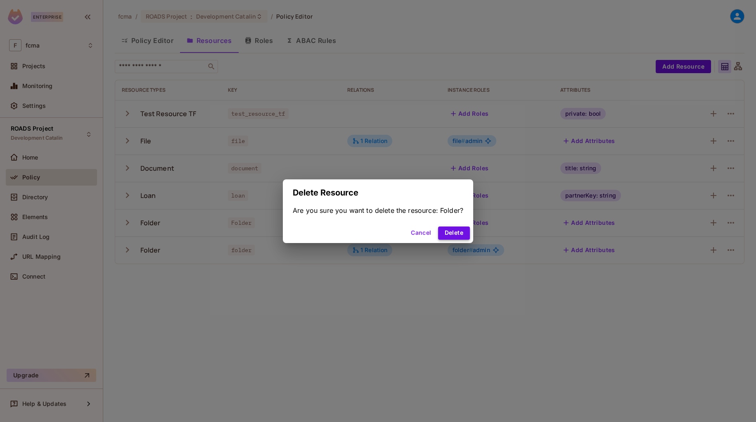
click at [459, 233] on button "Delete" at bounding box center [454, 232] width 32 height 13
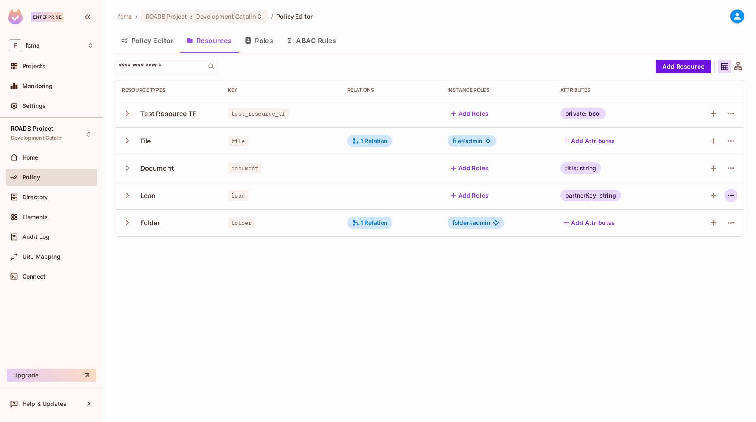
click at [731, 193] on icon "button" at bounding box center [731, 195] width 10 height 10
click at [702, 244] on div "Delete Resource" at bounding box center [699, 246] width 46 height 8
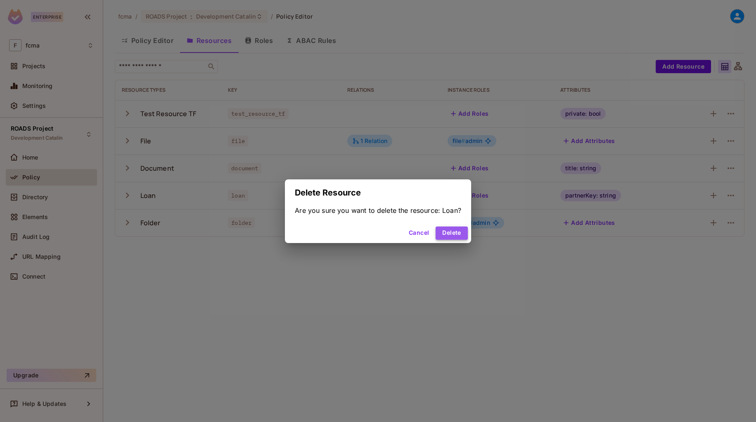
click at [459, 230] on button "Delete" at bounding box center [452, 232] width 32 height 13
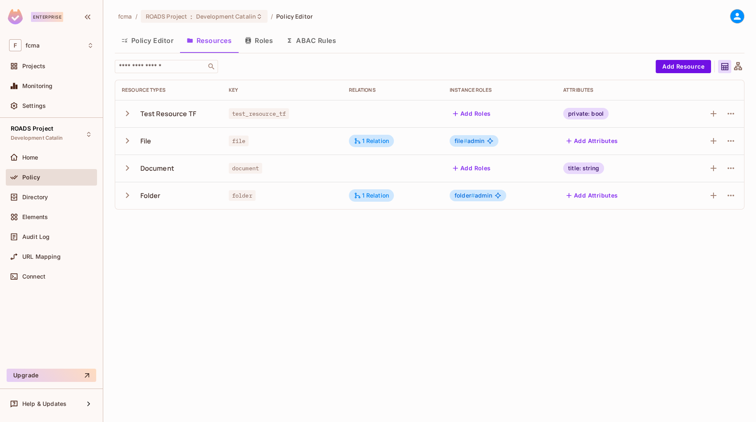
click at [386, 301] on div "fcma / ROADS Project : Development Catalin / Policy Editor Policy Editor Resour…" at bounding box center [429, 211] width 653 height 422
click at [404, 21] on div "fcma / ROADS Project : Development Catalin / Policy Editor" at bounding box center [430, 16] width 630 height 14
click at [266, 41] on button "Roles" at bounding box center [258, 40] width 41 height 21
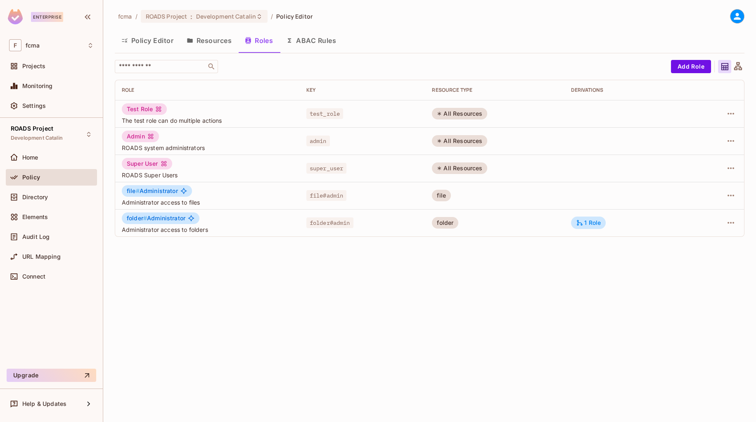
click at [320, 41] on button "ABAC Rules" at bounding box center [311, 40] width 63 height 21
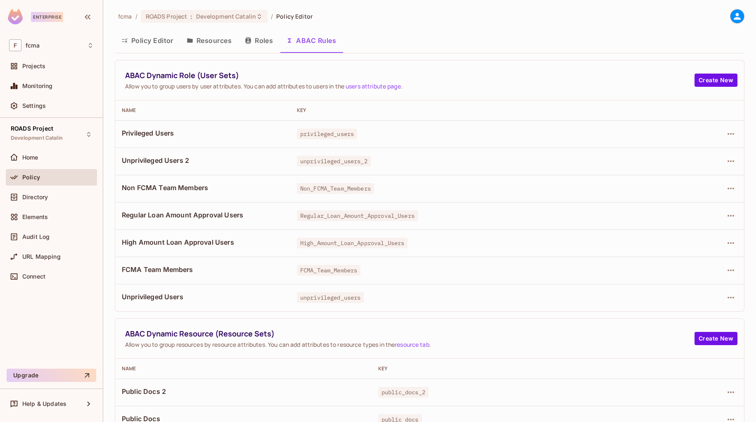
click at [71, 304] on div "ROADS Project Development Catalin Home Policy Directory Elements Audit Log URL …" at bounding box center [51, 241] width 103 height 247
click at [727, 161] on icon "button" at bounding box center [731, 161] width 10 height 10
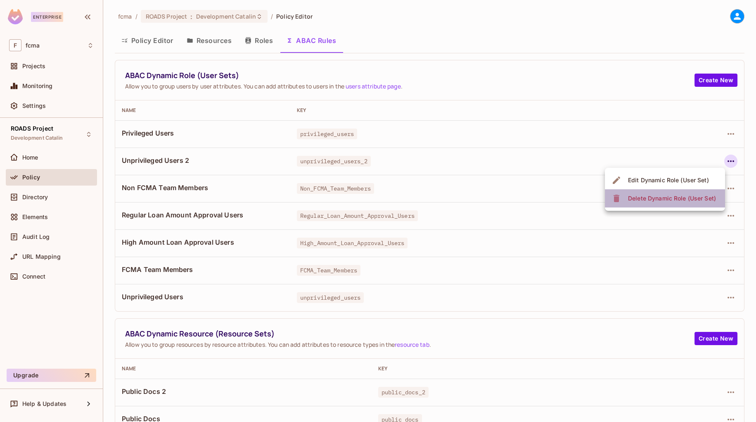
click at [665, 199] on div "Delete Dynamic Role (User Set)" at bounding box center [672, 198] width 88 height 8
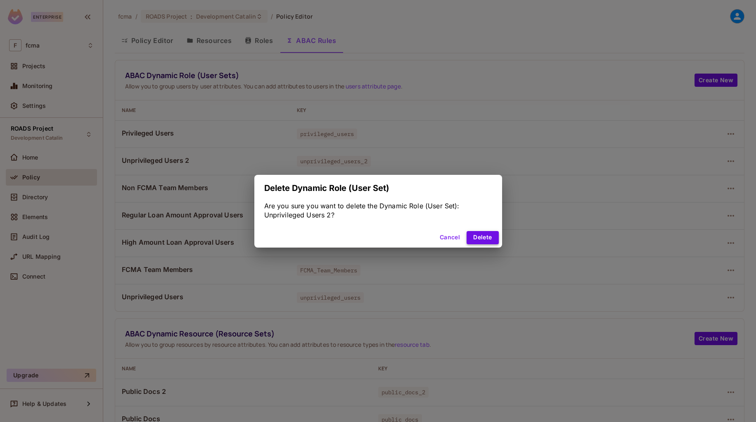
click at [489, 237] on button "Delete" at bounding box center [483, 237] width 32 height 13
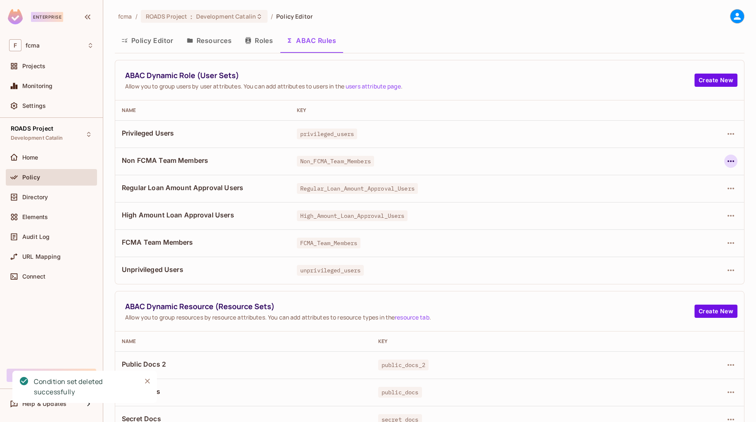
click at [726, 160] on icon "button" at bounding box center [731, 161] width 10 height 10
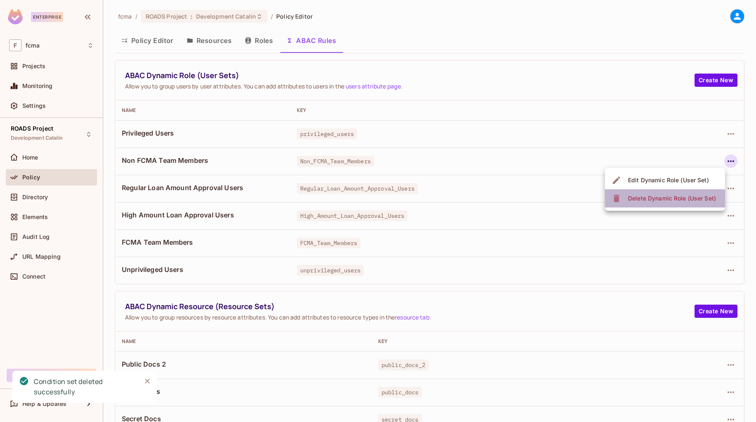
click at [684, 202] on div "Delete Dynamic Role (User Set)" at bounding box center [672, 198] width 88 height 8
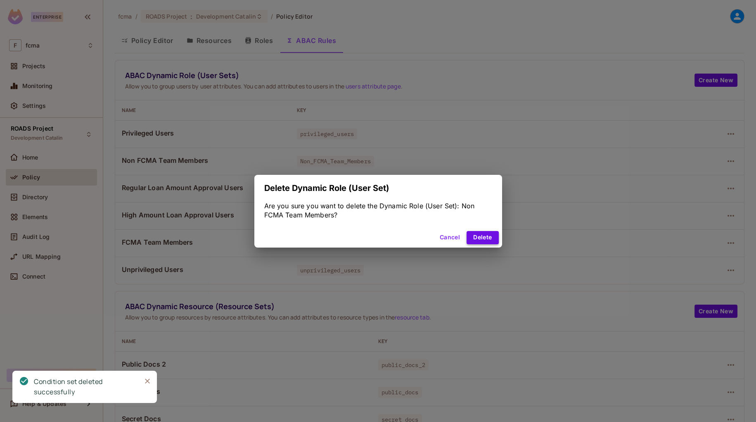
click at [485, 236] on button "Delete" at bounding box center [483, 237] width 32 height 13
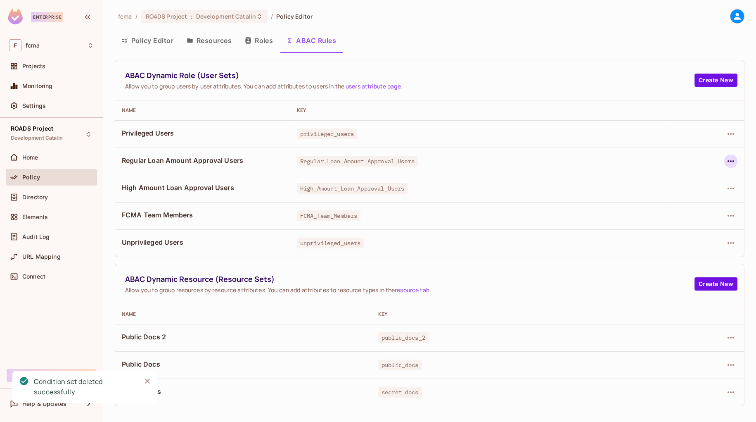
click at [731, 161] on icon "button" at bounding box center [731, 161] width 7 height 2
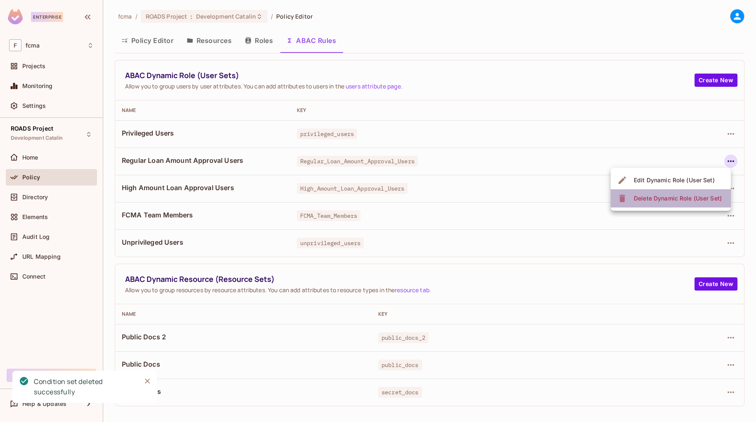
click at [687, 198] on div "Delete Dynamic Role (User Set)" at bounding box center [678, 198] width 88 height 8
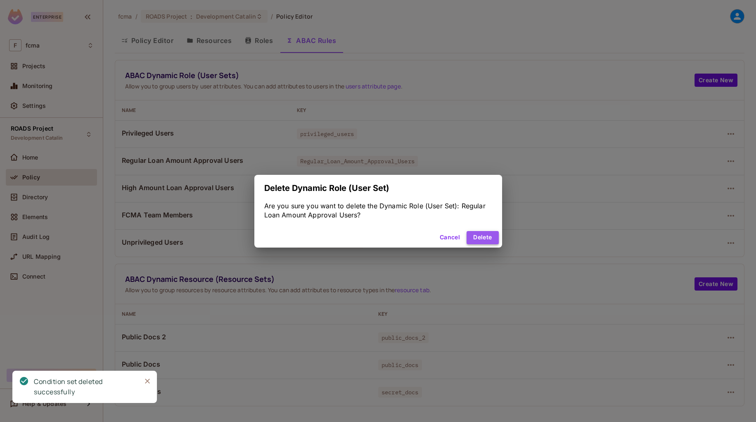
click at [484, 237] on button "Delete" at bounding box center [483, 237] width 32 height 13
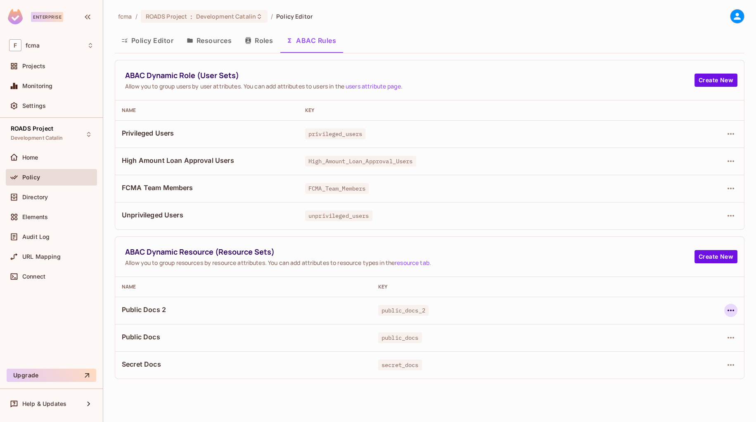
click at [730, 311] on icon "button" at bounding box center [731, 310] width 10 height 10
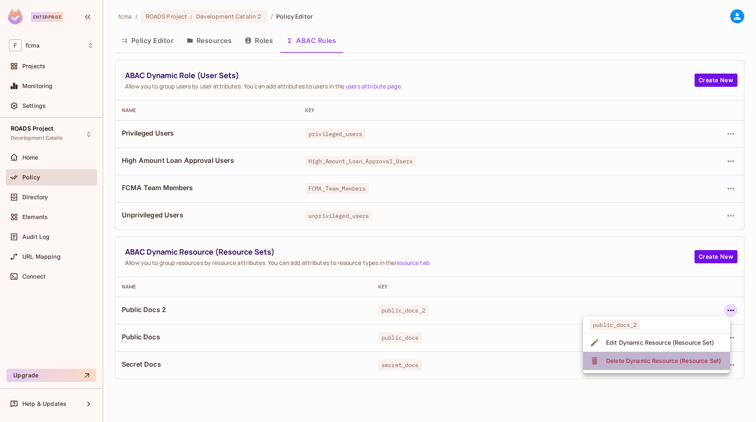
click at [668, 360] on div "Delete Dynamic Resource (Resource Set)" at bounding box center [663, 360] width 115 height 8
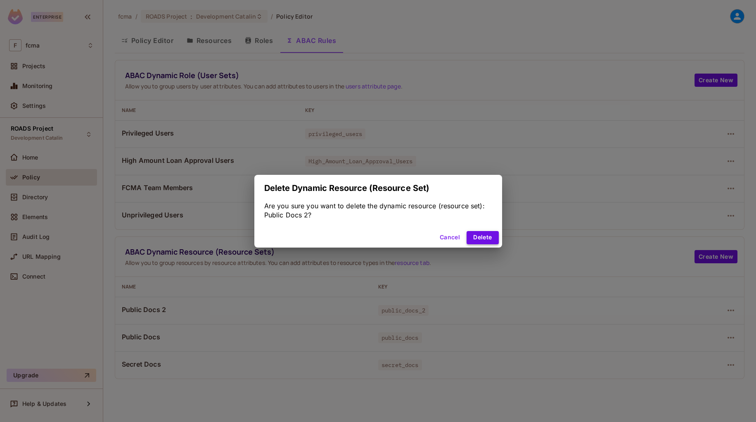
click at [492, 237] on button "Delete" at bounding box center [483, 237] width 32 height 13
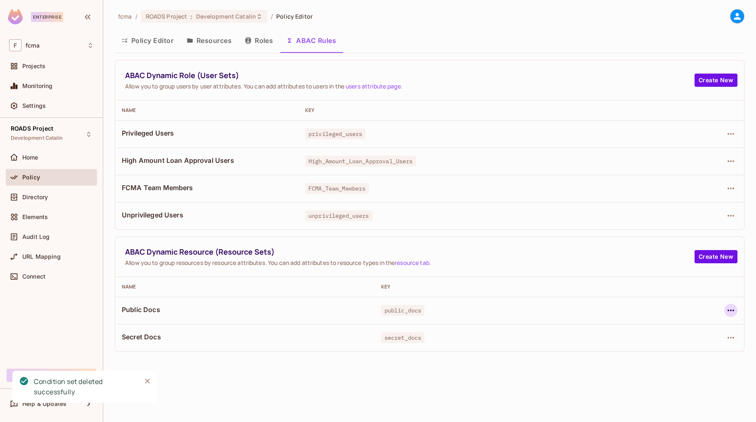
click at [731, 310] on icon "button" at bounding box center [731, 310] width 7 height 2
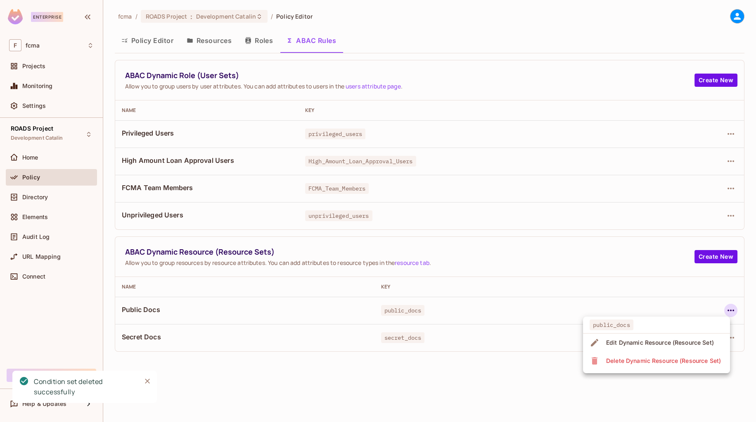
click at [690, 357] on div "Delete Dynamic Resource (Resource Set)" at bounding box center [663, 360] width 115 height 8
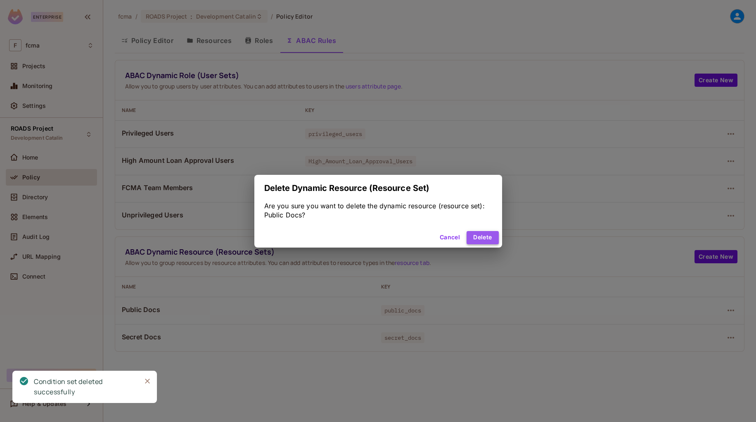
click at [490, 236] on button "Delete" at bounding box center [483, 237] width 32 height 13
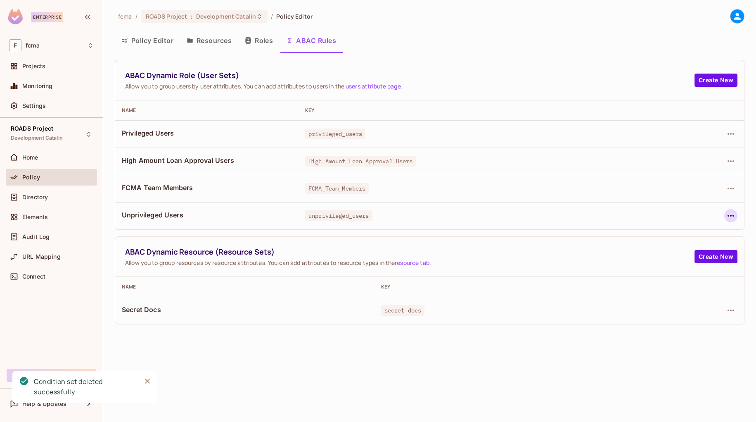
click at [732, 215] on icon "button" at bounding box center [731, 216] width 7 height 2
click at [673, 249] on div "Delete Dynamic Role (User Set)" at bounding box center [678, 253] width 88 height 8
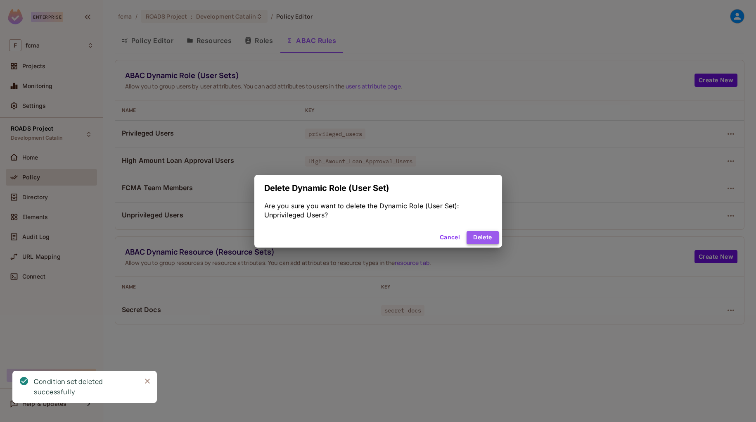
click at [484, 240] on button "Delete" at bounding box center [483, 237] width 32 height 13
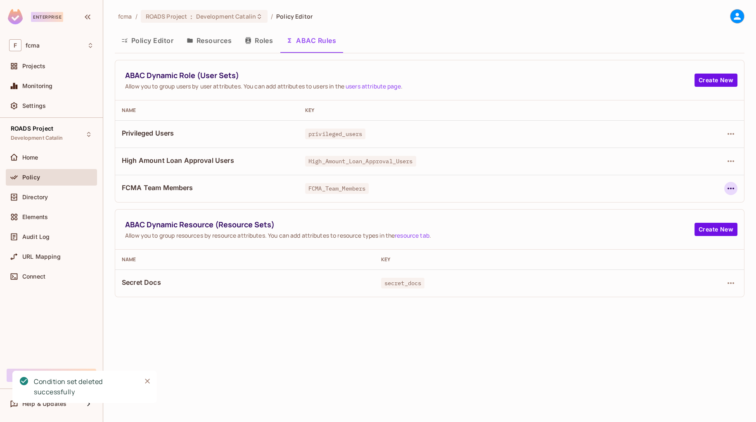
click at [732, 188] on icon "button" at bounding box center [731, 189] width 7 height 2
click at [661, 226] on div "Delete Dynamic Role (User Set)" at bounding box center [678, 225] width 88 height 8
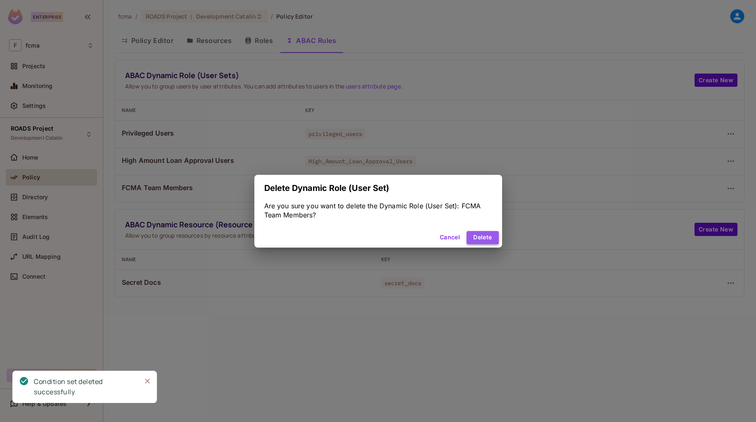
click at [490, 236] on button "Delete" at bounding box center [483, 237] width 32 height 13
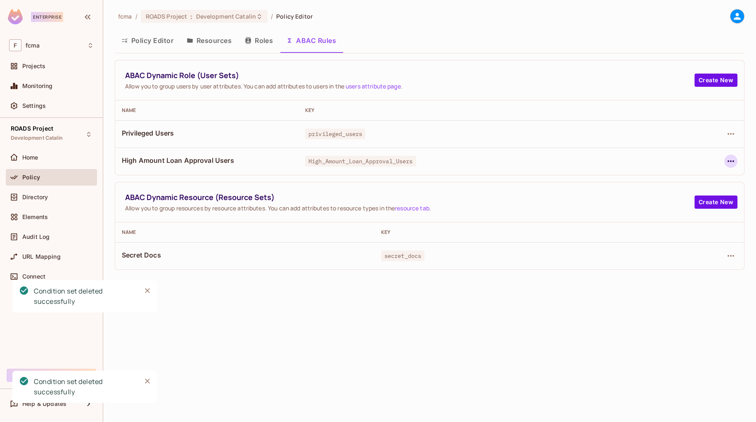
click at [733, 158] on icon "button" at bounding box center [731, 161] width 10 height 10
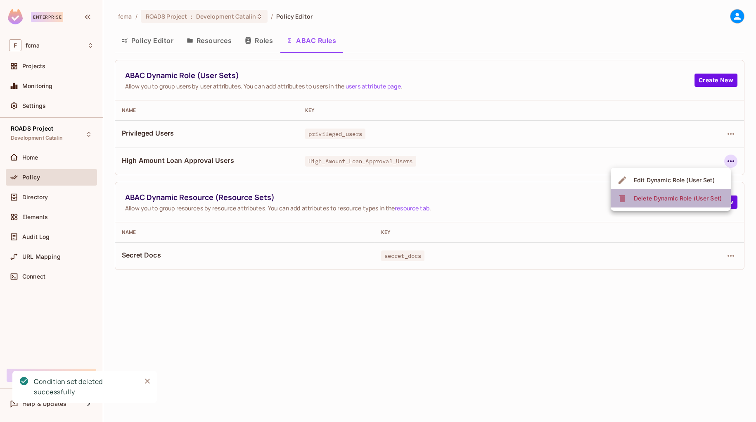
click at [678, 195] on div "Delete Dynamic Role (User Set)" at bounding box center [678, 198] width 88 height 8
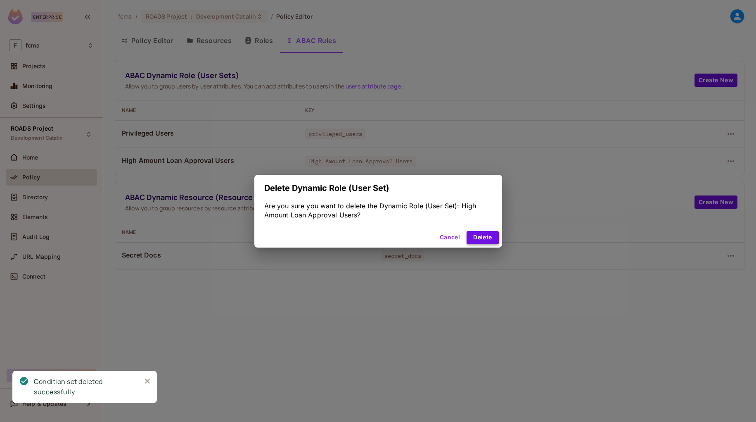
click at [490, 234] on button "Delete" at bounding box center [483, 237] width 32 height 13
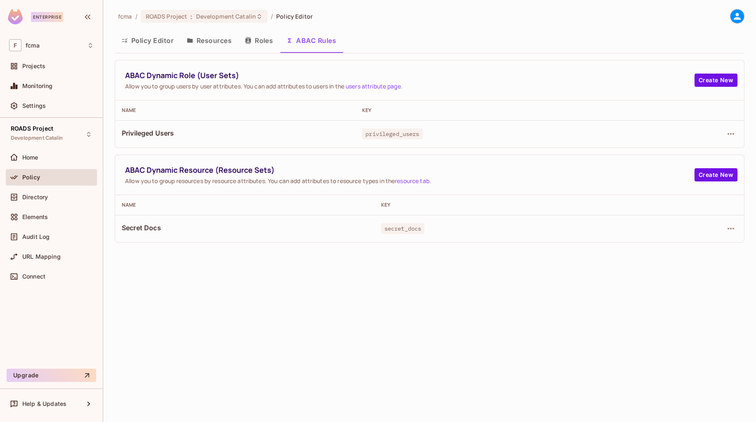
click at [148, 41] on button "Policy Editor" at bounding box center [147, 40] width 65 height 21
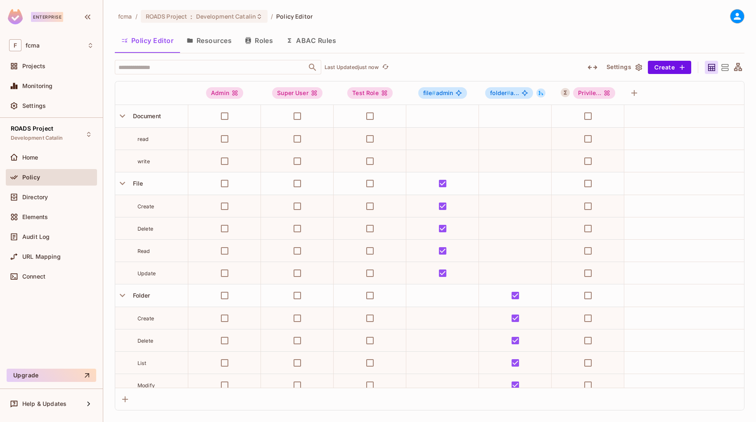
scroll to position [143, 0]
